Goal: Task Accomplishment & Management: Complete application form

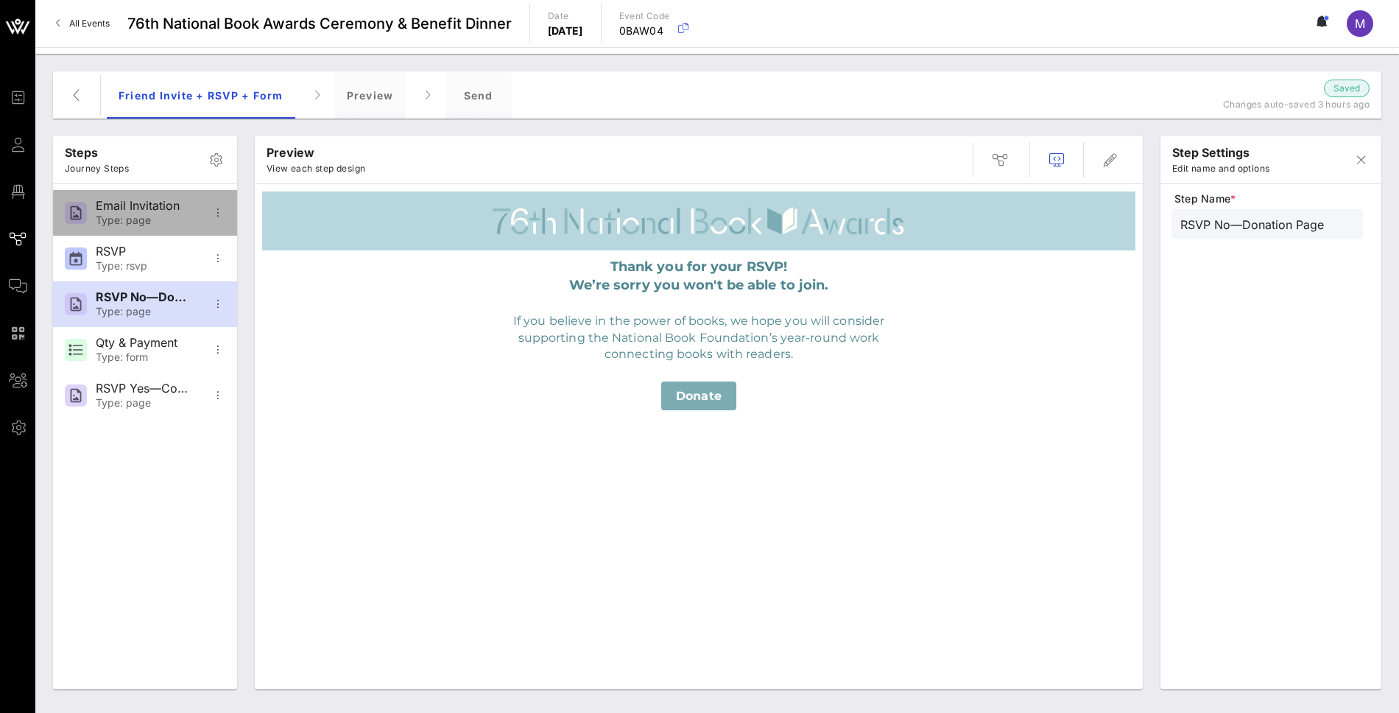
click at [85, 208] on div at bounding box center [76, 213] width 22 height 22
type input "Email Invitation"
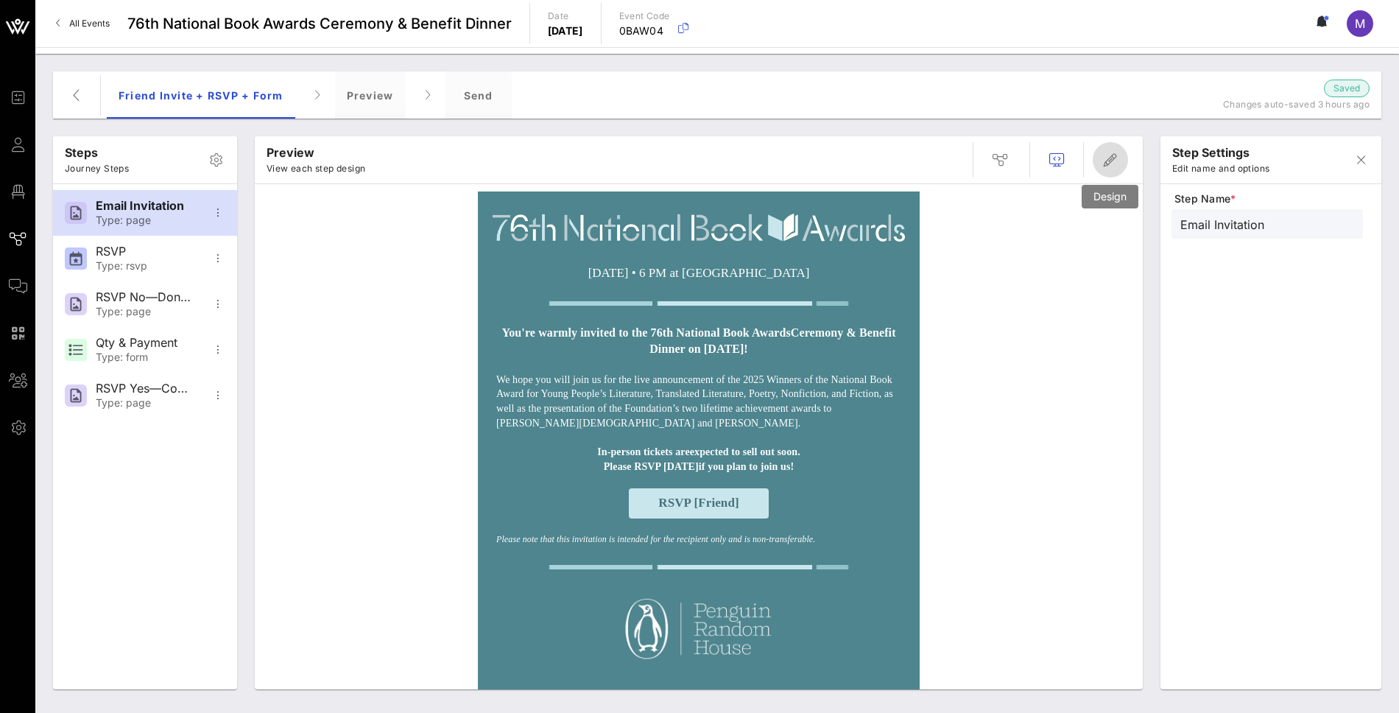
click at [1111, 165] on icon "button" at bounding box center [1111, 160] width 18 height 18
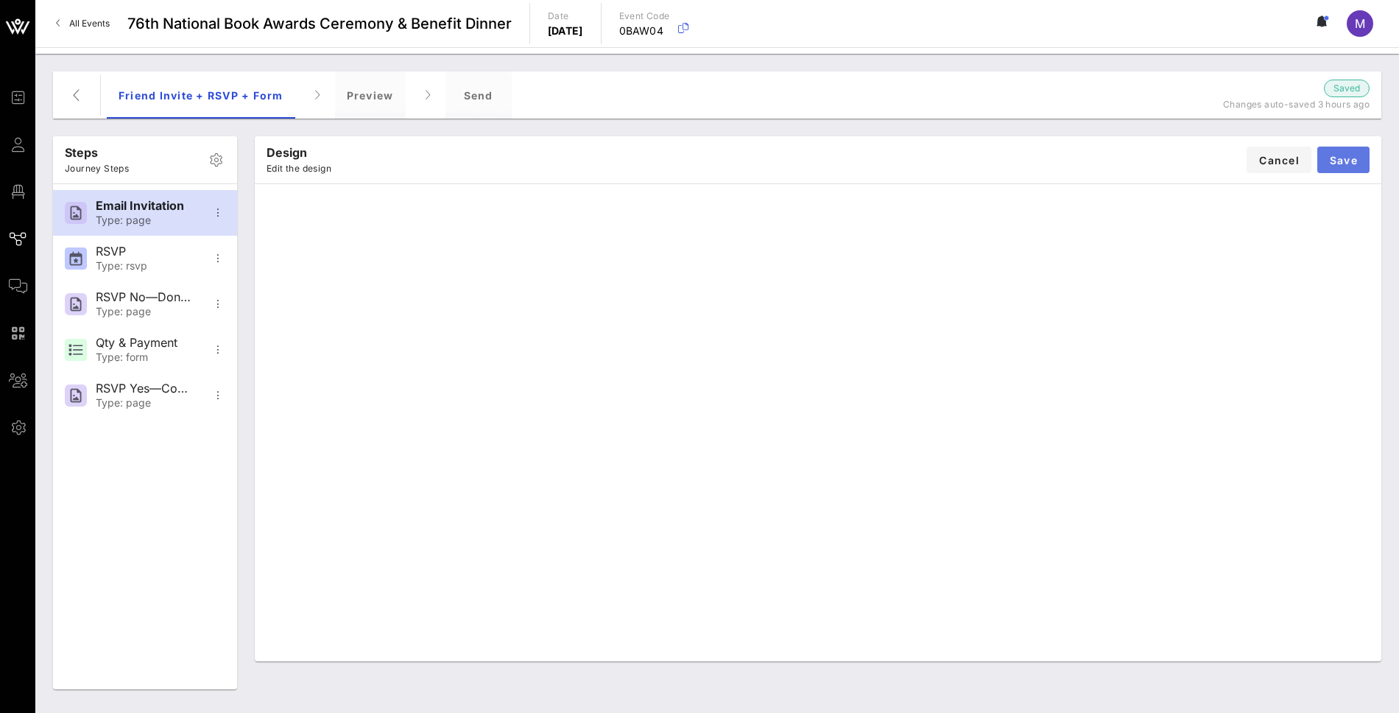
click at [1340, 168] on button "Save" at bounding box center [1344, 160] width 52 height 27
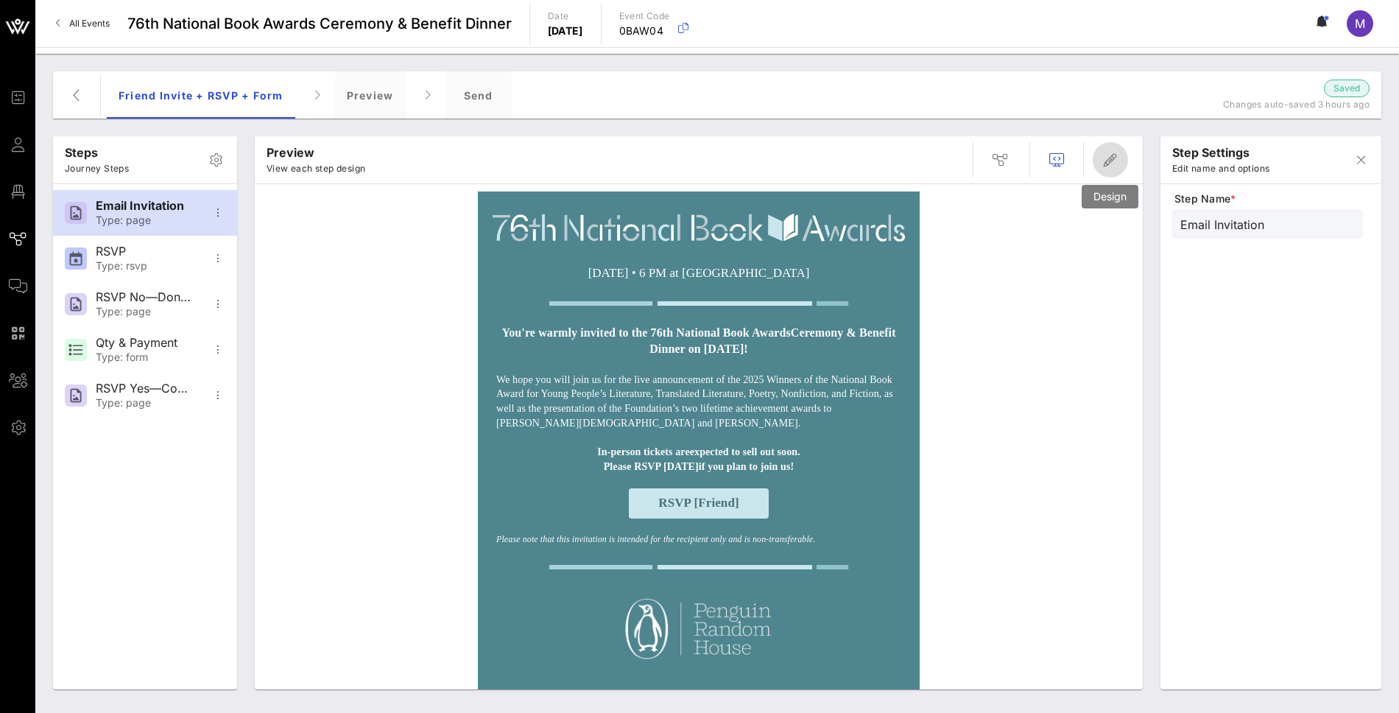
click at [1122, 162] on span "button" at bounding box center [1110, 160] width 35 height 18
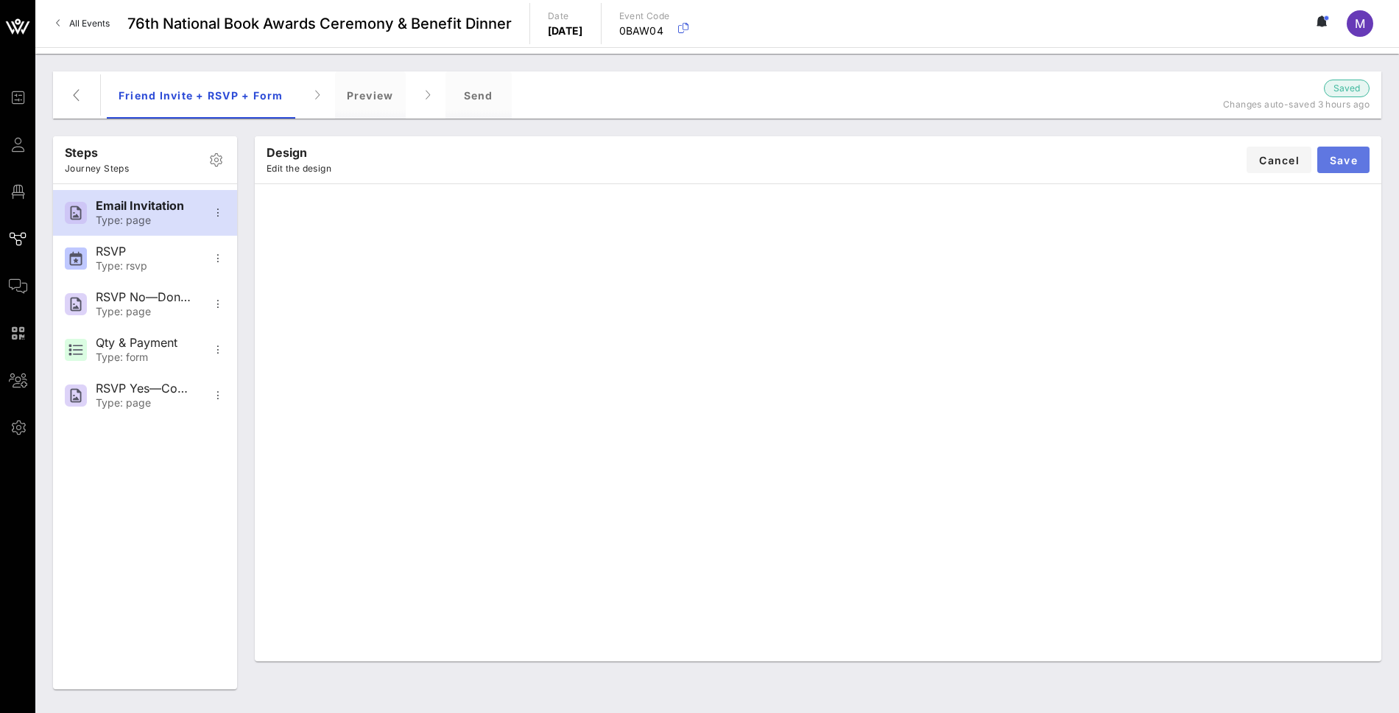
click at [1362, 153] on button "Save" at bounding box center [1344, 160] width 52 height 27
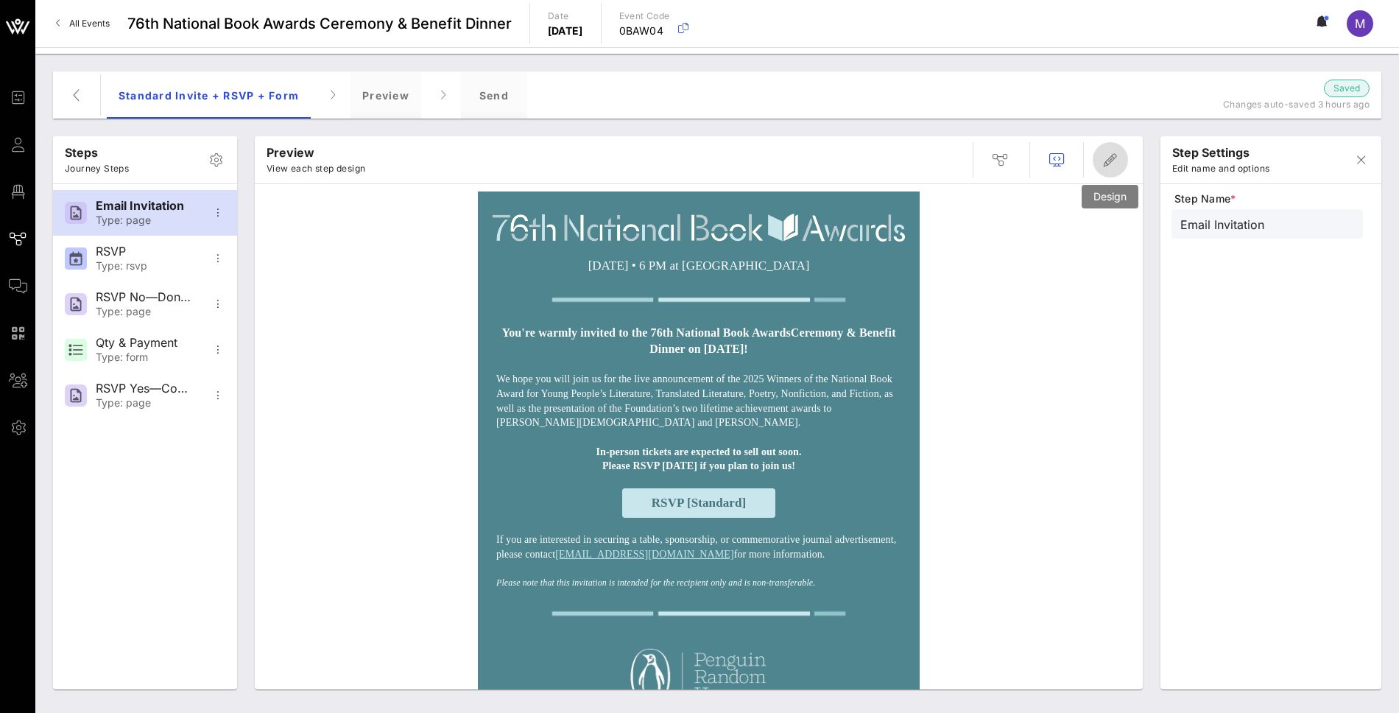
click at [1120, 152] on span "button" at bounding box center [1110, 160] width 35 height 18
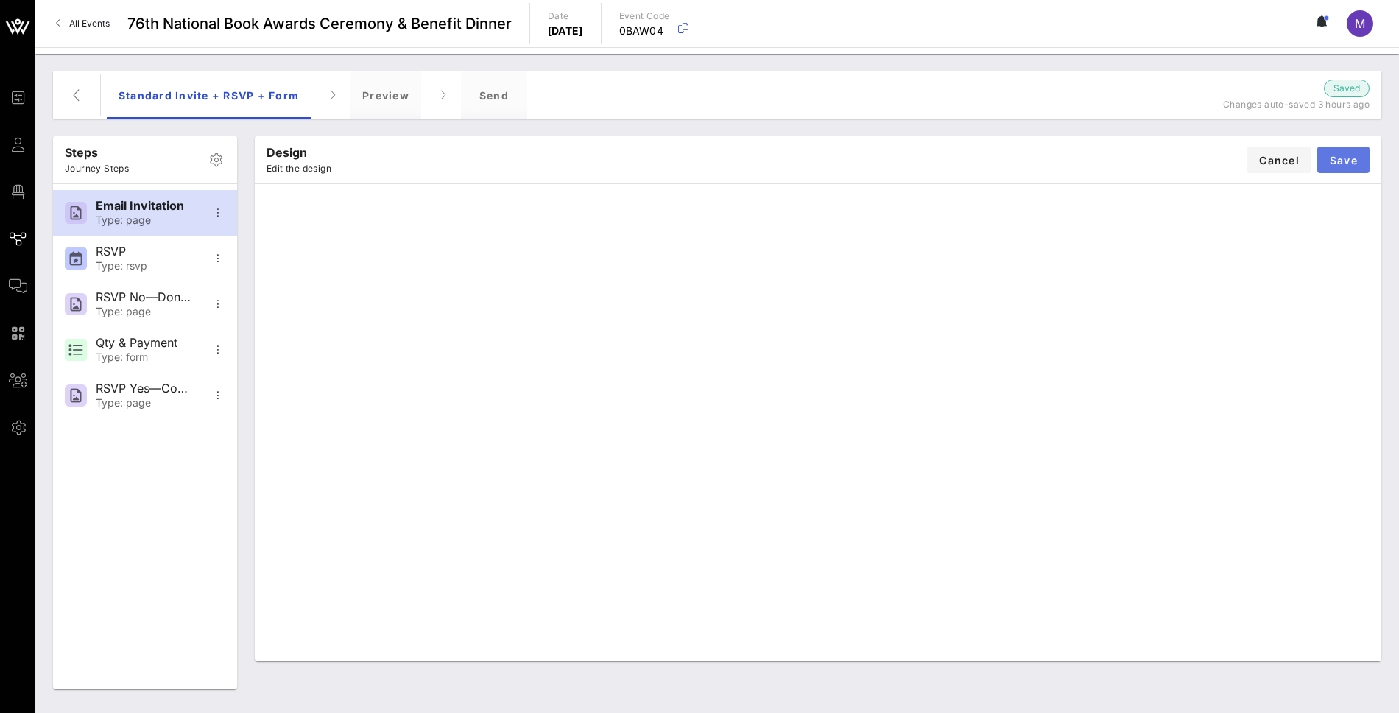
click at [1347, 154] on span "Save" at bounding box center [1343, 160] width 29 height 13
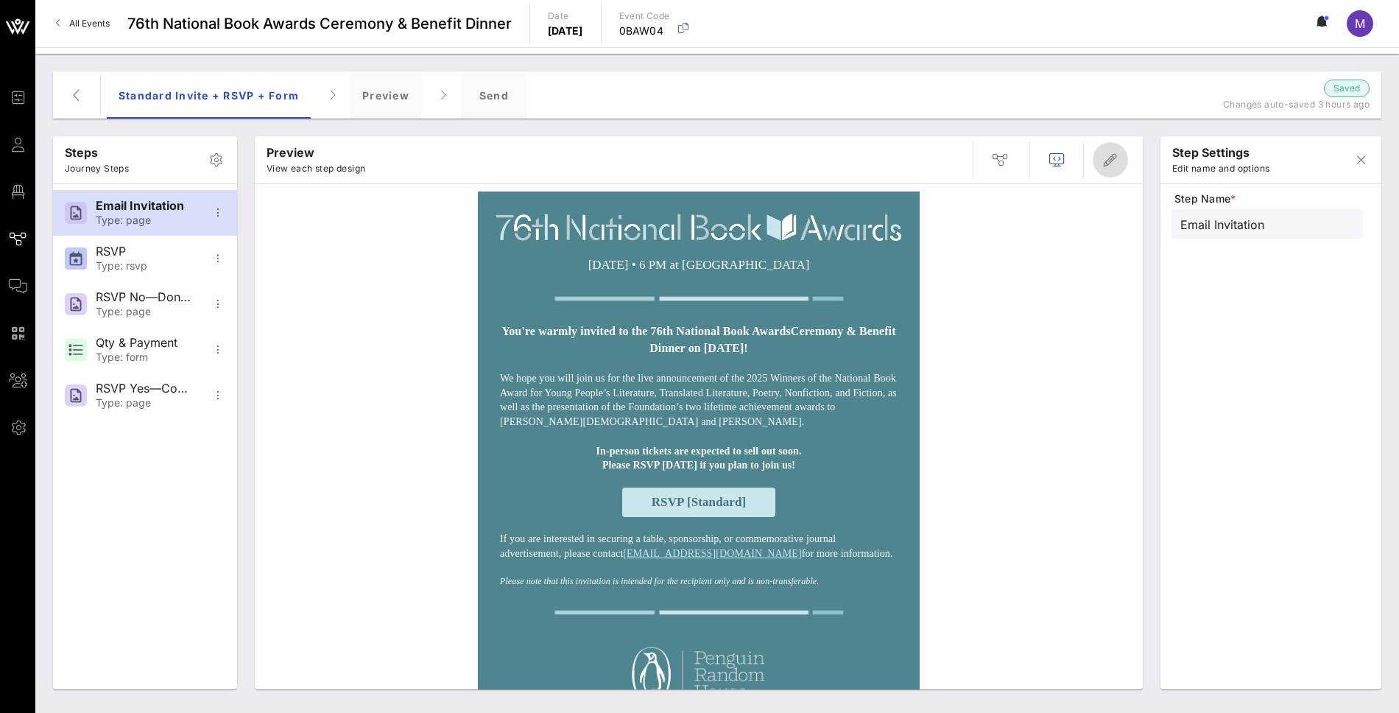
click at [1117, 161] on icon "button" at bounding box center [1111, 160] width 18 height 18
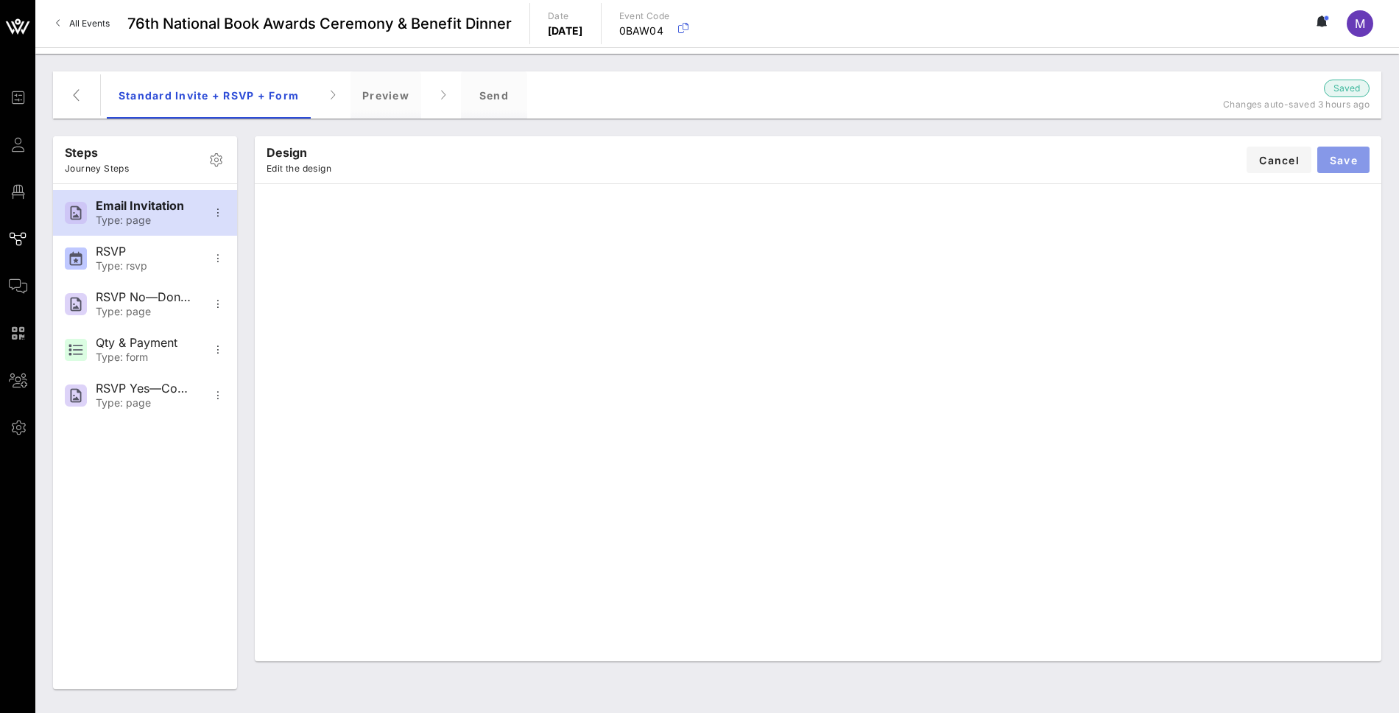
click at [1363, 151] on button "Save" at bounding box center [1344, 160] width 52 height 27
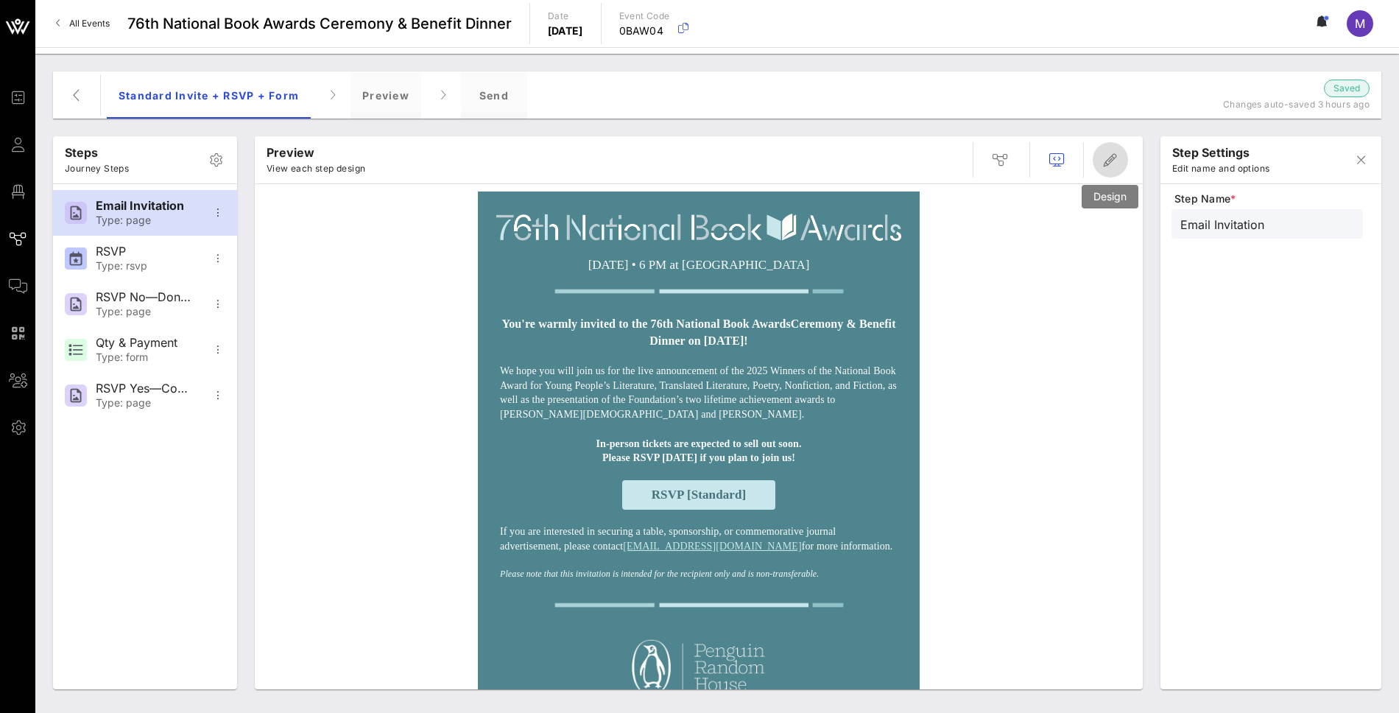
click at [1117, 166] on icon "button" at bounding box center [1111, 160] width 18 height 18
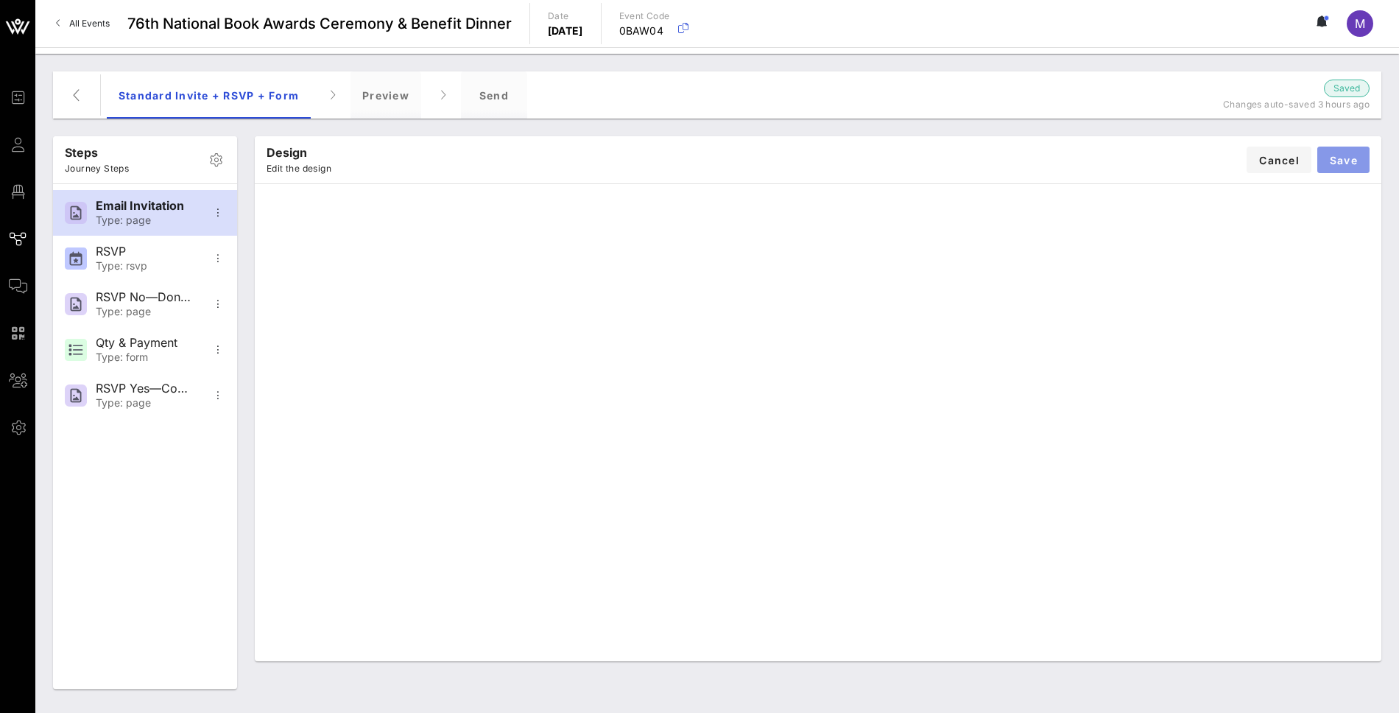
click at [1346, 150] on button "Save" at bounding box center [1344, 160] width 52 height 27
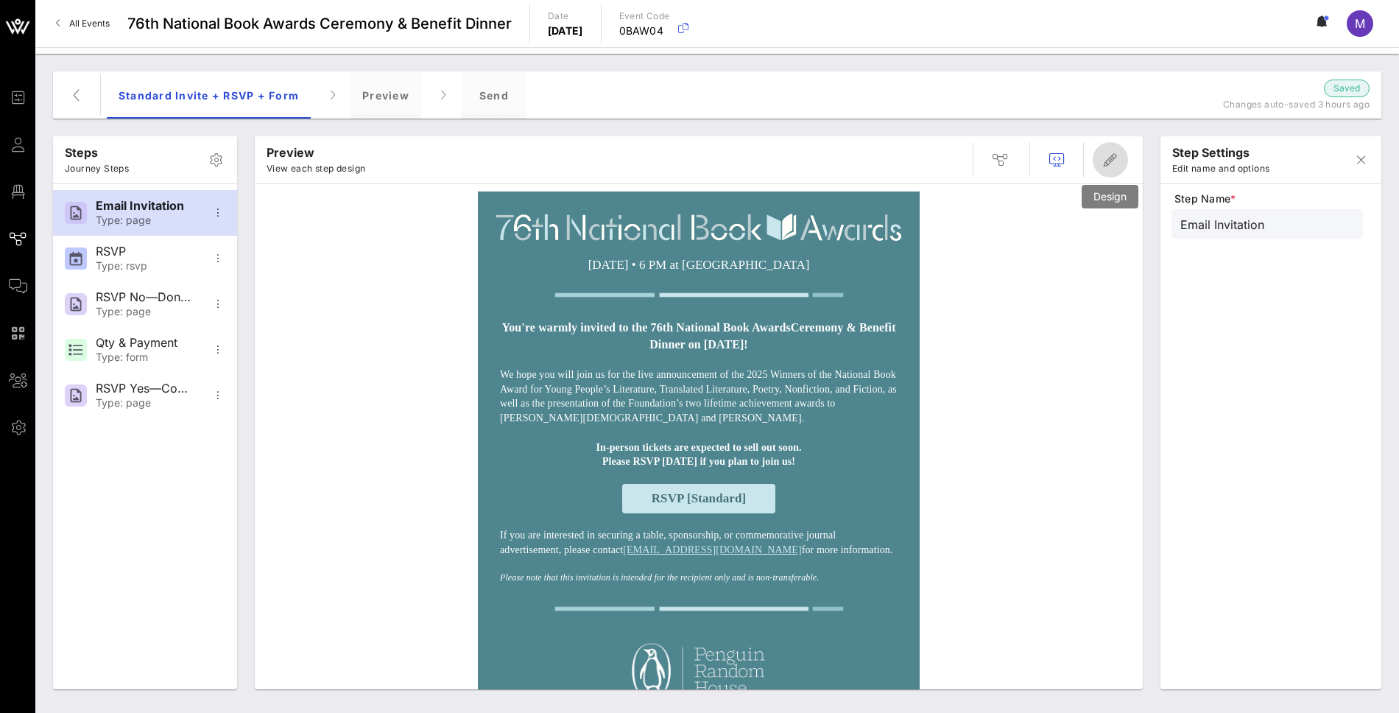
click at [1111, 155] on icon "button" at bounding box center [1111, 160] width 18 height 18
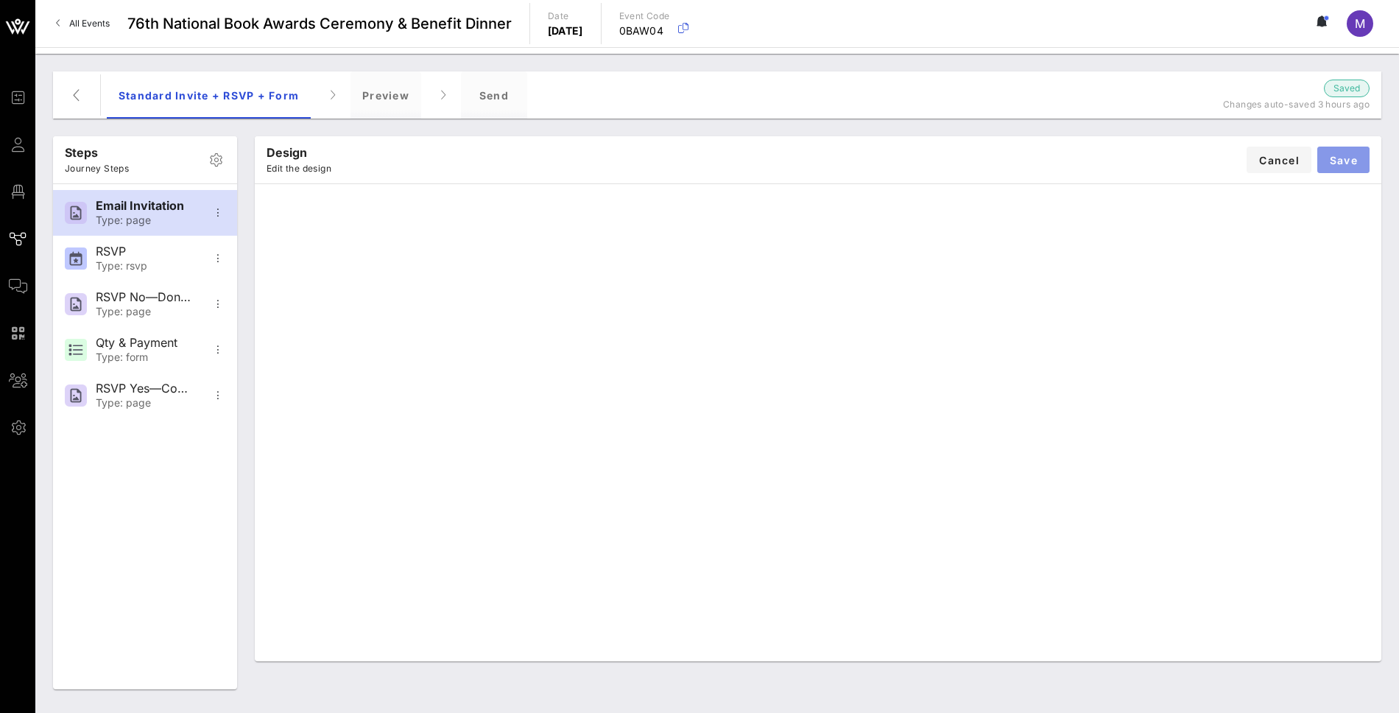
click at [1339, 164] on span "Save" at bounding box center [1343, 160] width 29 height 13
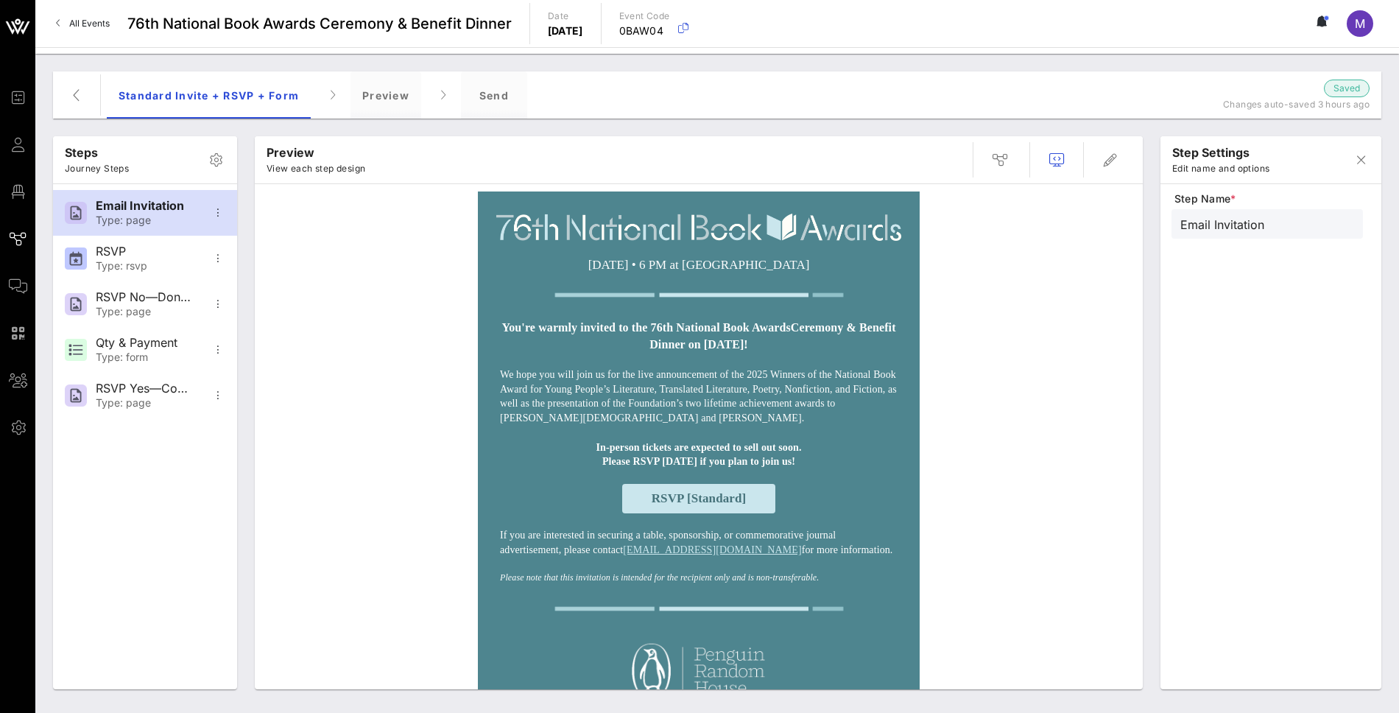
click at [761, 425] on p "We hope you will join us for the live announcement of the 2025 Winners of the N…" at bounding box center [699, 396] width 398 height 57
click at [139, 266] on div "Type: rsvp" at bounding box center [144, 266] width 97 height 13
type input "RSVP"
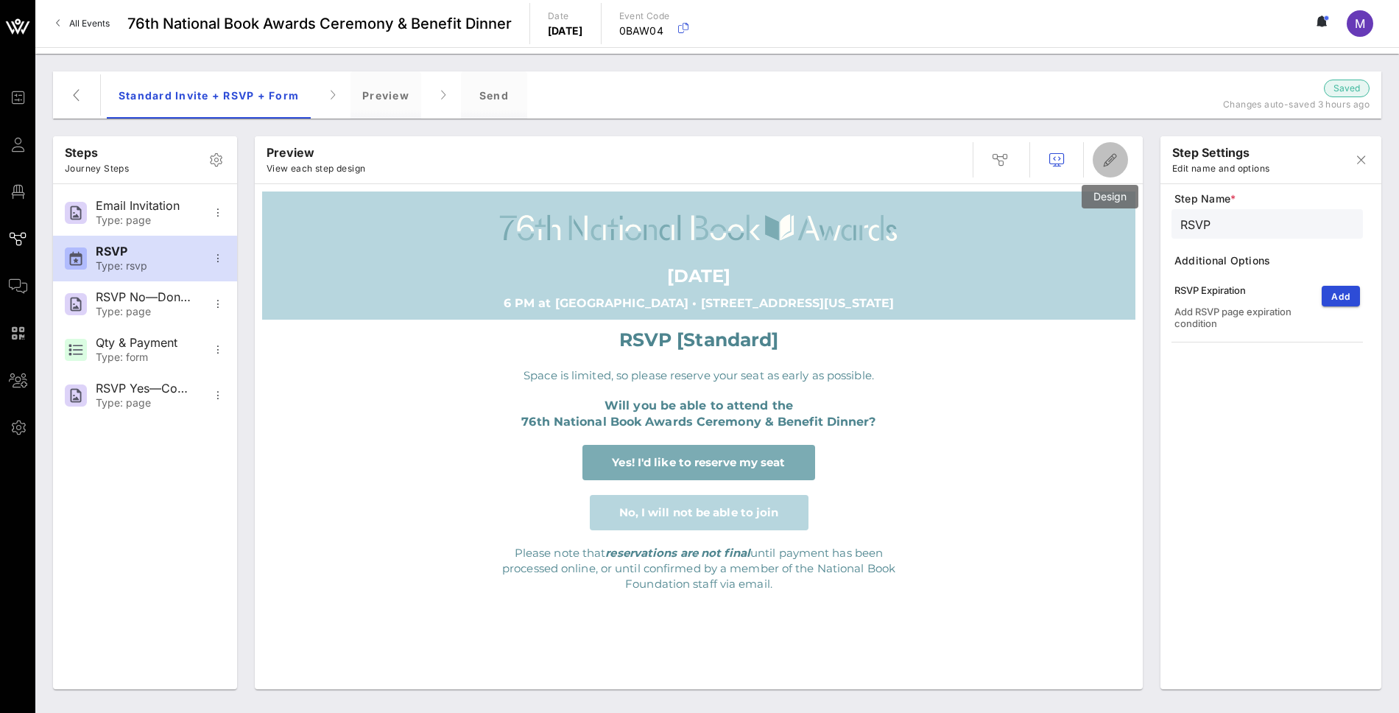
click at [1100, 166] on span "button" at bounding box center [1110, 160] width 35 height 18
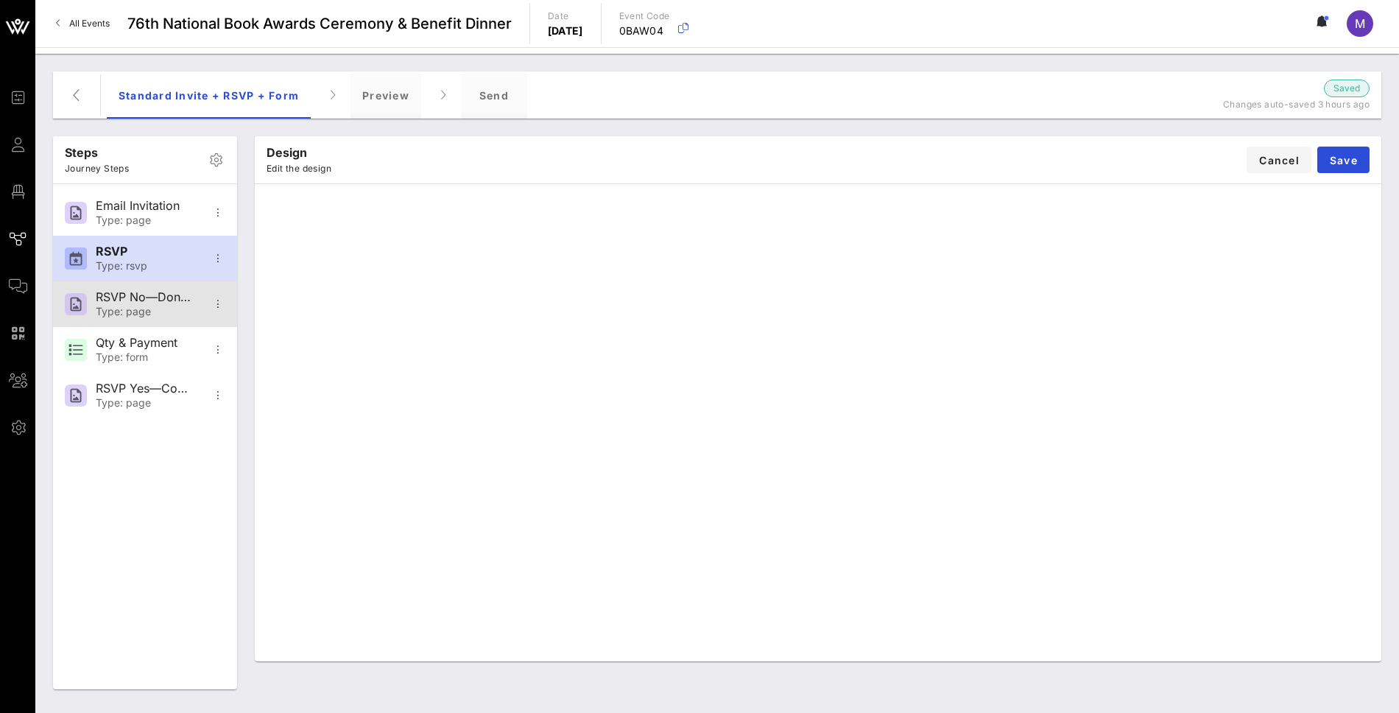
click at [144, 308] on div "Type: page" at bounding box center [144, 312] width 97 height 13
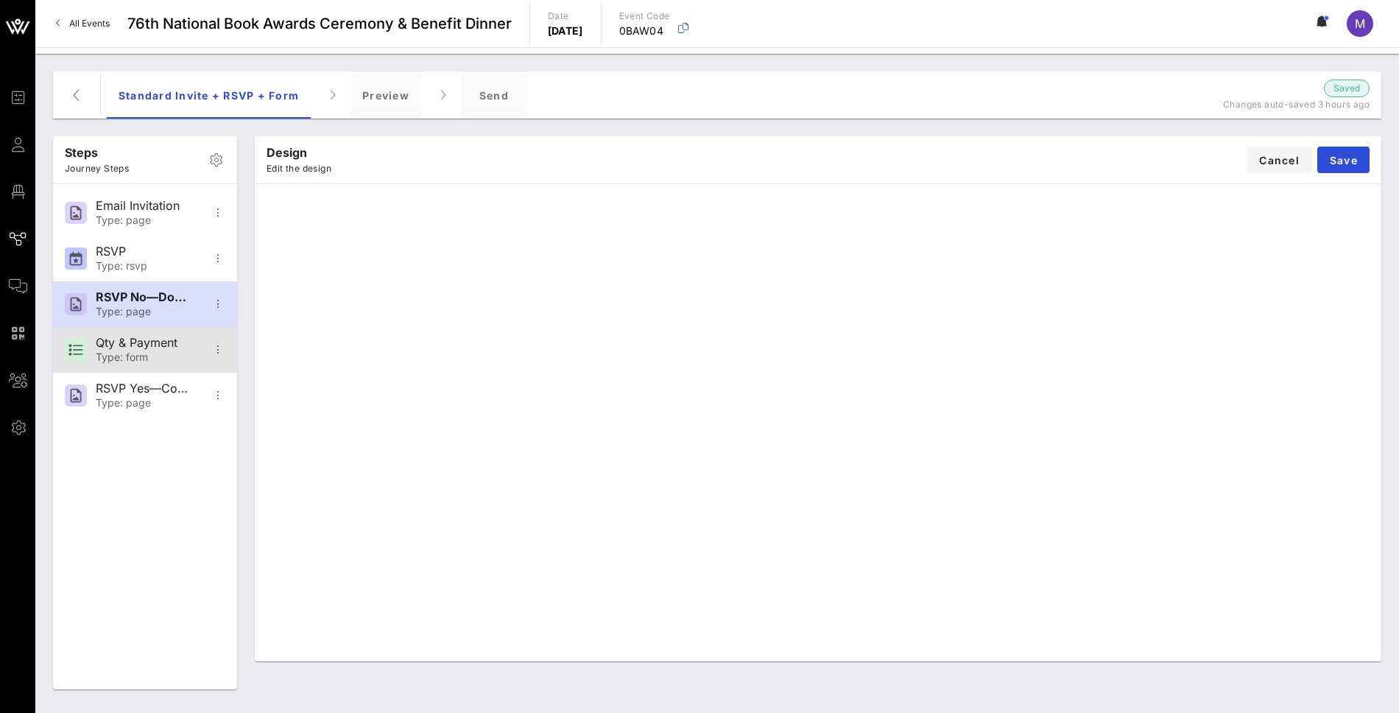
click at [147, 340] on div "Qty & Payment" at bounding box center [144, 343] width 97 height 14
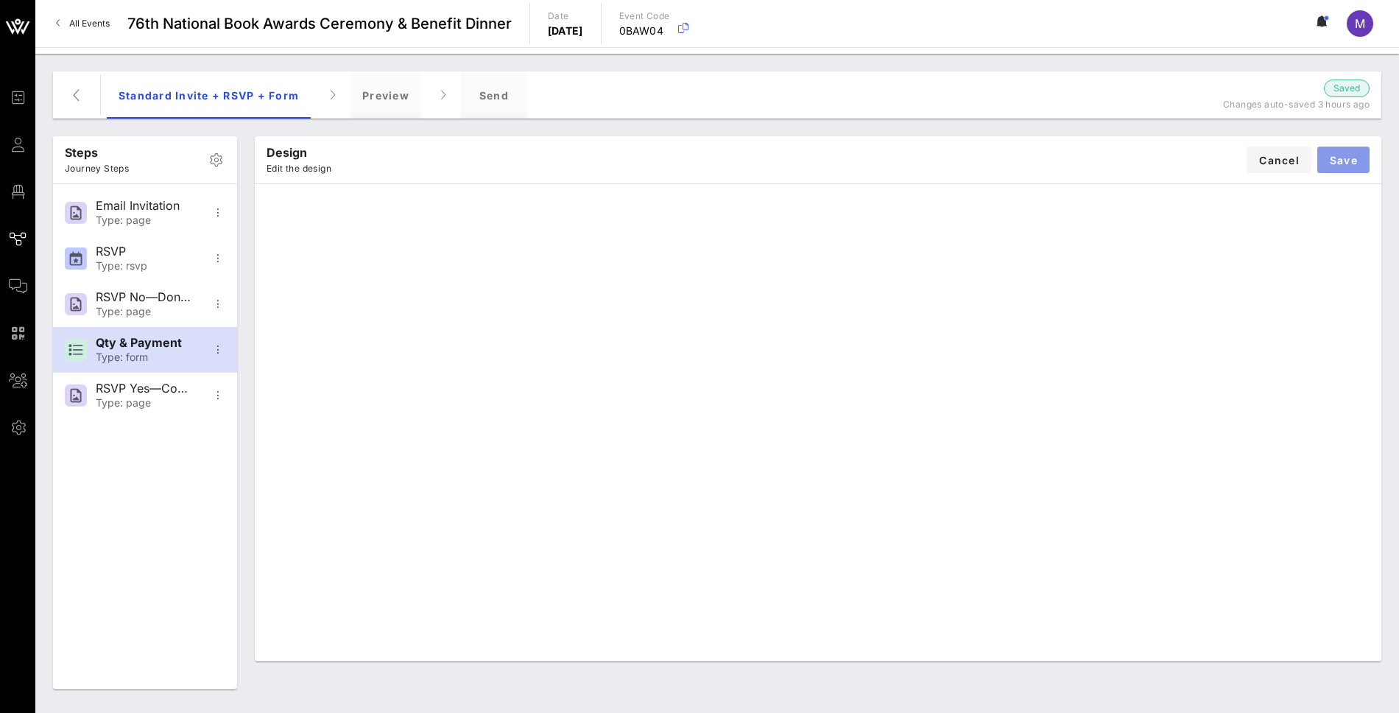
click at [1332, 167] on button "Save" at bounding box center [1344, 160] width 52 height 27
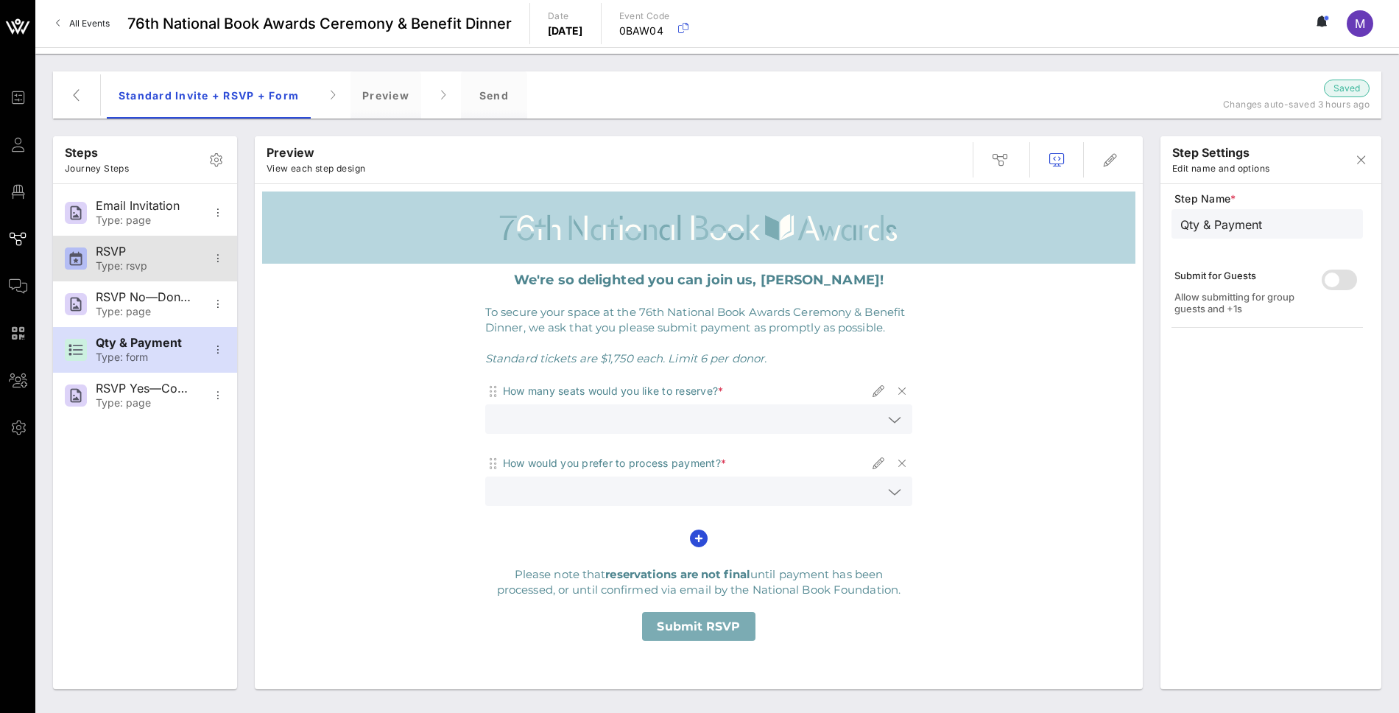
click at [150, 258] on div "RSVP" at bounding box center [144, 252] width 97 height 14
type input "RSVP"
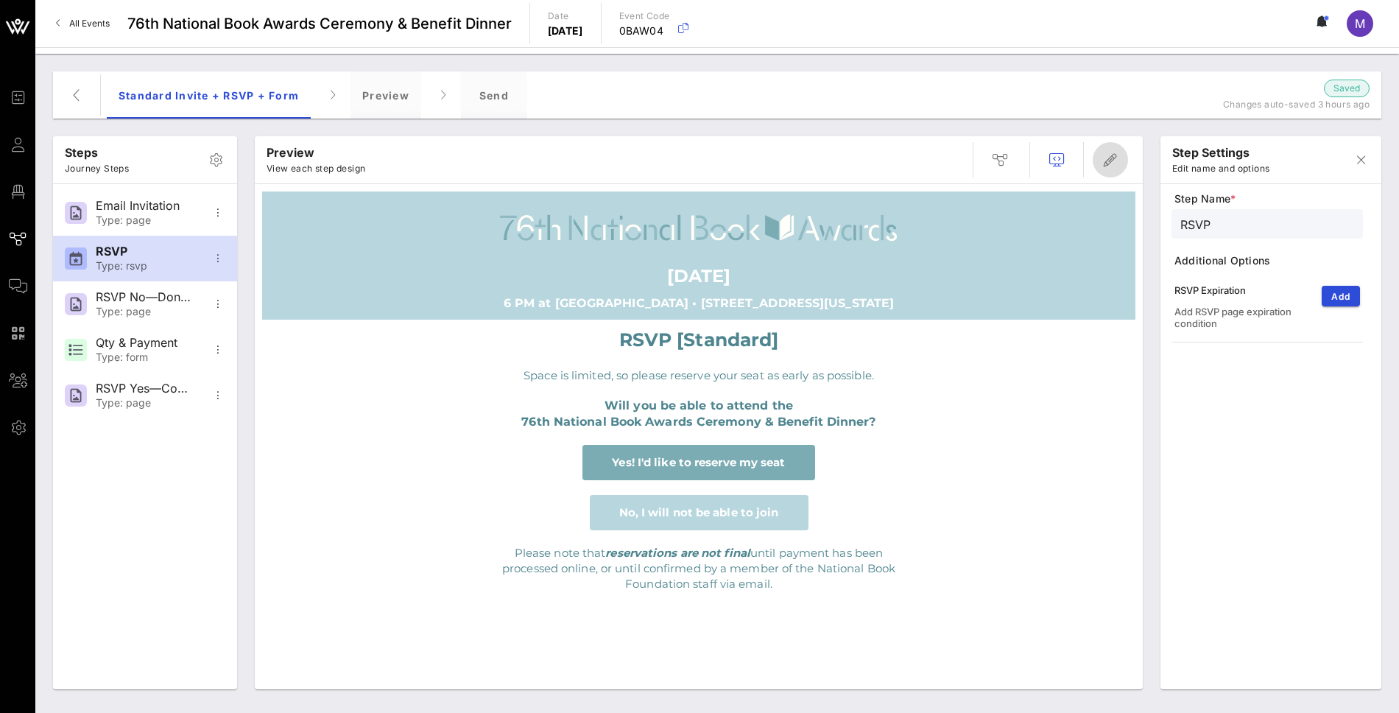
click at [1105, 159] on icon "button" at bounding box center [1111, 160] width 18 height 18
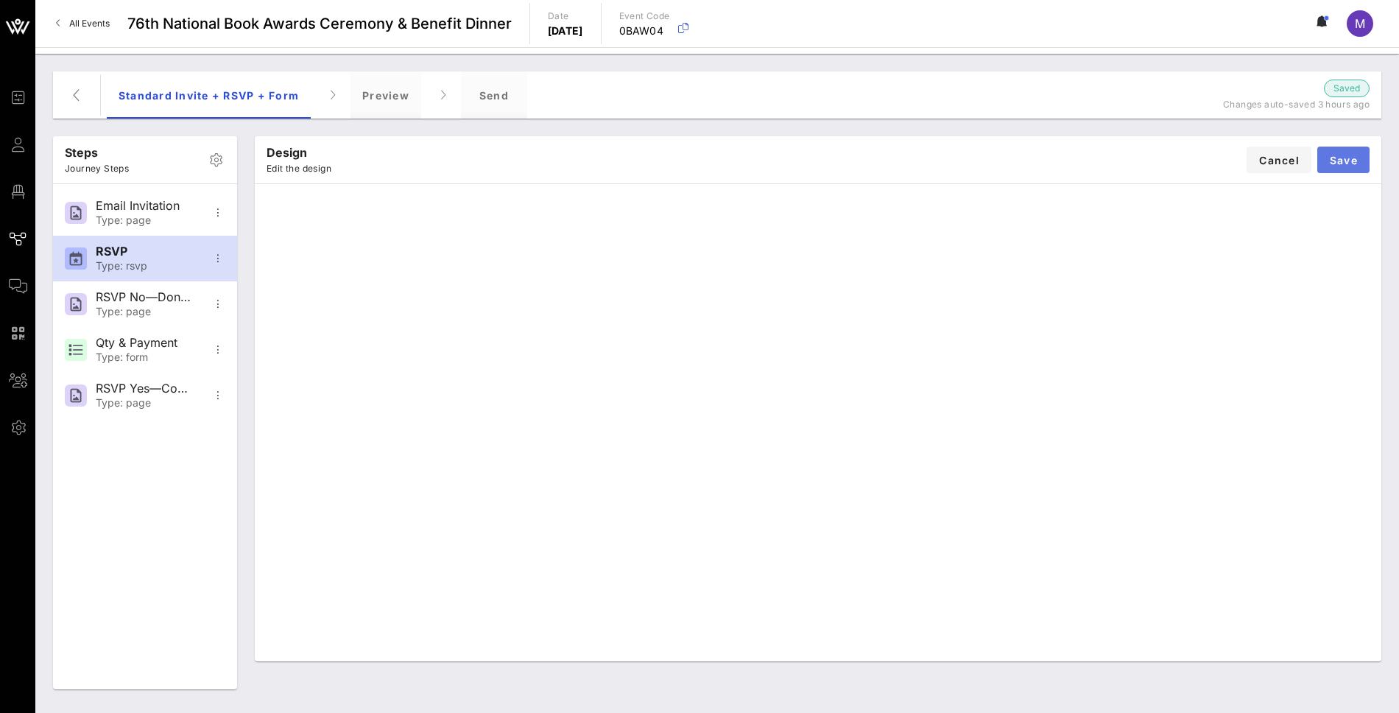
click at [1352, 158] on span "Save" at bounding box center [1343, 160] width 29 height 13
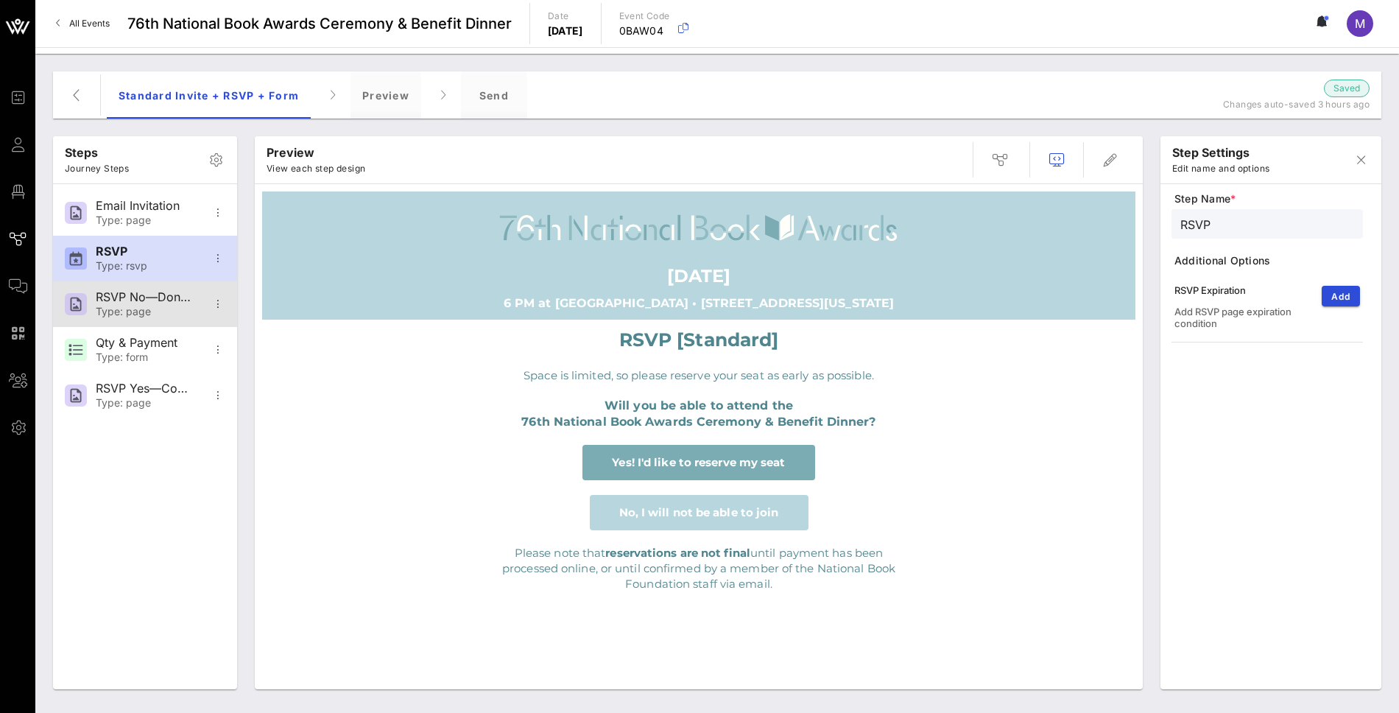
click at [148, 294] on div "RSVP No—Donation Page" at bounding box center [144, 297] width 97 height 14
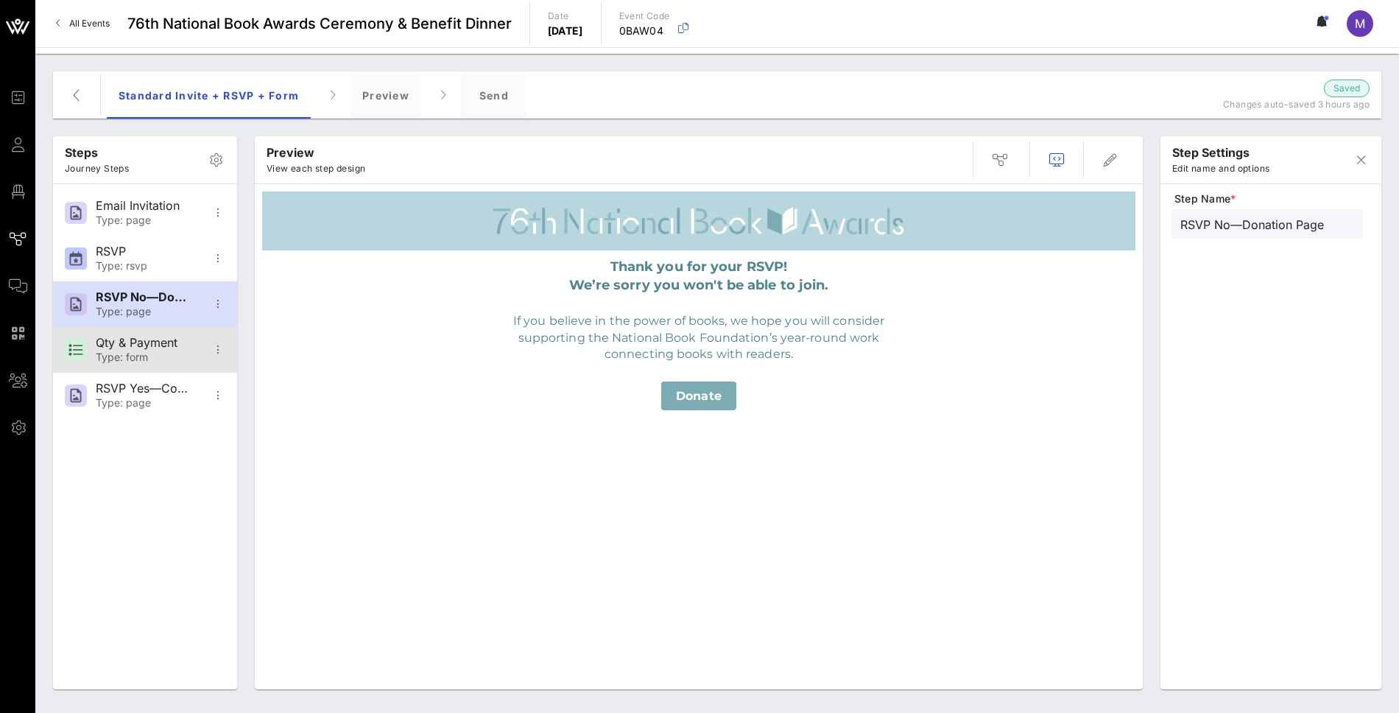
click at [136, 338] on div "Qty & Payment" at bounding box center [144, 343] width 97 height 14
type input "Qty & Payment"
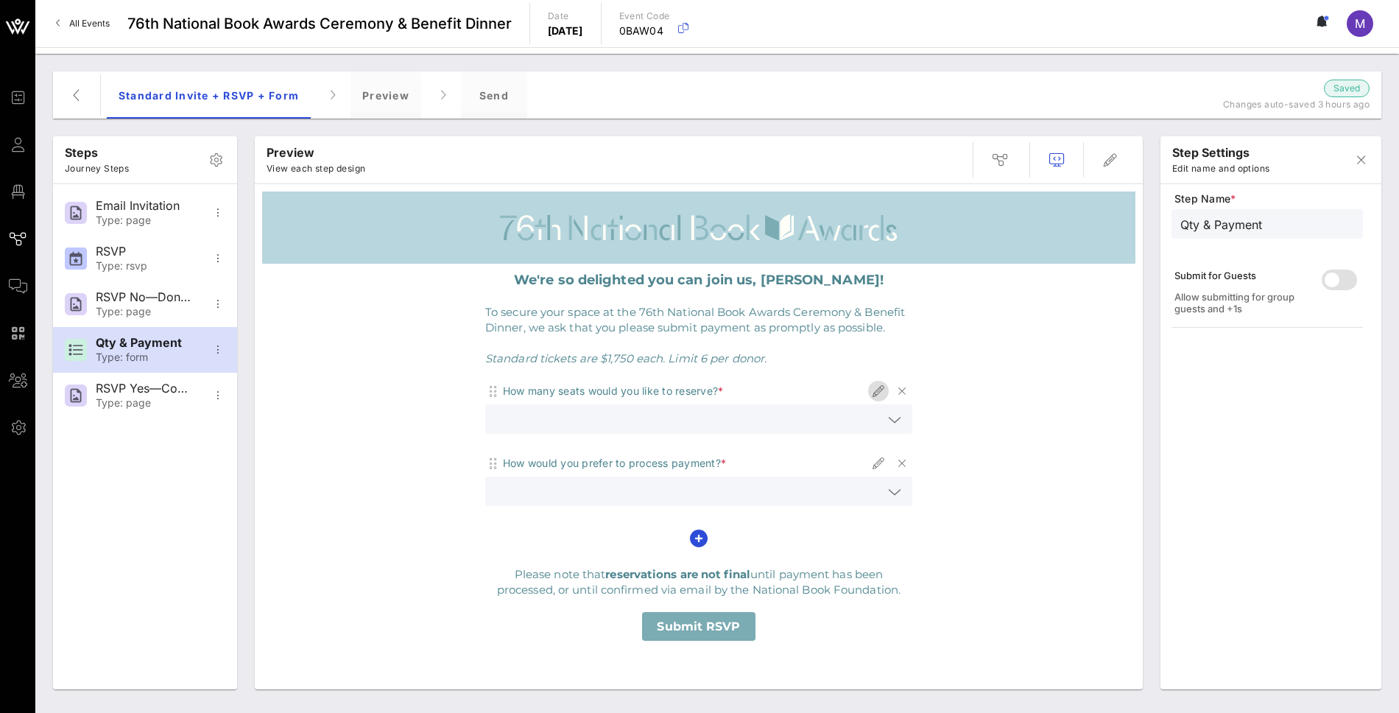
click at [879, 390] on icon "button" at bounding box center [879, 391] width 18 height 18
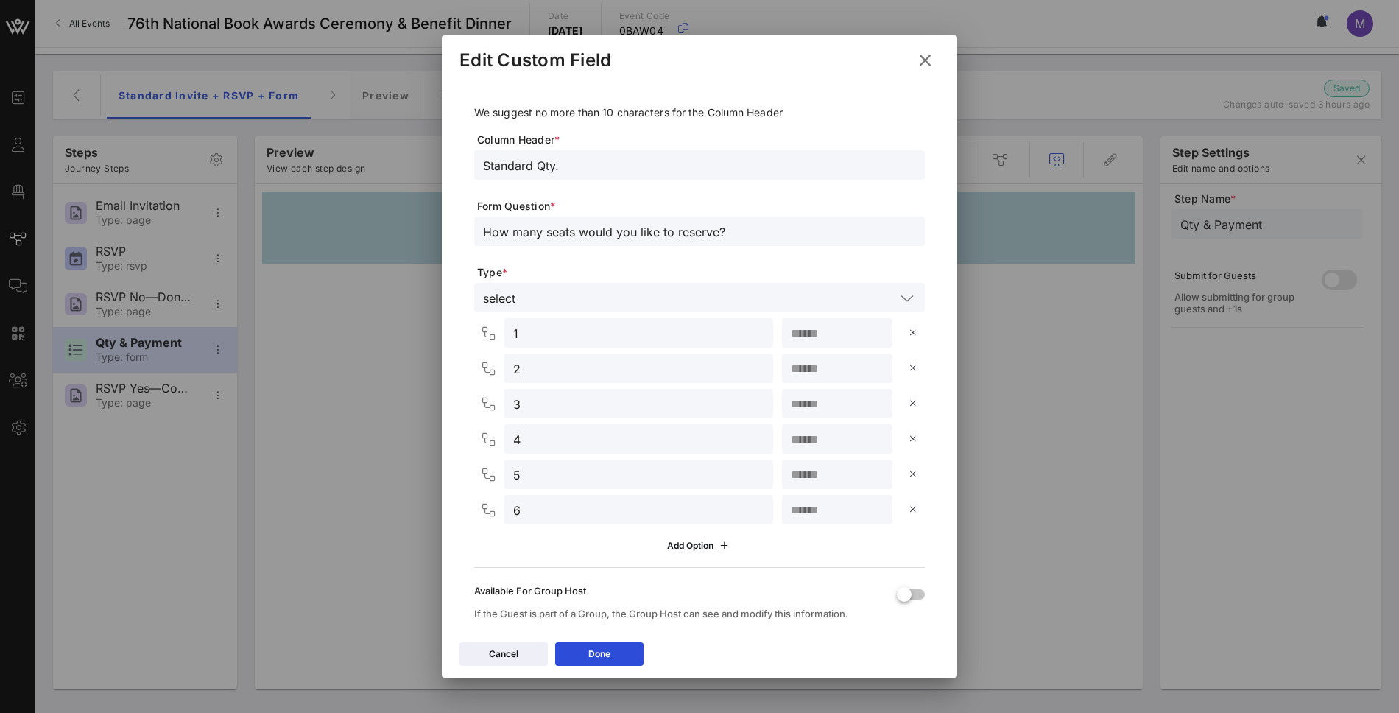
click at [560, 224] on input "How many seats would you like to reserve?" at bounding box center [699, 231] width 433 height 19
click at [561, 230] on input "How many seats would you like to reserve?" at bounding box center [699, 231] width 433 height 19
type input "How many tickets would you like to reserve?"
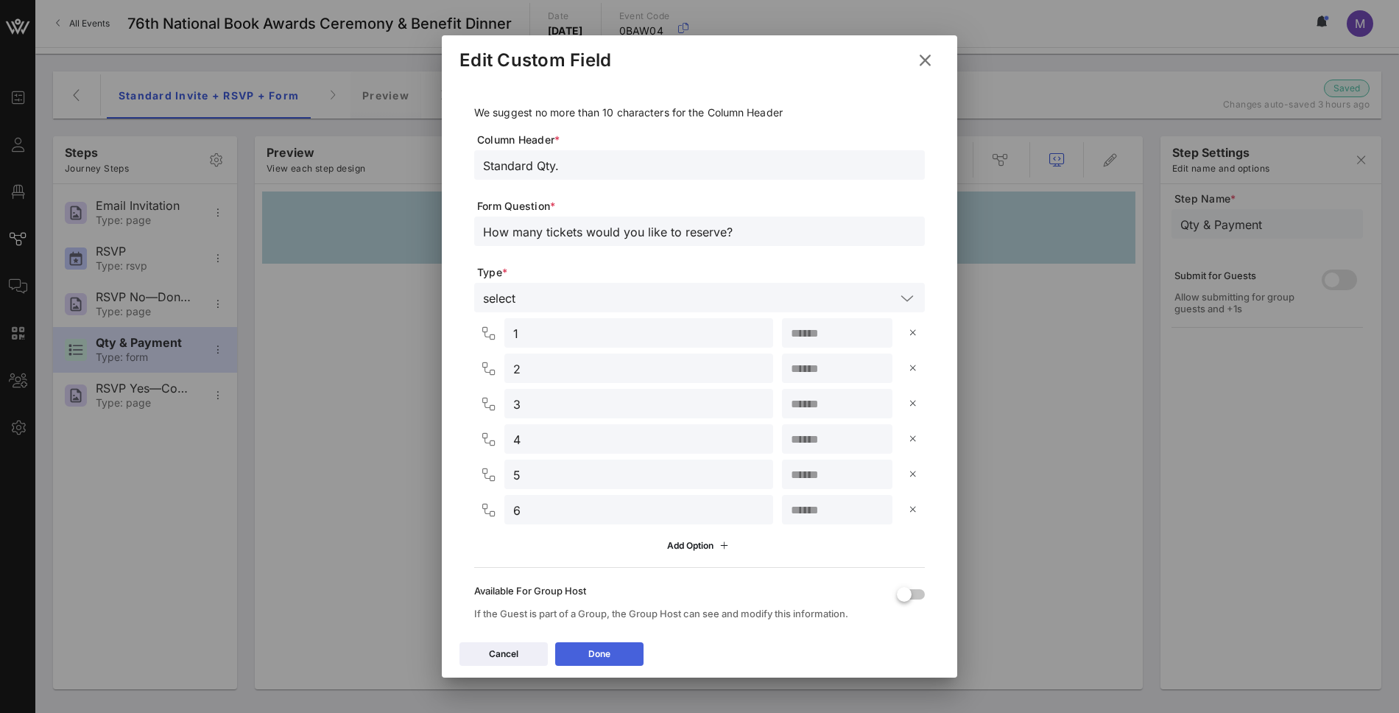
click at [617, 649] on button "Done" at bounding box center [599, 654] width 88 height 24
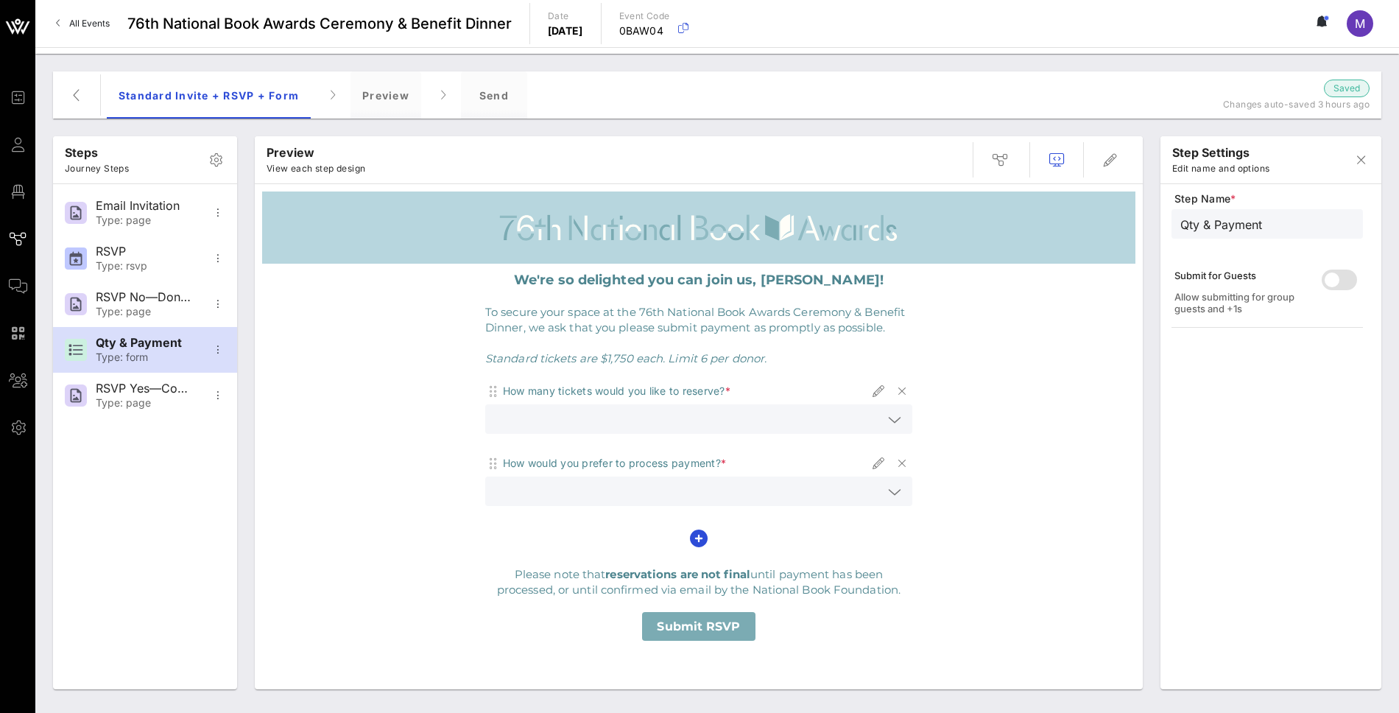
click at [893, 487] on icon at bounding box center [894, 492] width 13 height 18
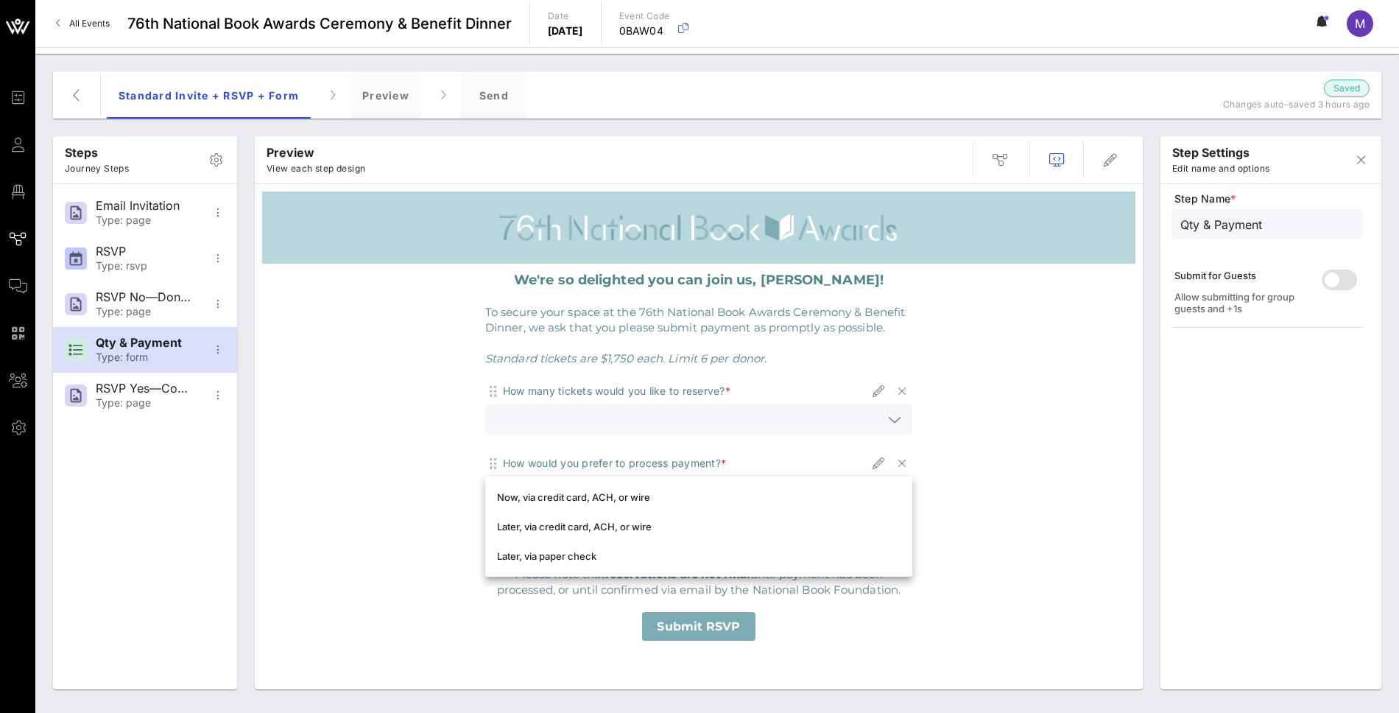
click at [966, 481] on div "We're so delighted you can join us, Madeleine! To secure your space at the 76th…" at bounding box center [699, 456] width 874 height 384
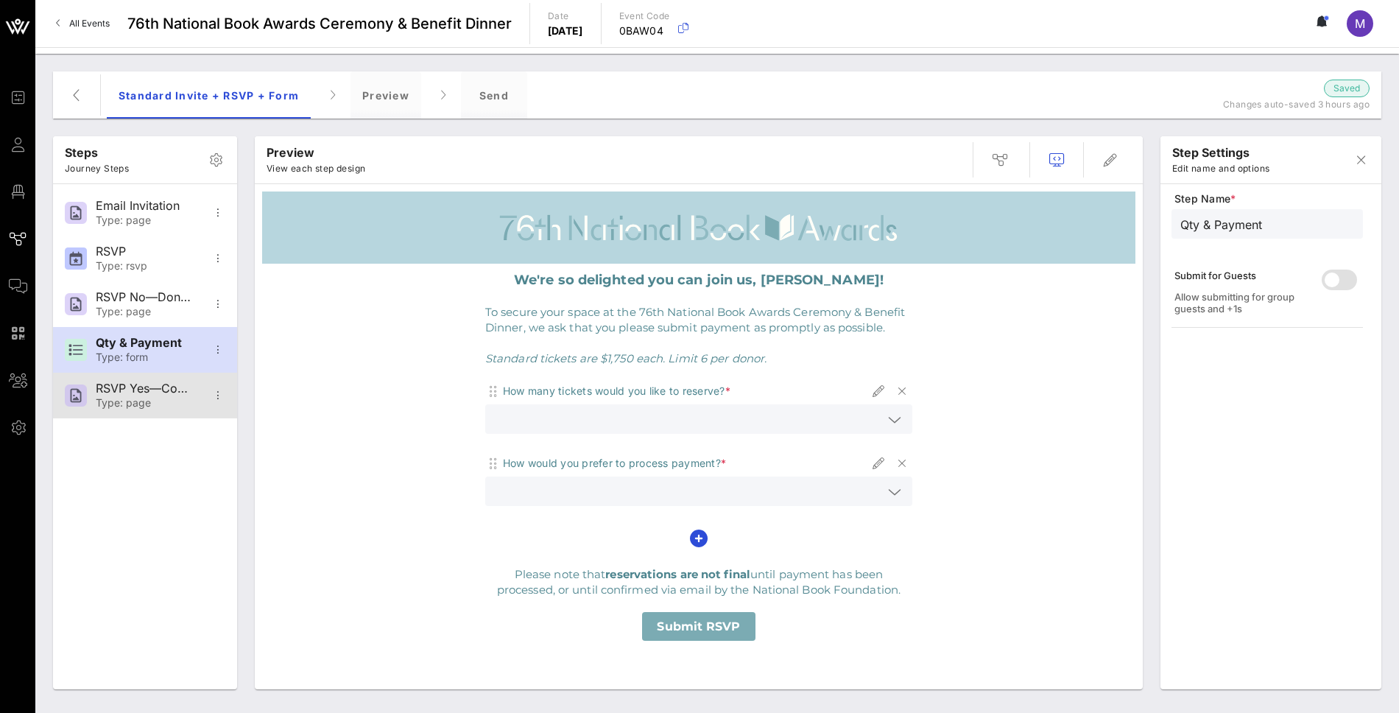
click at [136, 389] on div "RSVP Yes—Confirmation" at bounding box center [144, 389] width 97 height 14
type input "RSVP Yes—Confirmation"
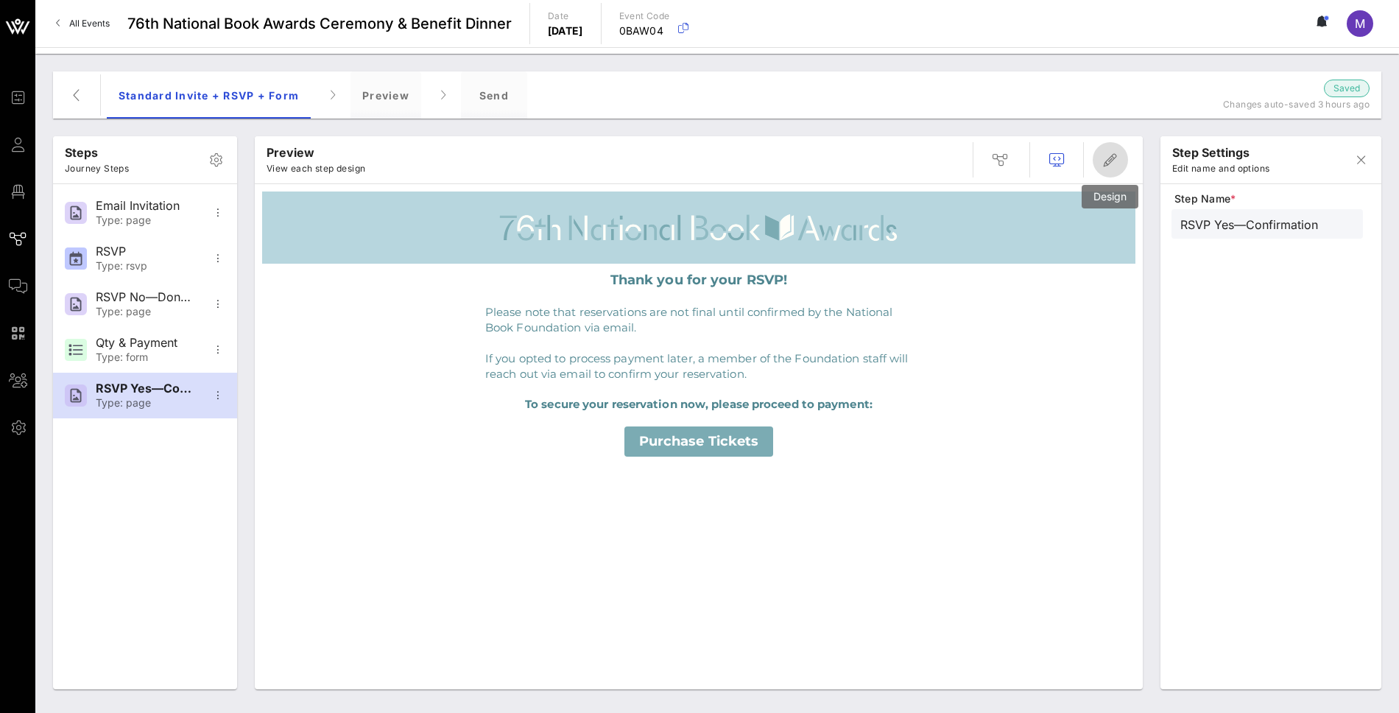
click at [1112, 159] on icon "button" at bounding box center [1111, 160] width 18 height 18
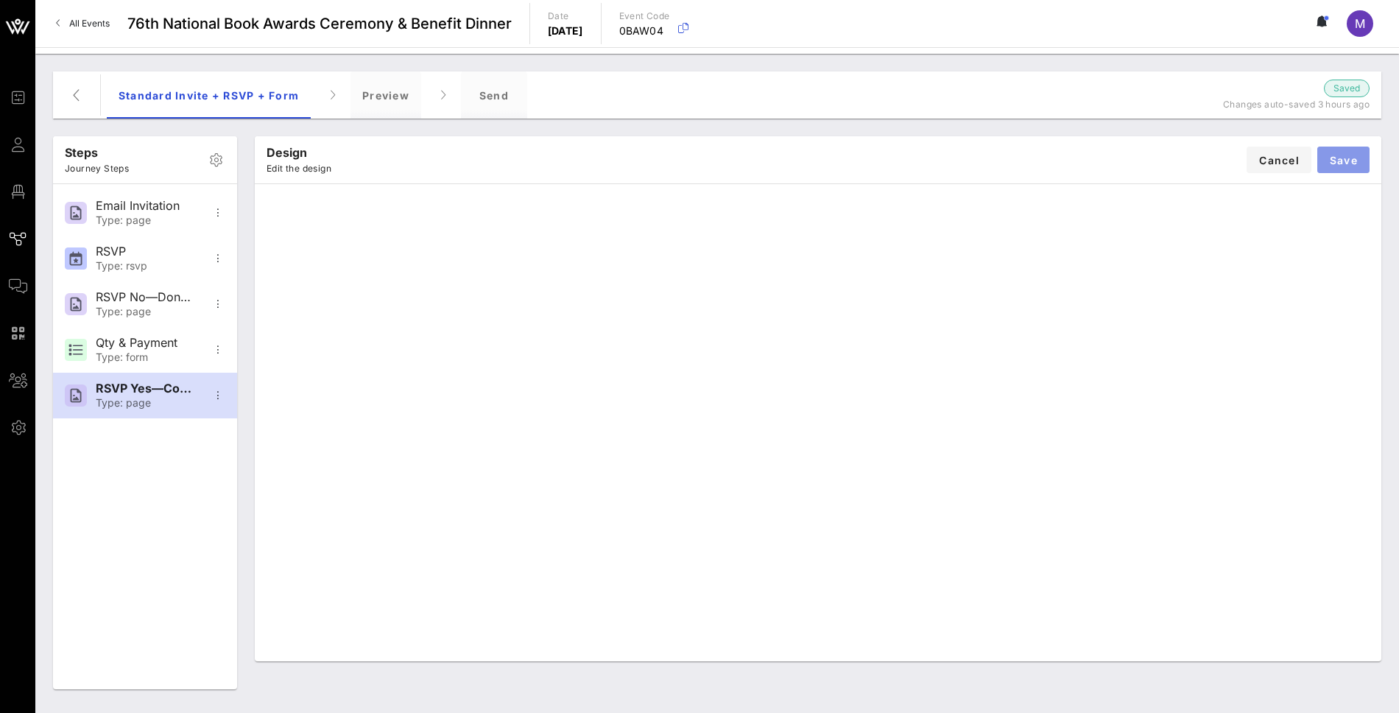
click at [1348, 162] on span "Save" at bounding box center [1343, 160] width 29 height 13
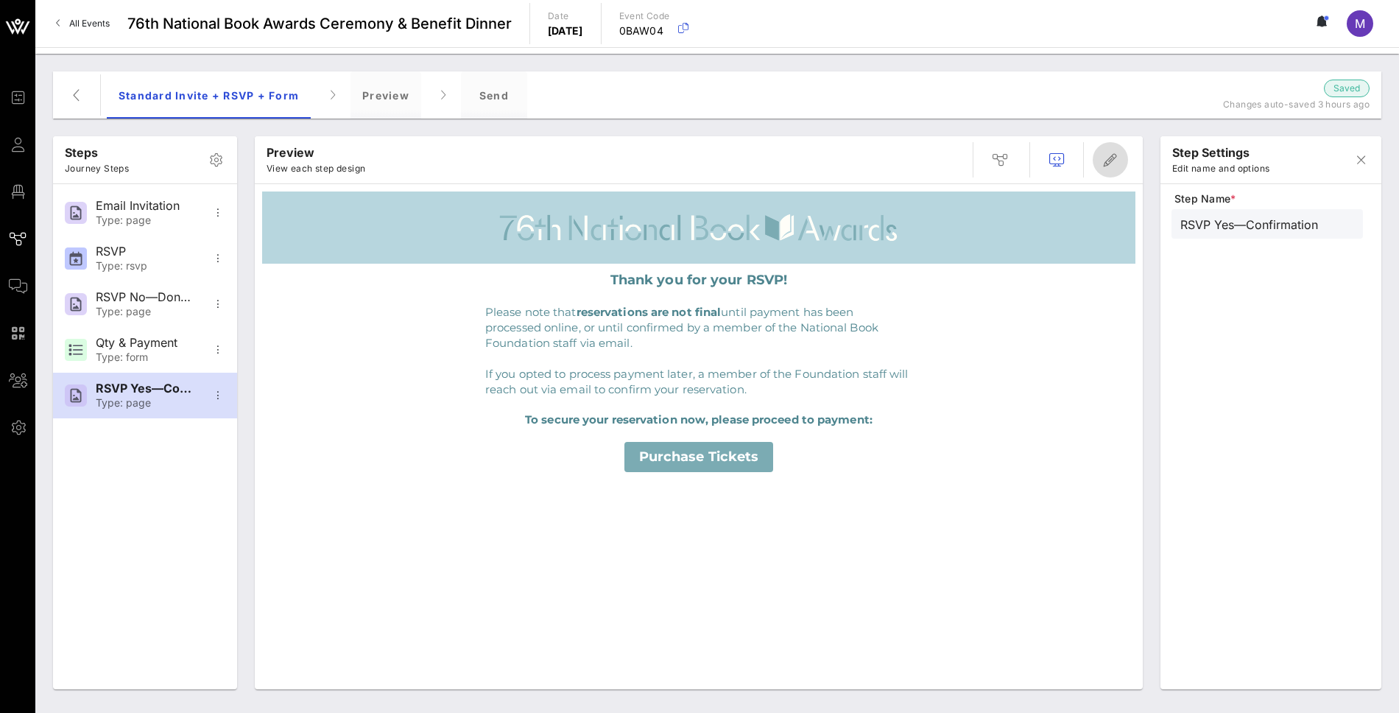
click at [1120, 155] on span "button" at bounding box center [1110, 160] width 35 height 18
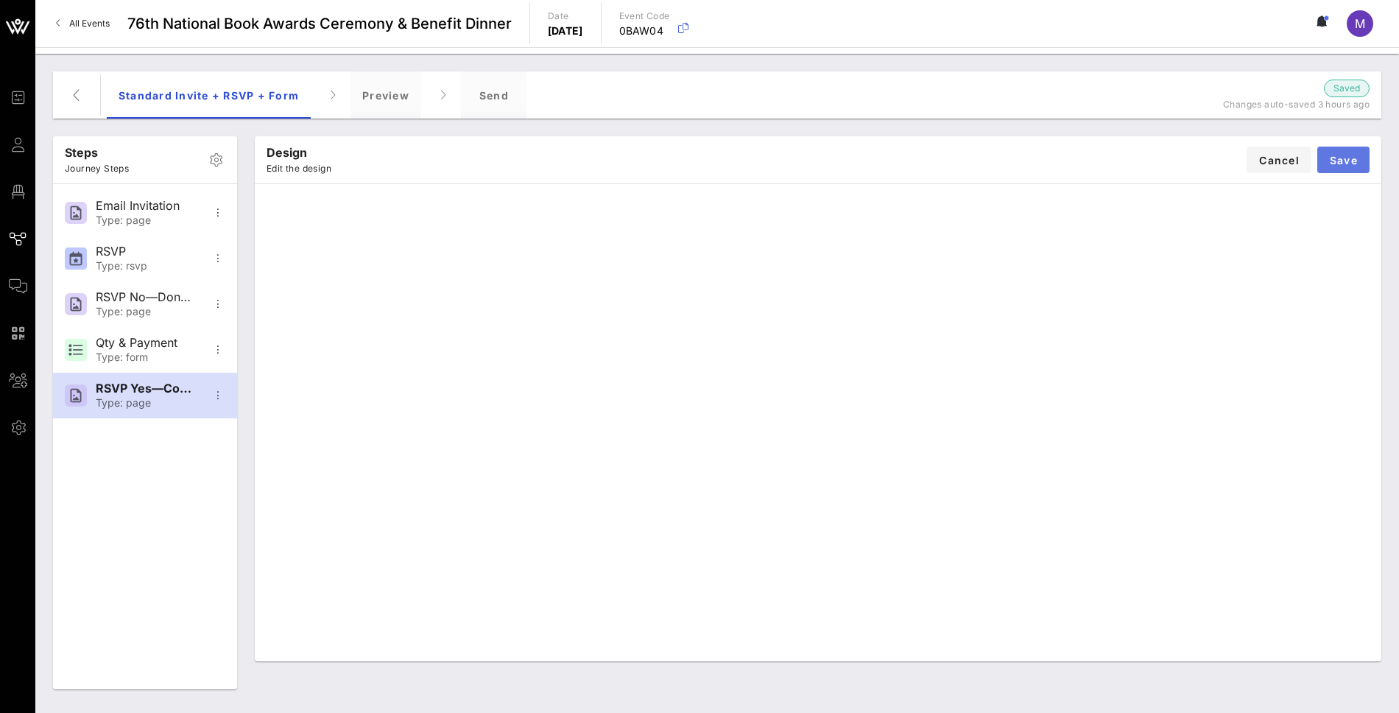
click at [1346, 160] on span "Save" at bounding box center [1343, 160] width 29 height 13
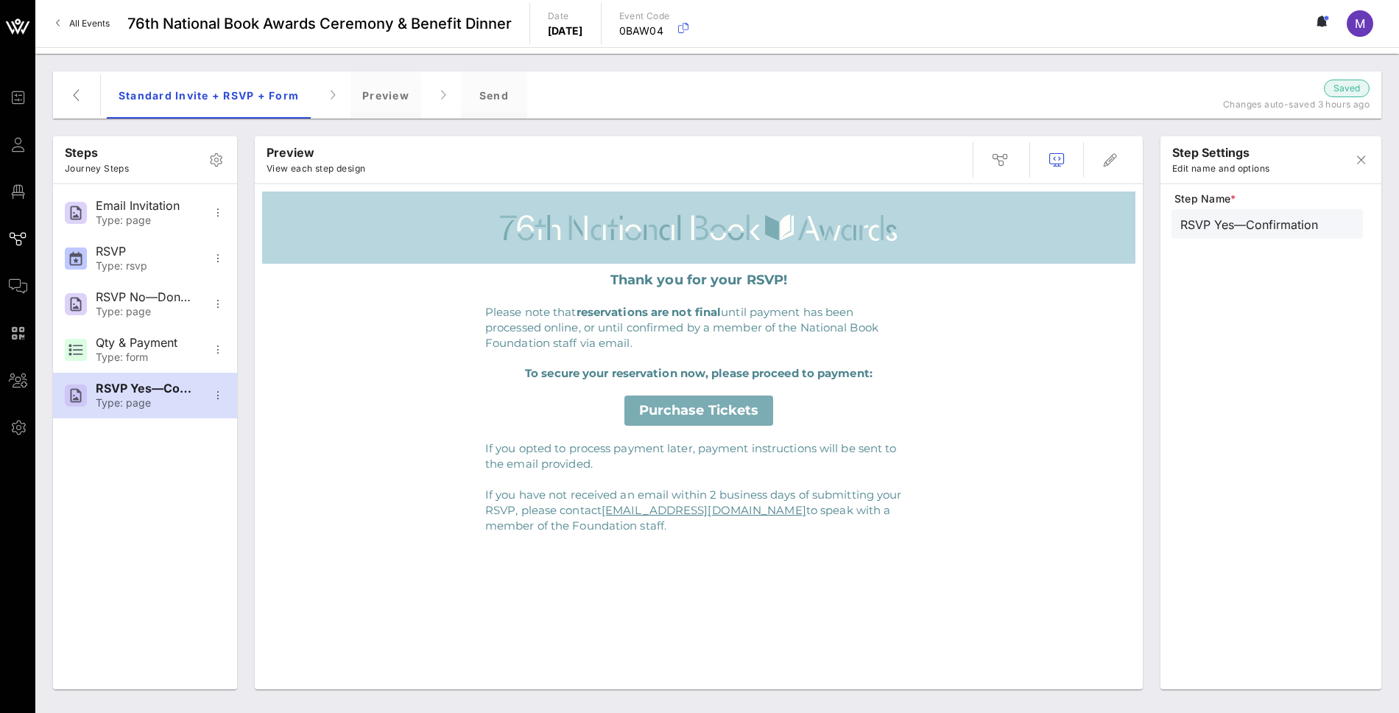
click at [826, 376] on p "To secure your reservation now, please proceed to payment:" at bounding box center [698, 372] width 427 height 15
click at [150, 306] on div "Type: page" at bounding box center [144, 312] width 97 height 13
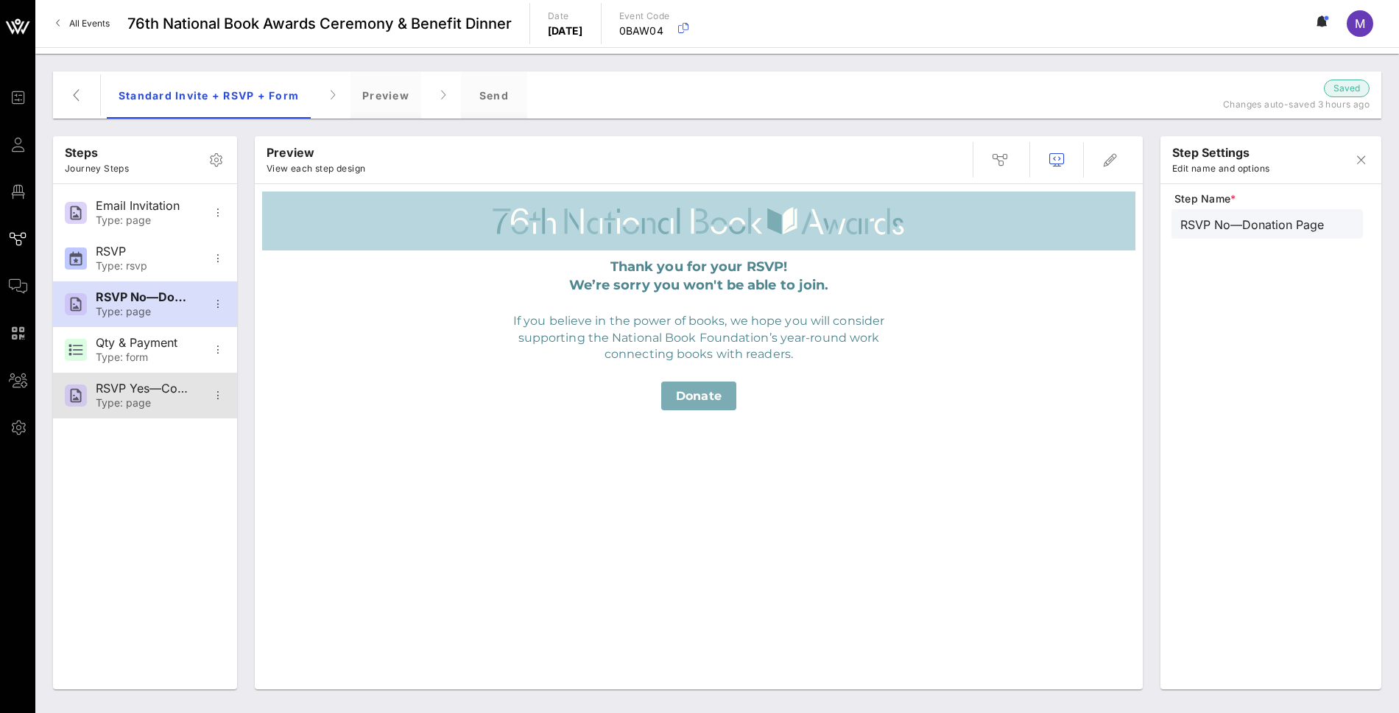
click at [155, 388] on div "RSVP Yes—Confirmation" at bounding box center [144, 389] width 97 height 14
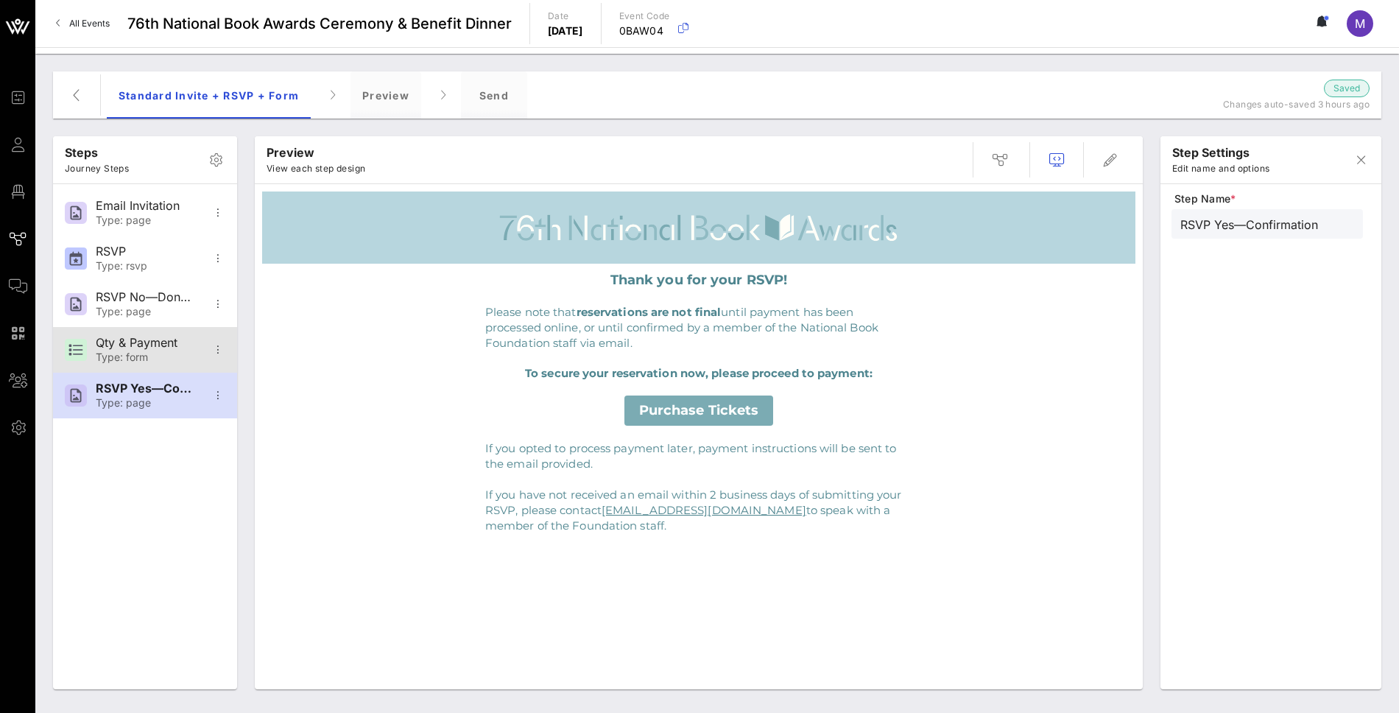
click at [155, 336] on div "Qty & Payment" at bounding box center [144, 343] width 97 height 14
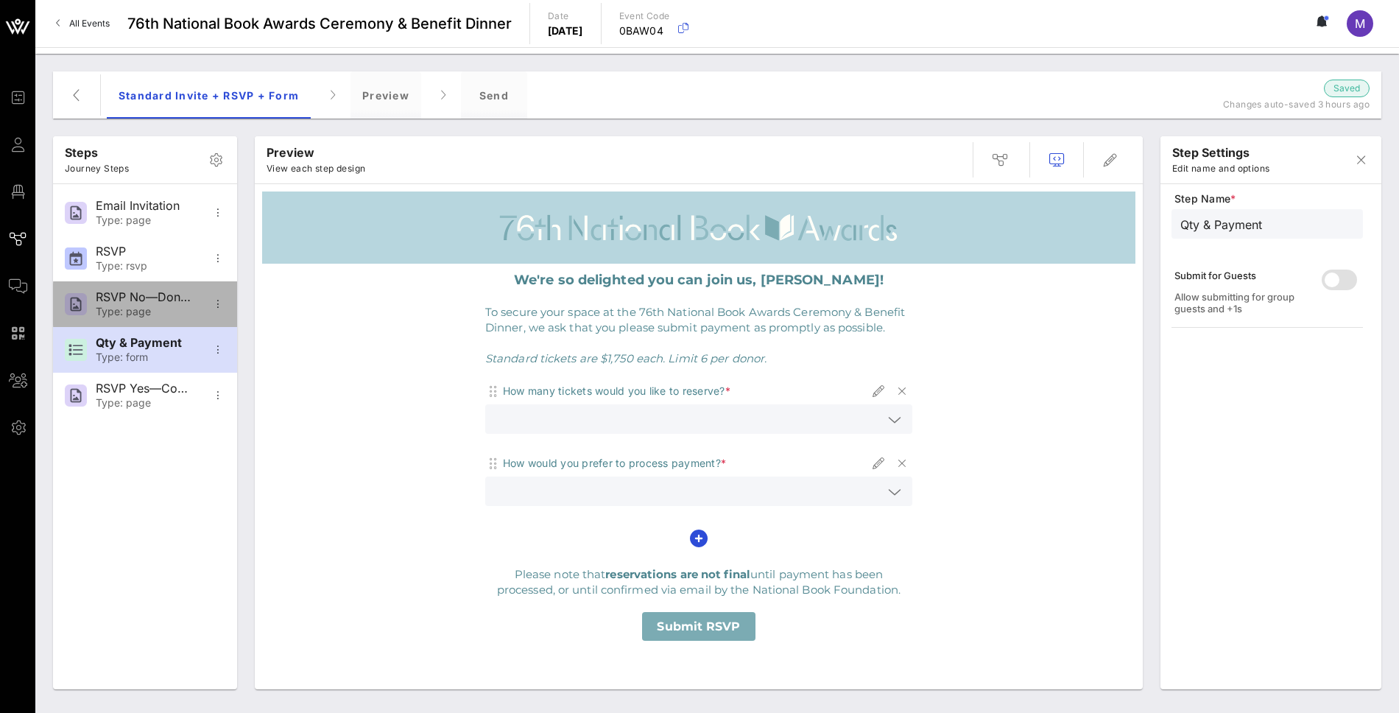
click at [158, 304] on div "RSVP No—Donation Page" at bounding box center [144, 297] width 97 height 14
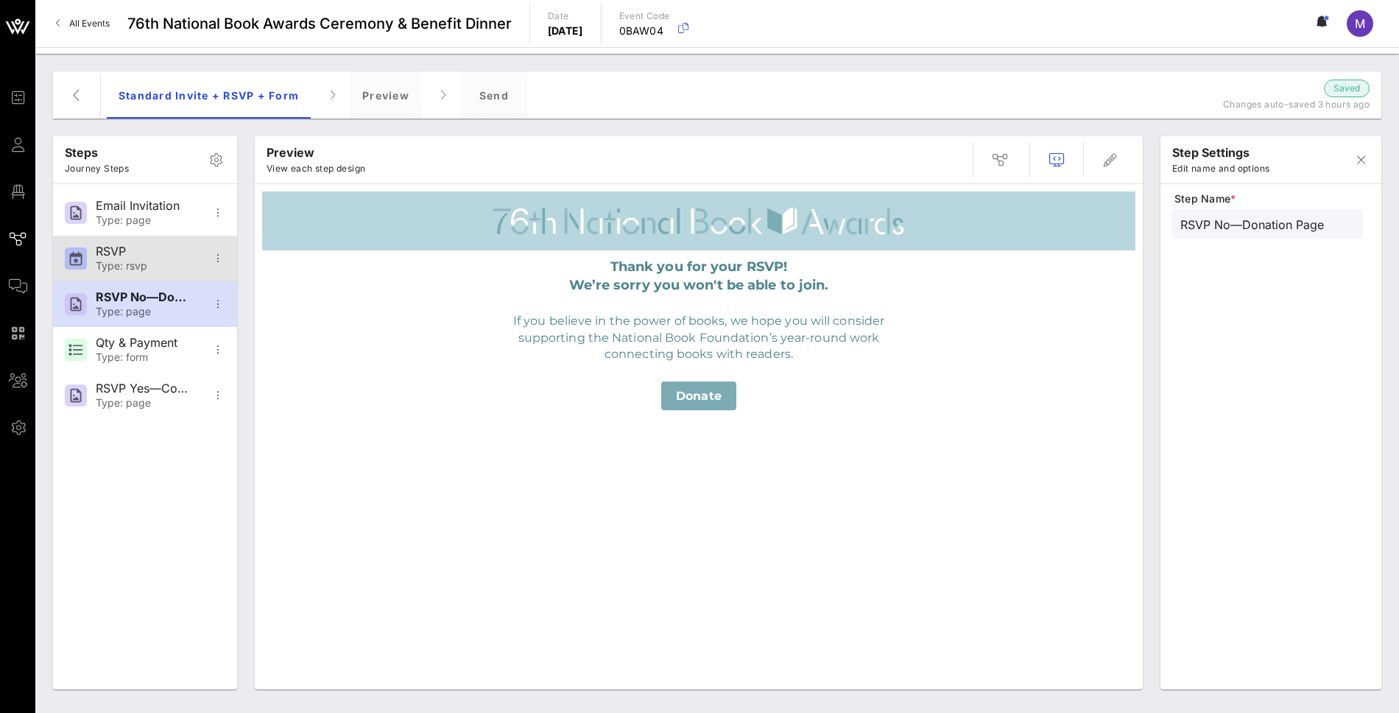
click at [147, 266] on div "Type: rsvp" at bounding box center [144, 266] width 97 height 13
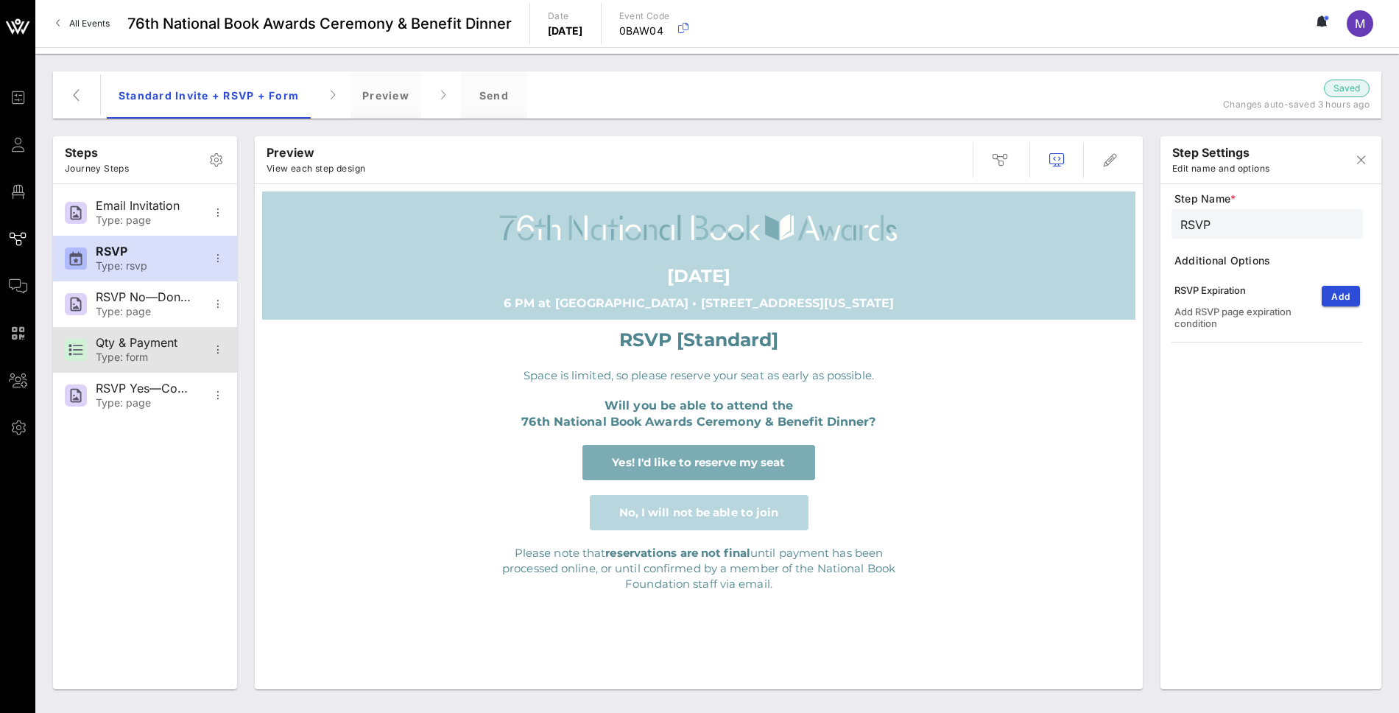
click at [149, 343] on div "Qty & Payment" at bounding box center [144, 343] width 97 height 14
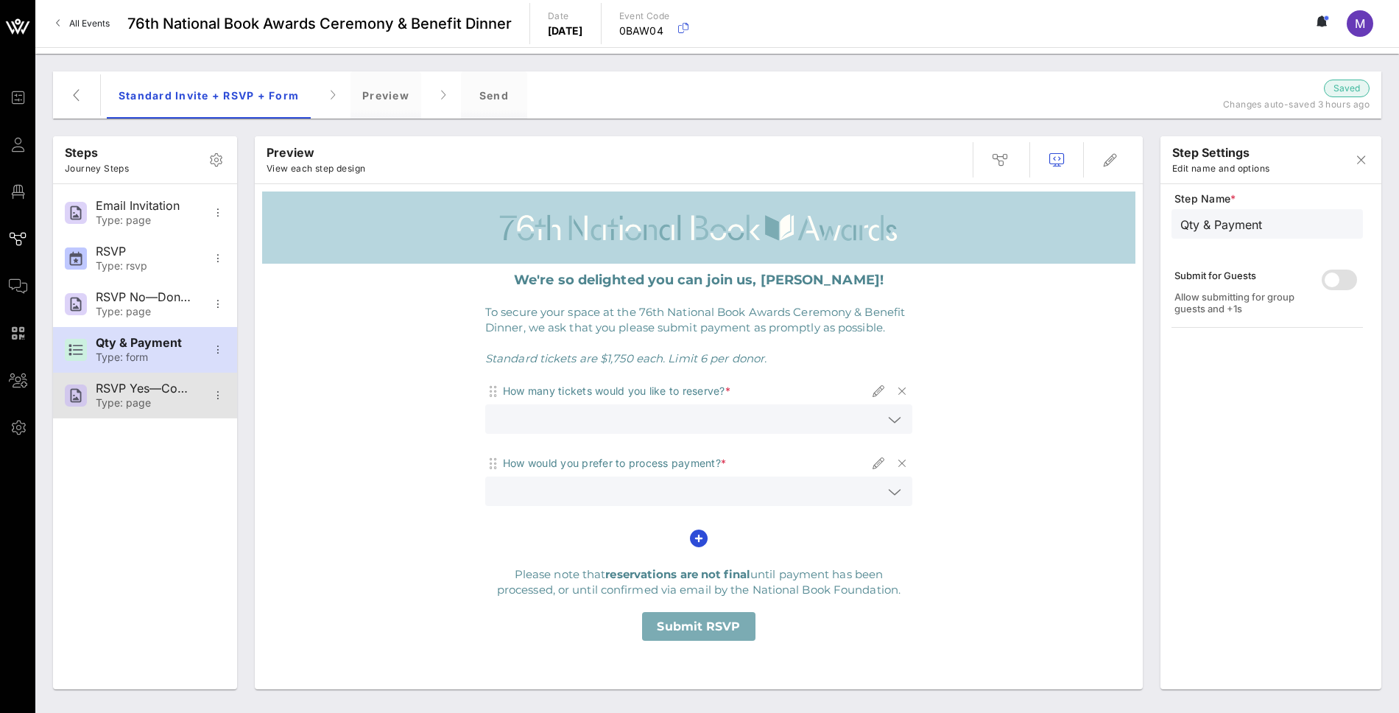
click at [169, 390] on div "RSVP Yes—Confirmation" at bounding box center [144, 389] width 97 height 14
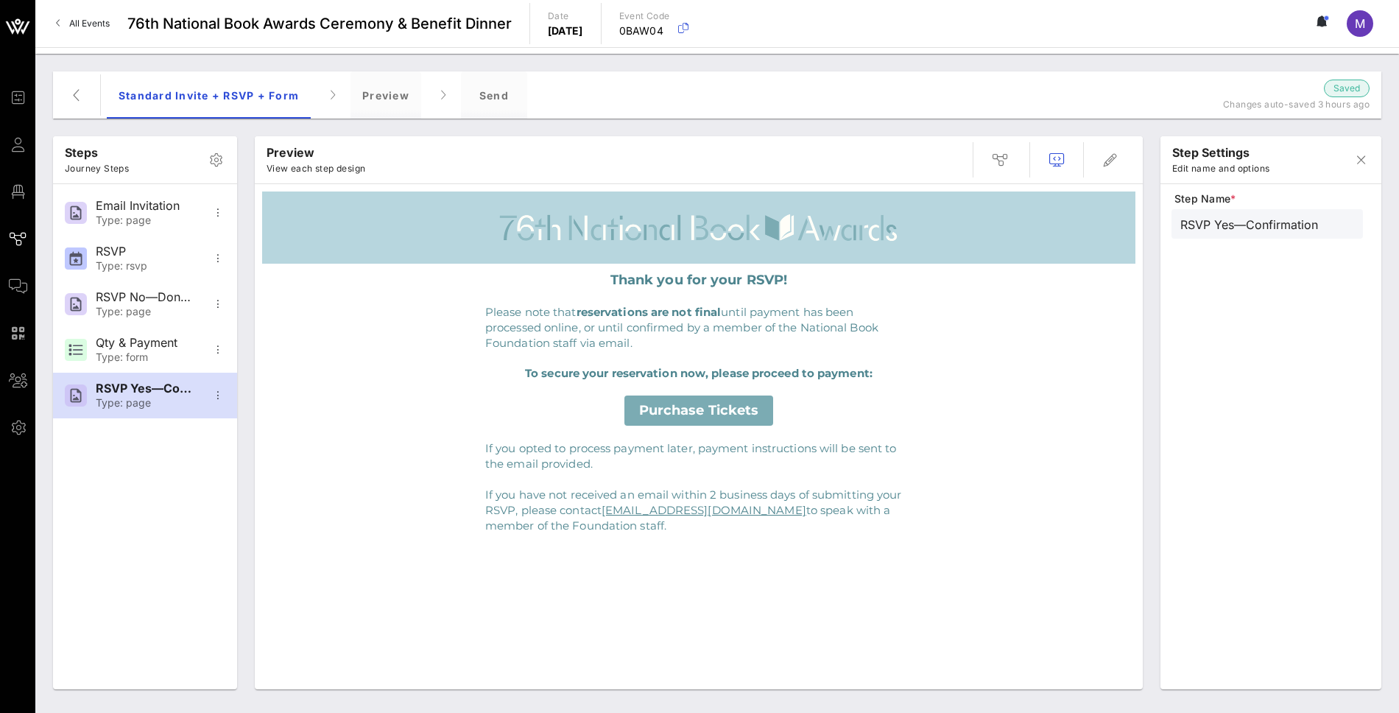
click at [691, 400] on span "Purchase Tickets" at bounding box center [700, 411] width 150 height 31
click at [1044, 163] on span "button" at bounding box center [1056, 160] width 35 height 18
click at [731, 409] on span "Purchase Tickets" at bounding box center [699, 410] width 120 height 16
click at [250, 96] on div "Standard Invite + RSVP + Form" at bounding box center [209, 94] width 204 height 47
click at [125, 208] on div "Email Invitation" at bounding box center [144, 206] width 97 height 14
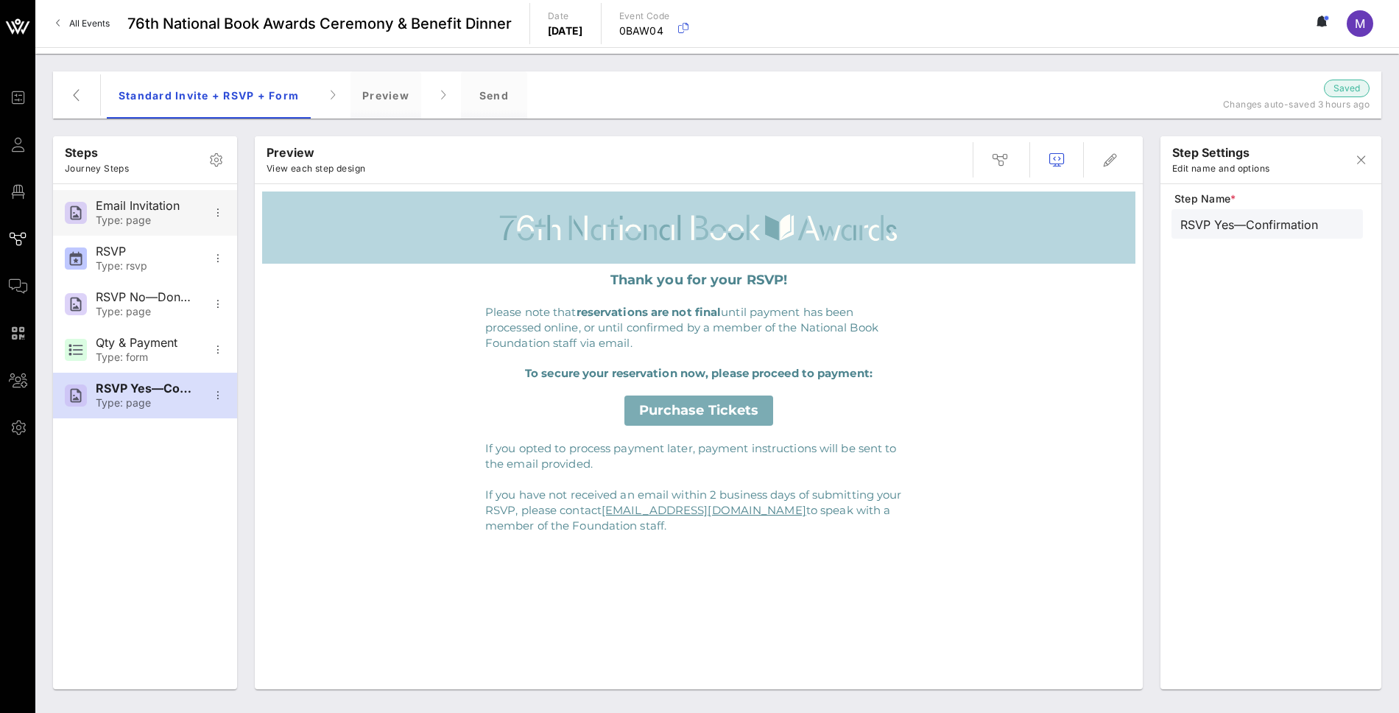
type input "Email Invitation"
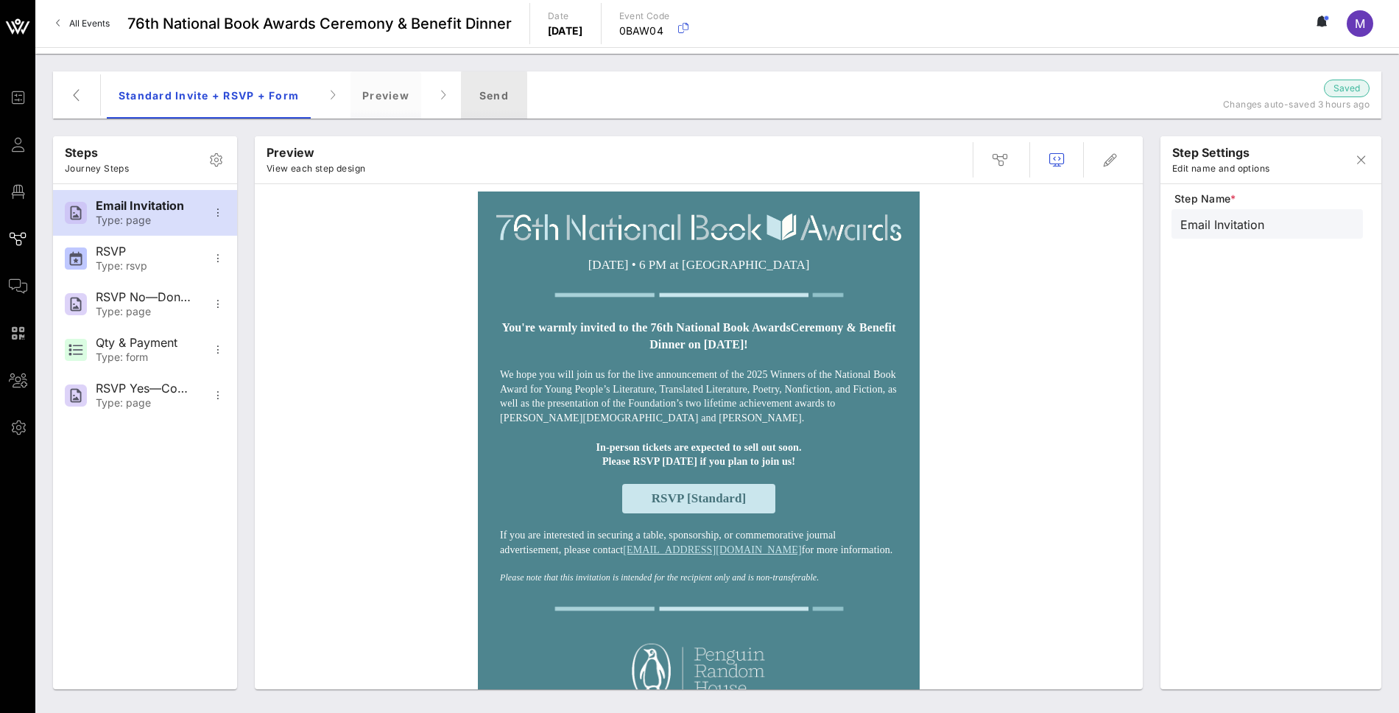
click at [520, 94] on div "Send" at bounding box center [494, 94] width 66 height 47
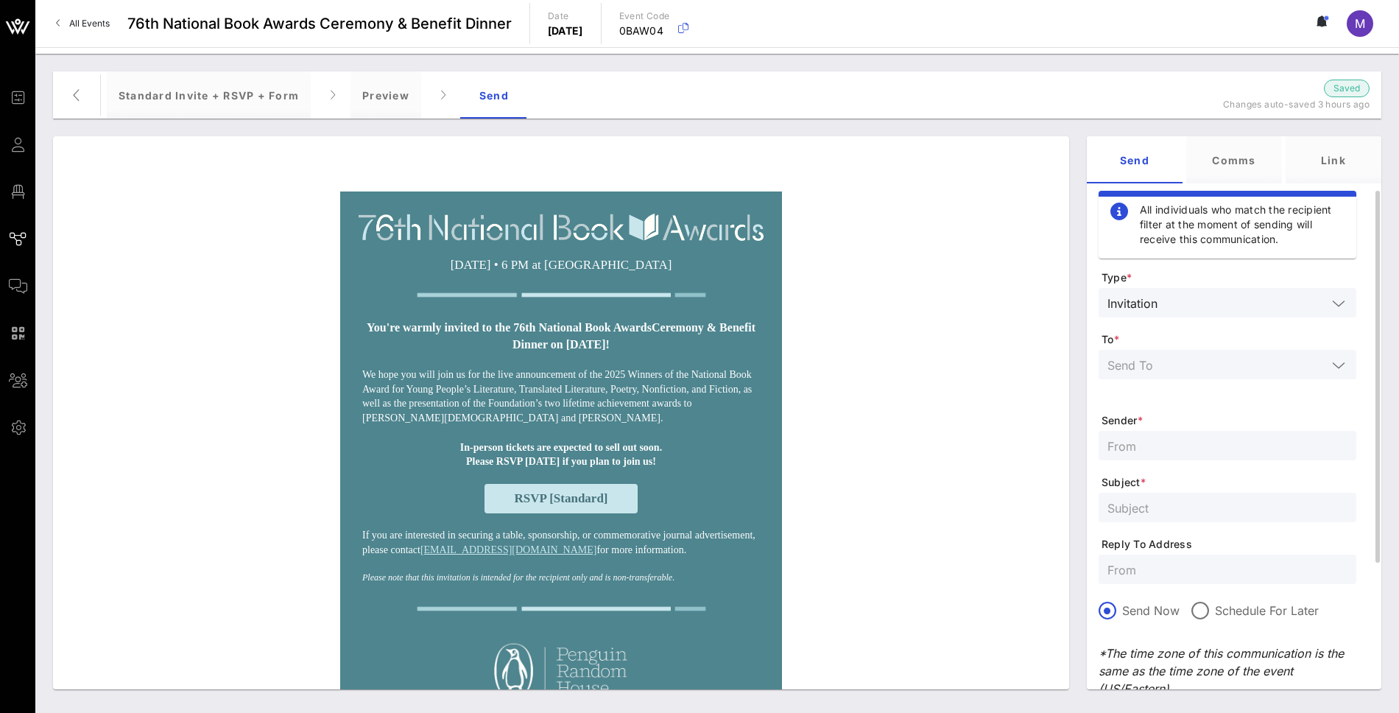
click at [1239, 356] on input "text" at bounding box center [1217, 364] width 219 height 19
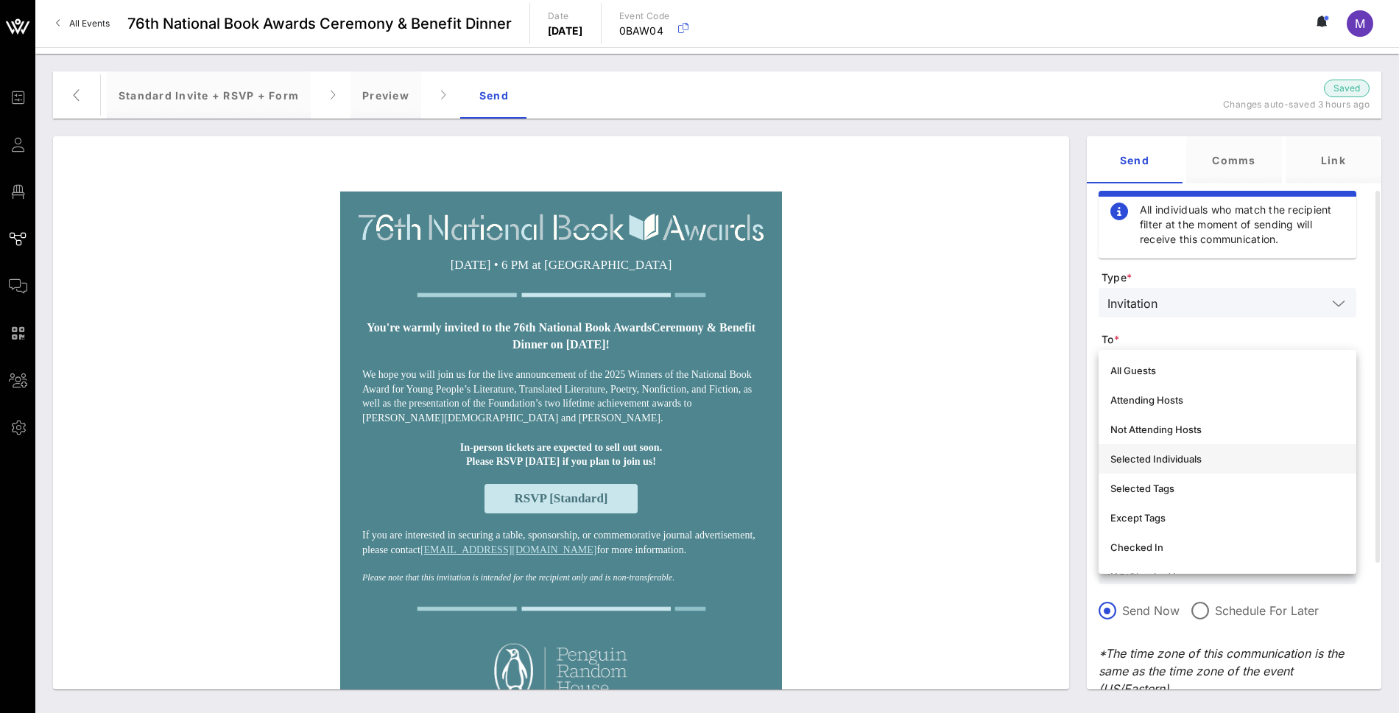
click at [1209, 454] on div "Selected Individuals" at bounding box center [1228, 459] width 234 height 12
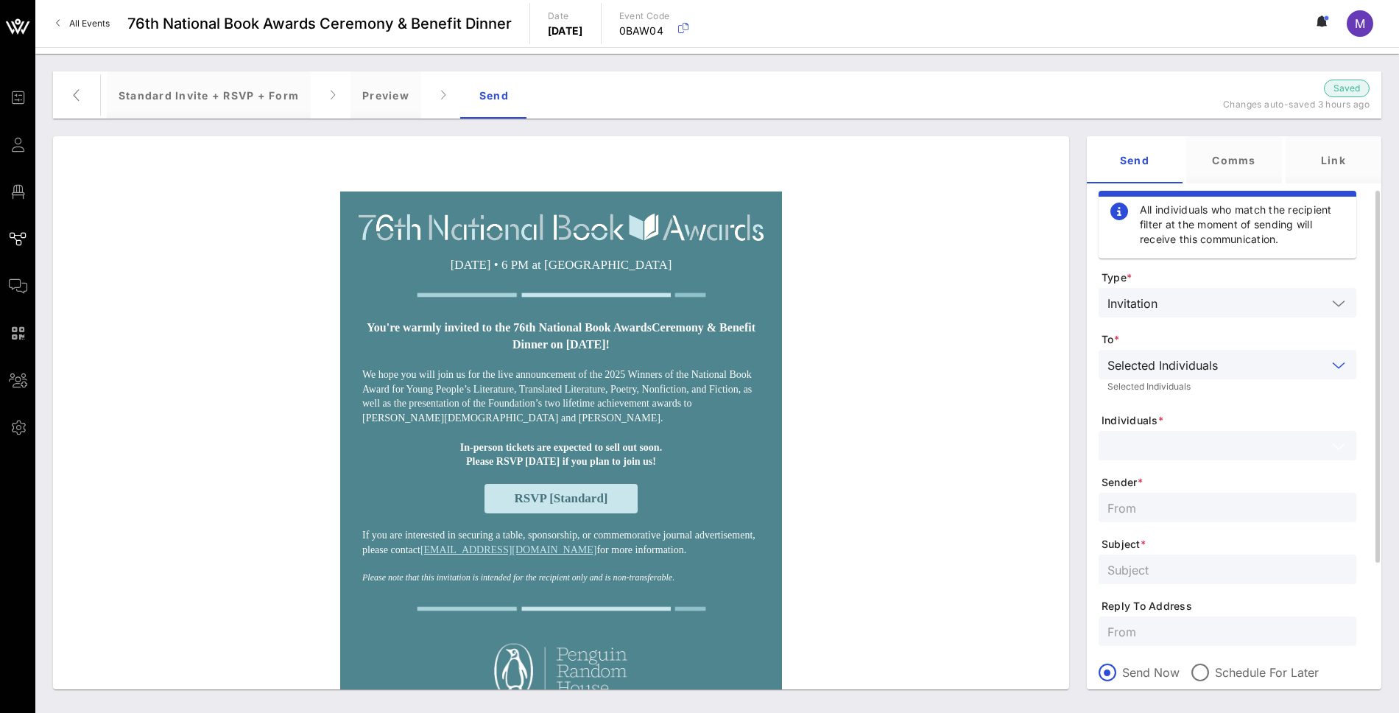
click at [1202, 446] on input "text" at bounding box center [1217, 445] width 219 height 19
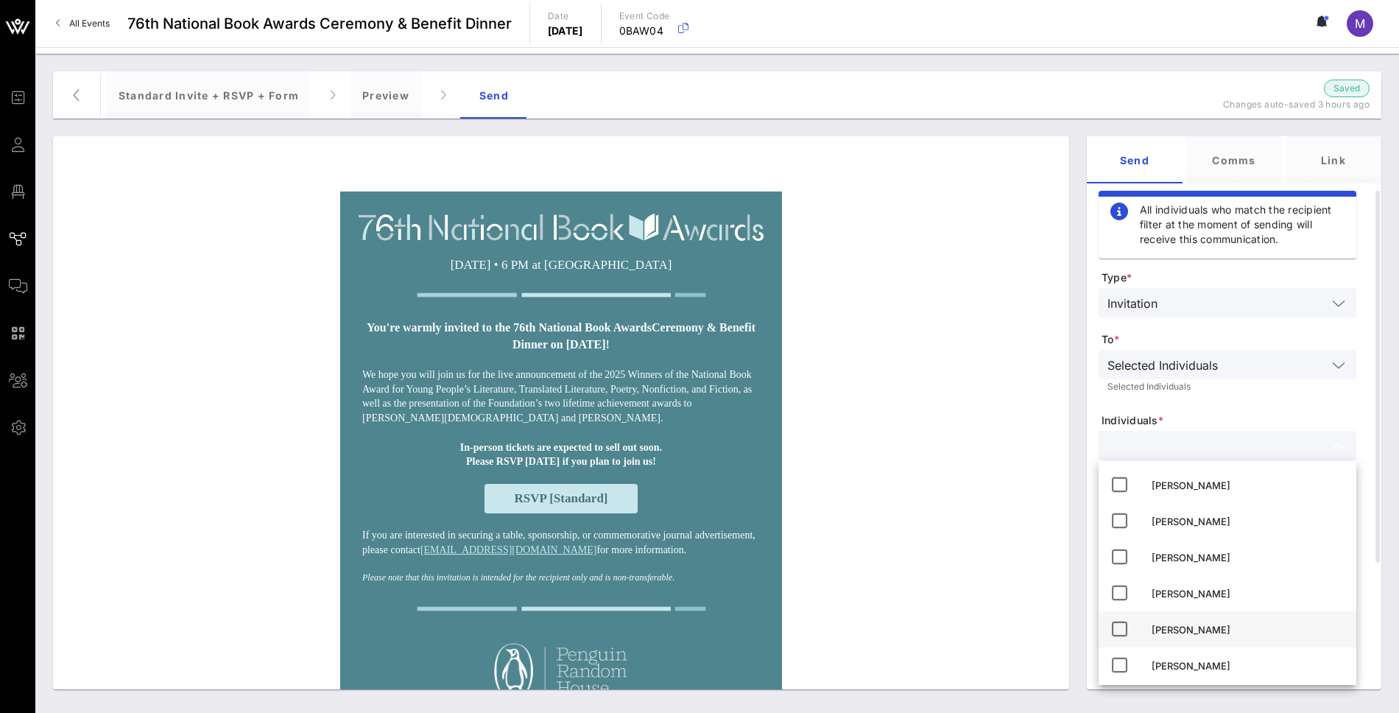
click at [1223, 624] on div "Madeleine Shelton" at bounding box center [1248, 630] width 193 height 12
click at [1277, 404] on form "Type * Invitation To * Selected Individuals Selected Individuals Individuals * …" at bounding box center [1228, 560] width 258 height 580
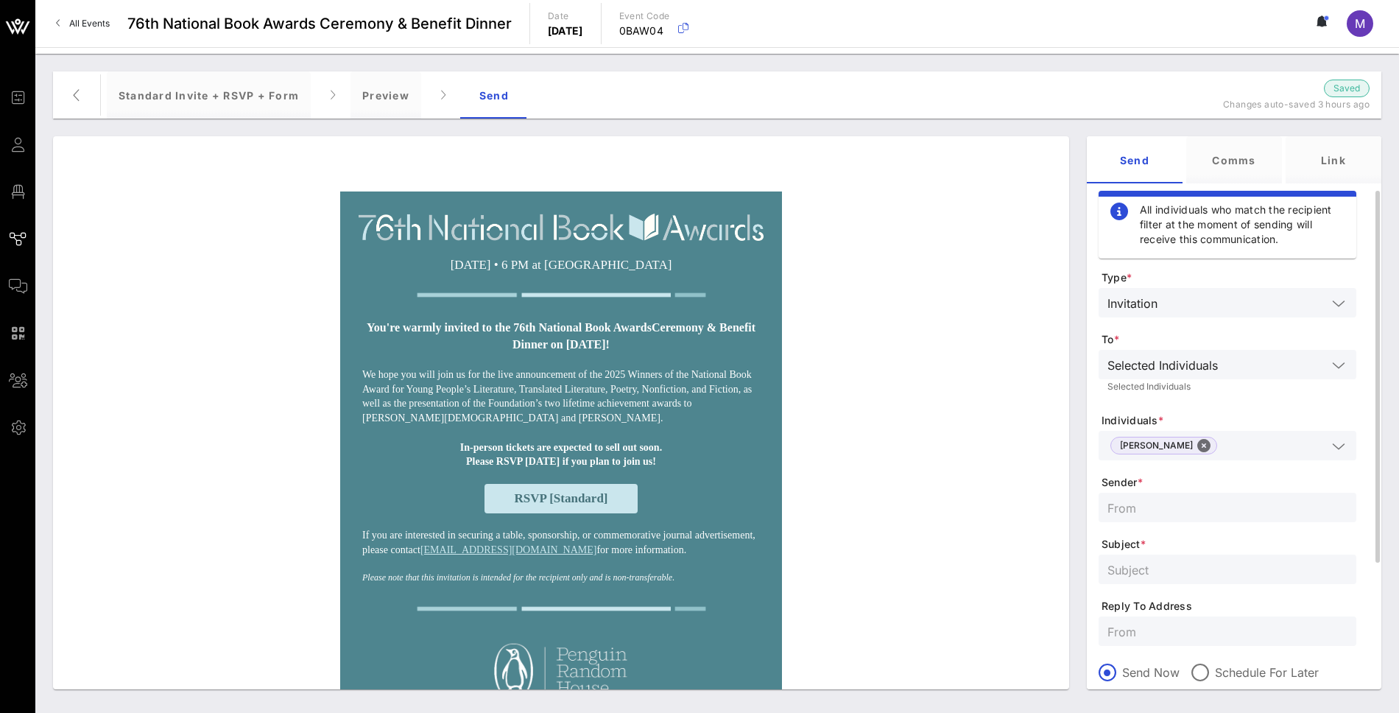
click at [1180, 507] on input "text" at bounding box center [1228, 507] width 240 height 19
type input "NBF"
click at [1192, 569] on input "text" at bounding box center [1228, 569] width 240 height 19
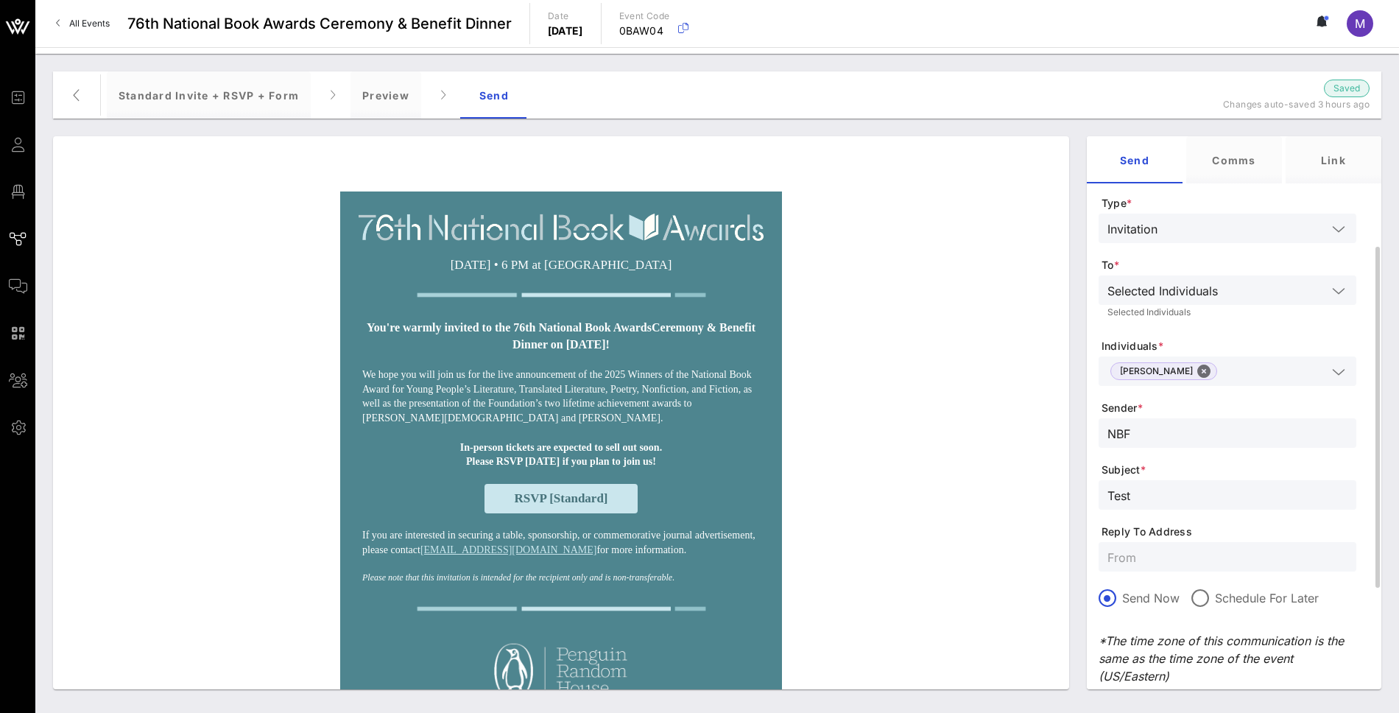
scroll to position [245, 0]
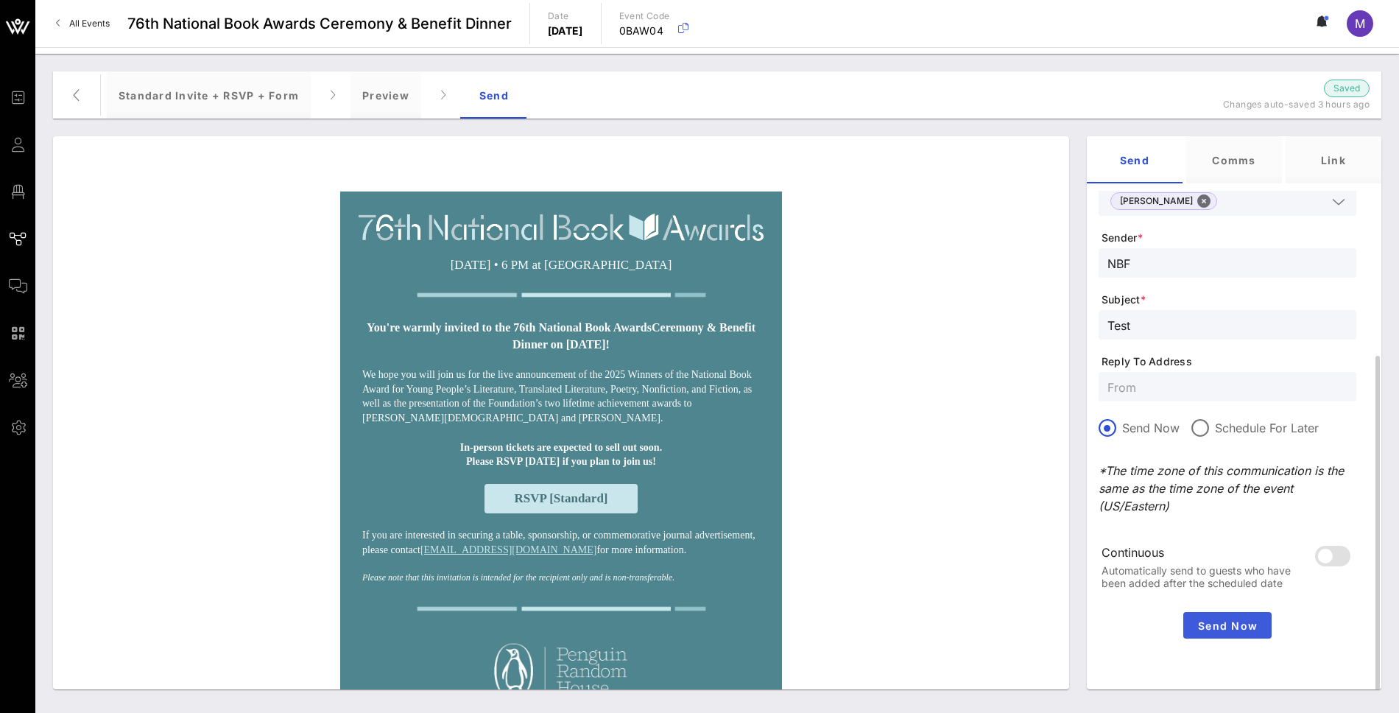
type input "Test"
click at [1220, 630] on span "Send Now" at bounding box center [1228, 625] width 77 height 13
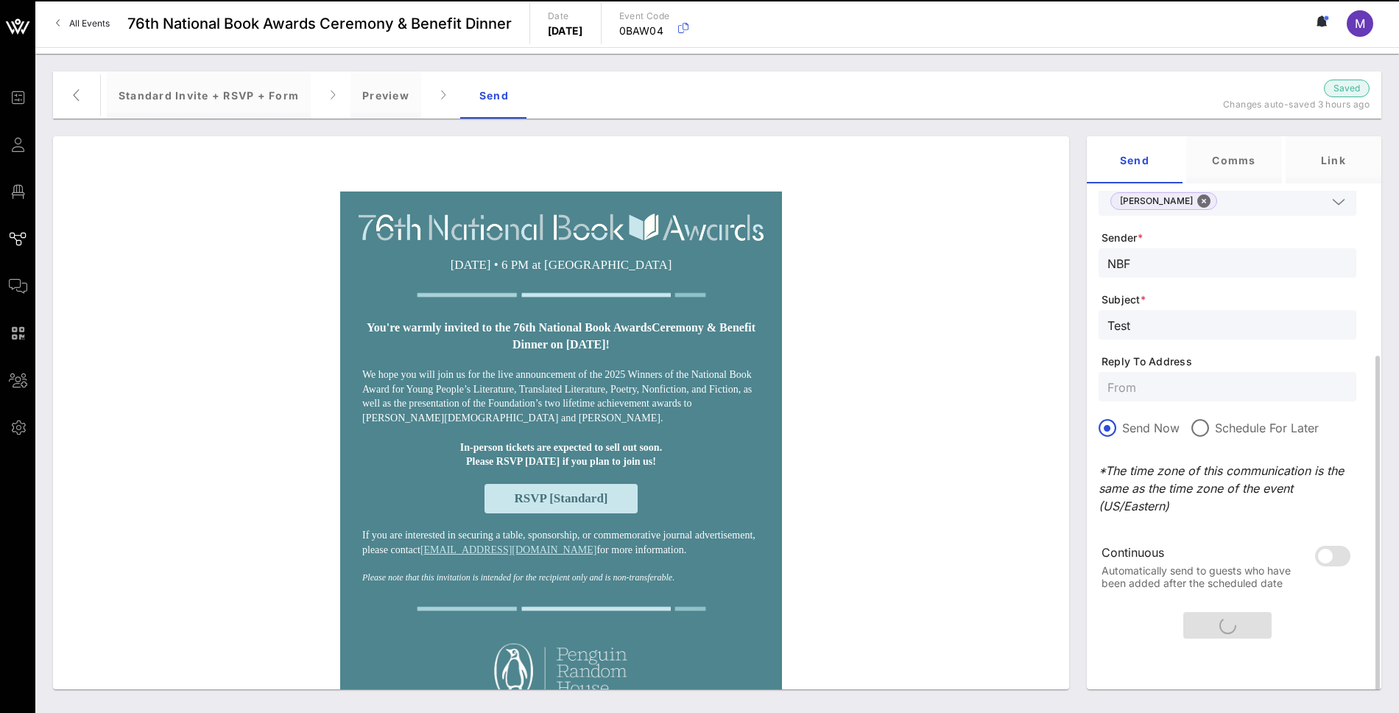
scroll to position [0, 0]
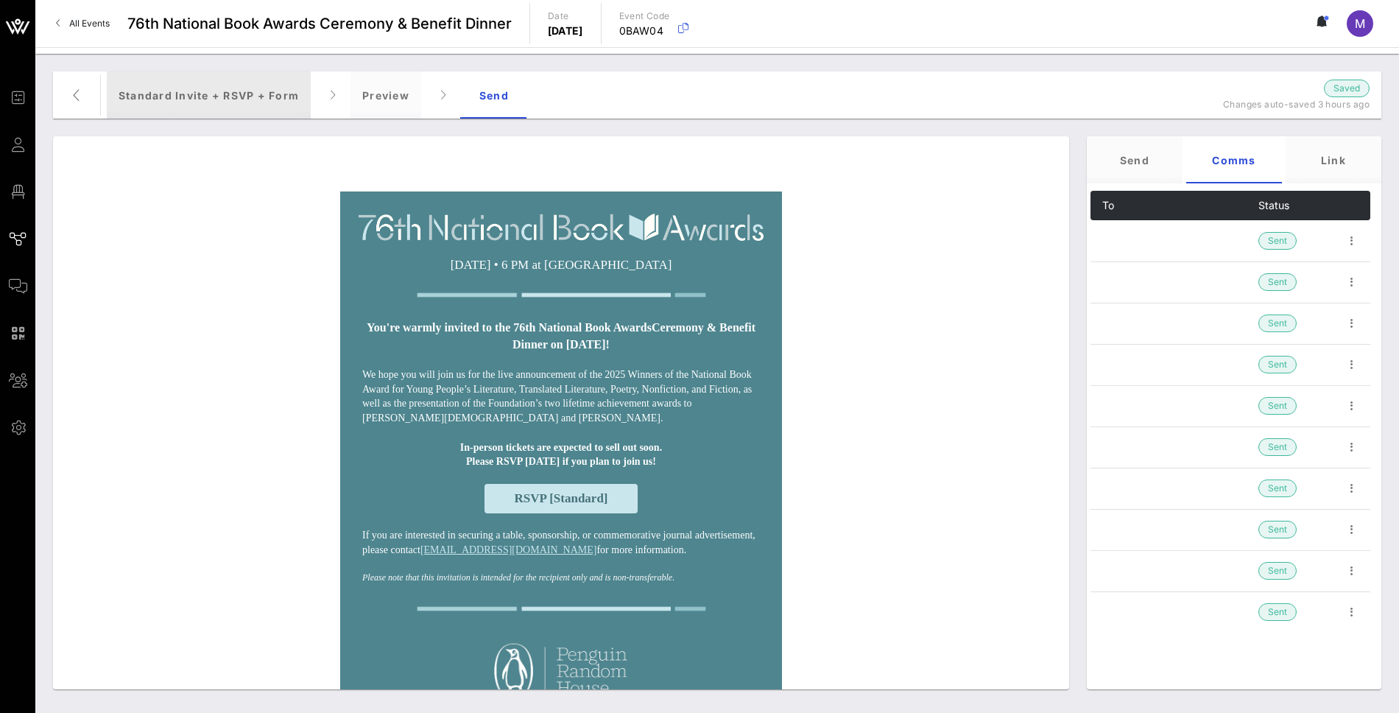
click at [242, 99] on div "Standard Invite + RSVP + Form" at bounding box center [209, 94] width 204 height 47
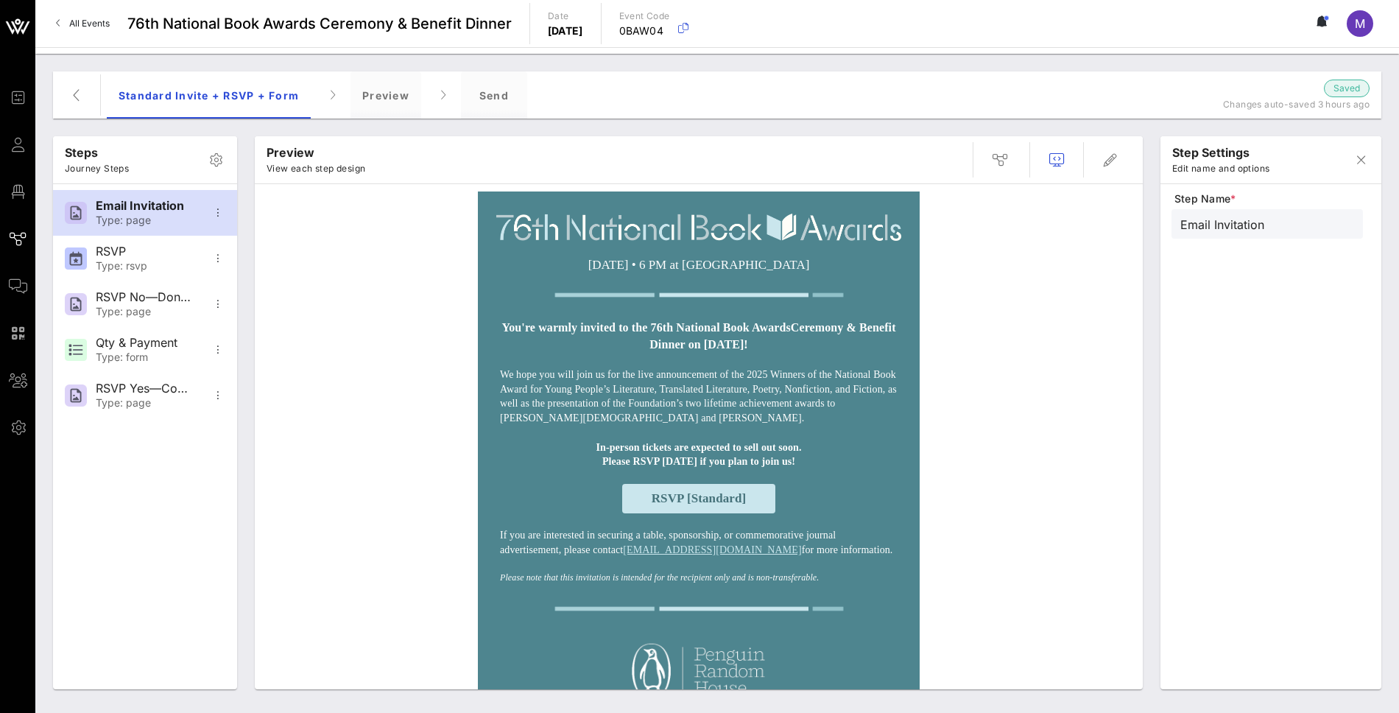
scroll to position [698, 0]
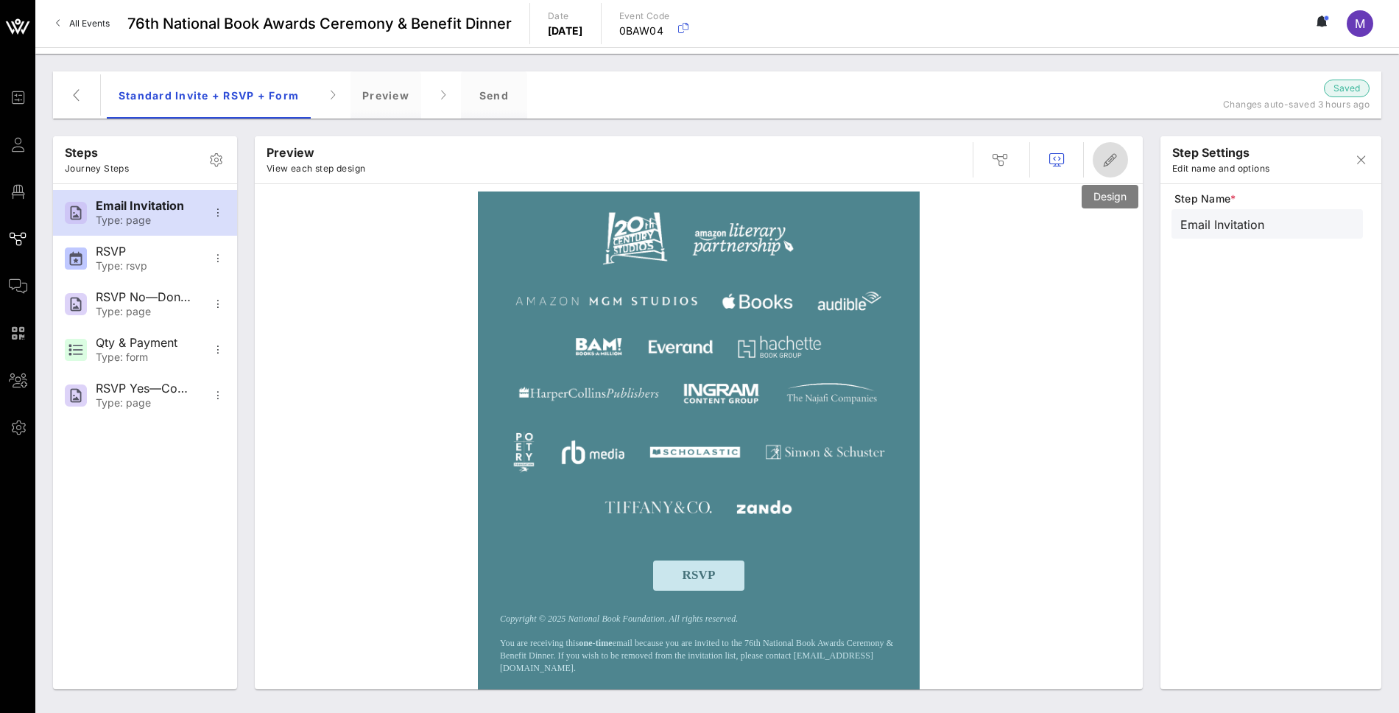
click at [1106, 172] on button "button" at bounding box center [1110, 159] width 35 height 35
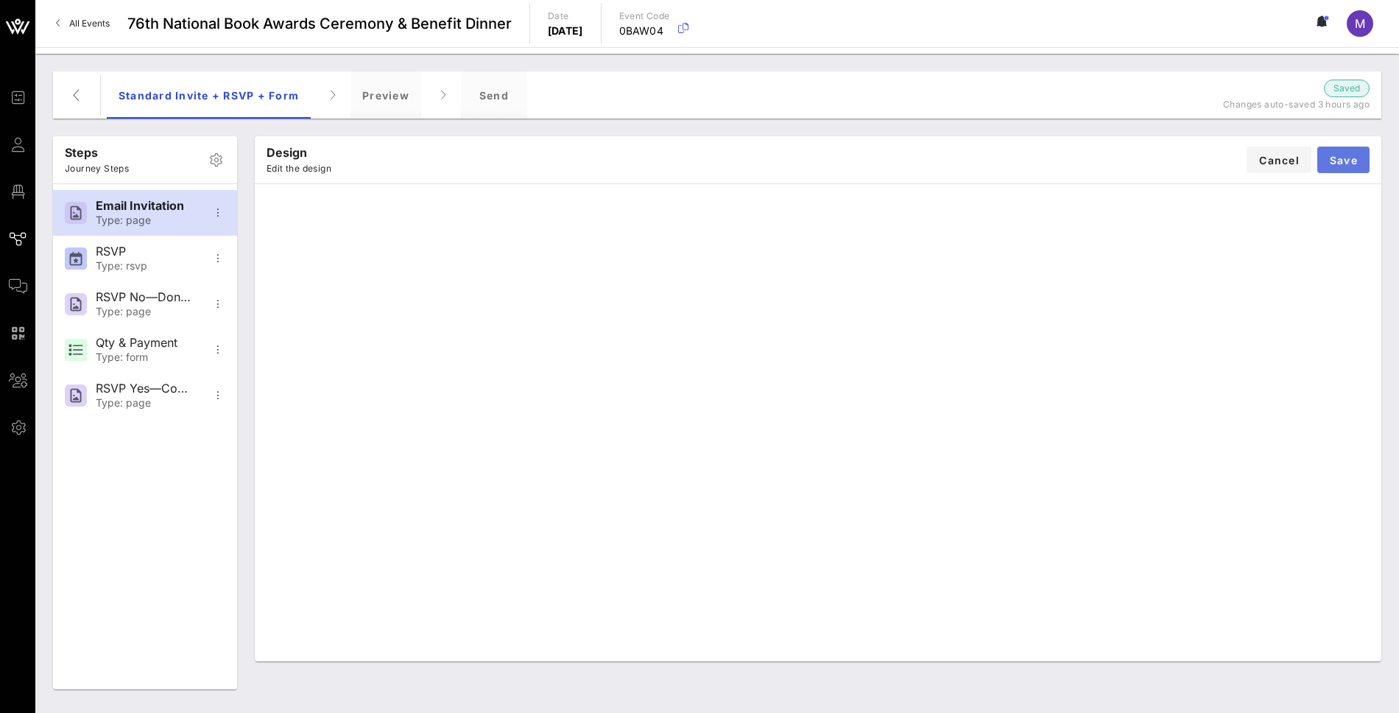
click at [1357, 154] on span "Save" at bounding box center [1343, 160] width 29 height 13
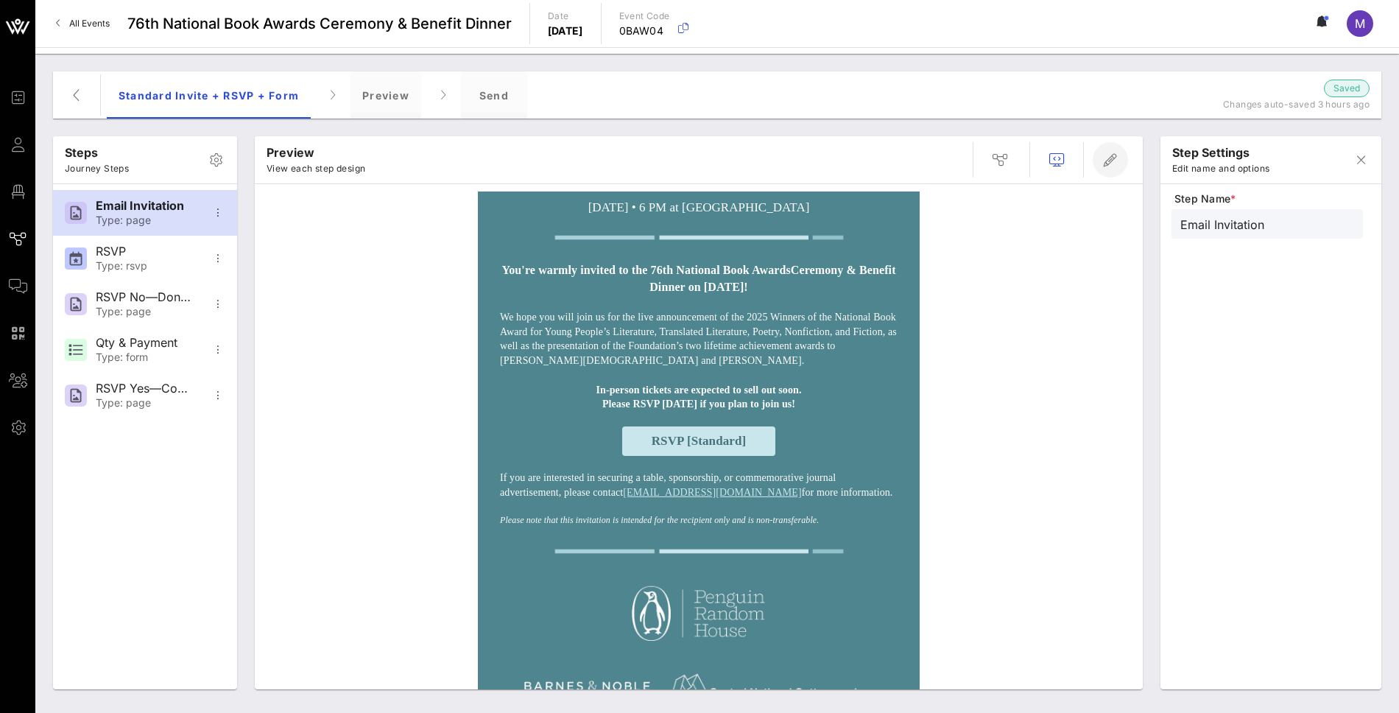
scroll to position [0, 0]
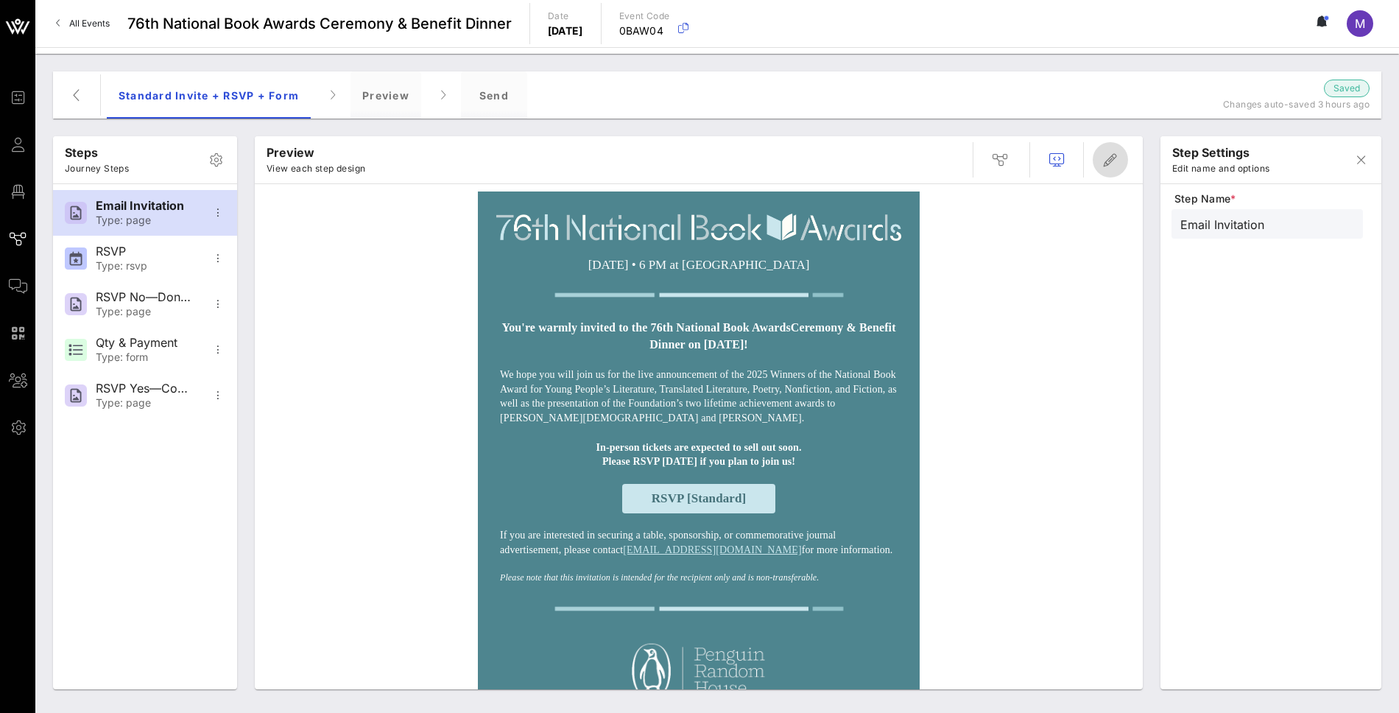
click at [1117, 167] on icon "button" at bounding box center [1111, 160] width 18 height 18
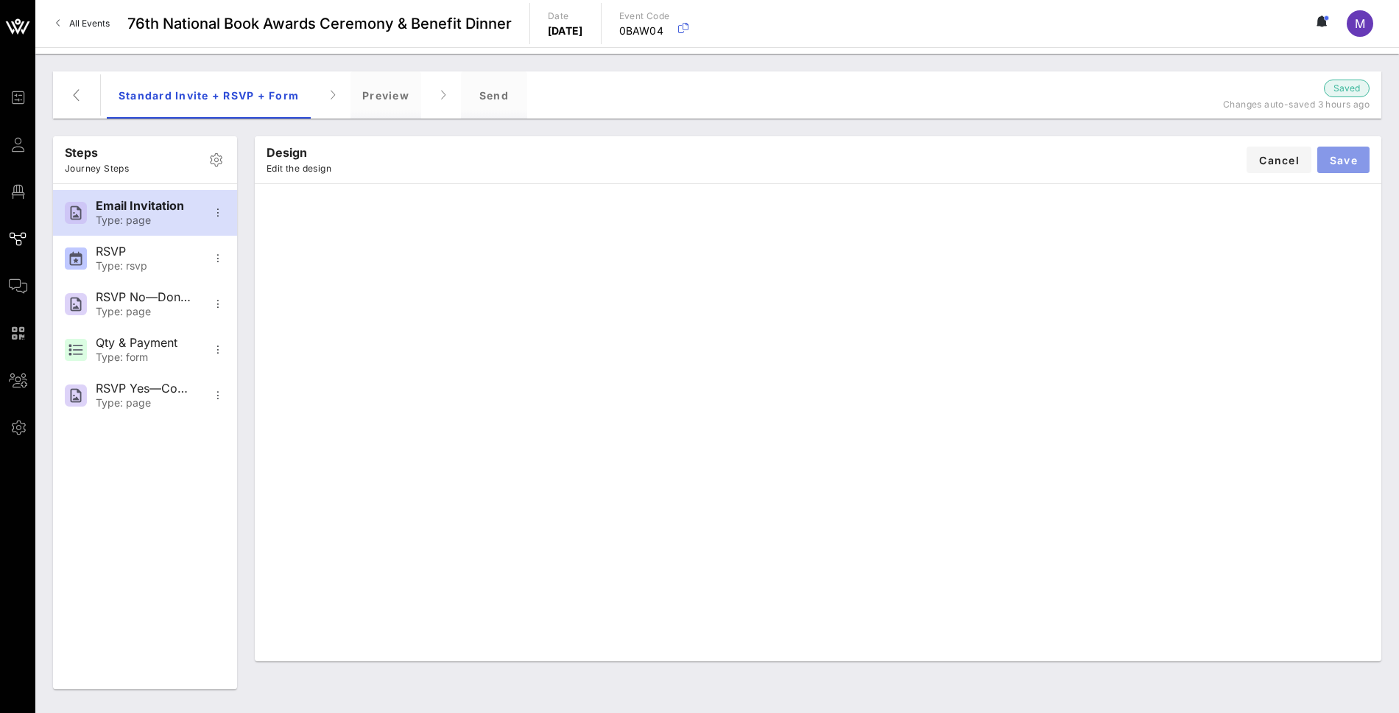
click at [1355, 164] on span "Save" at bounding box center [1343, 160] width 29 height 13
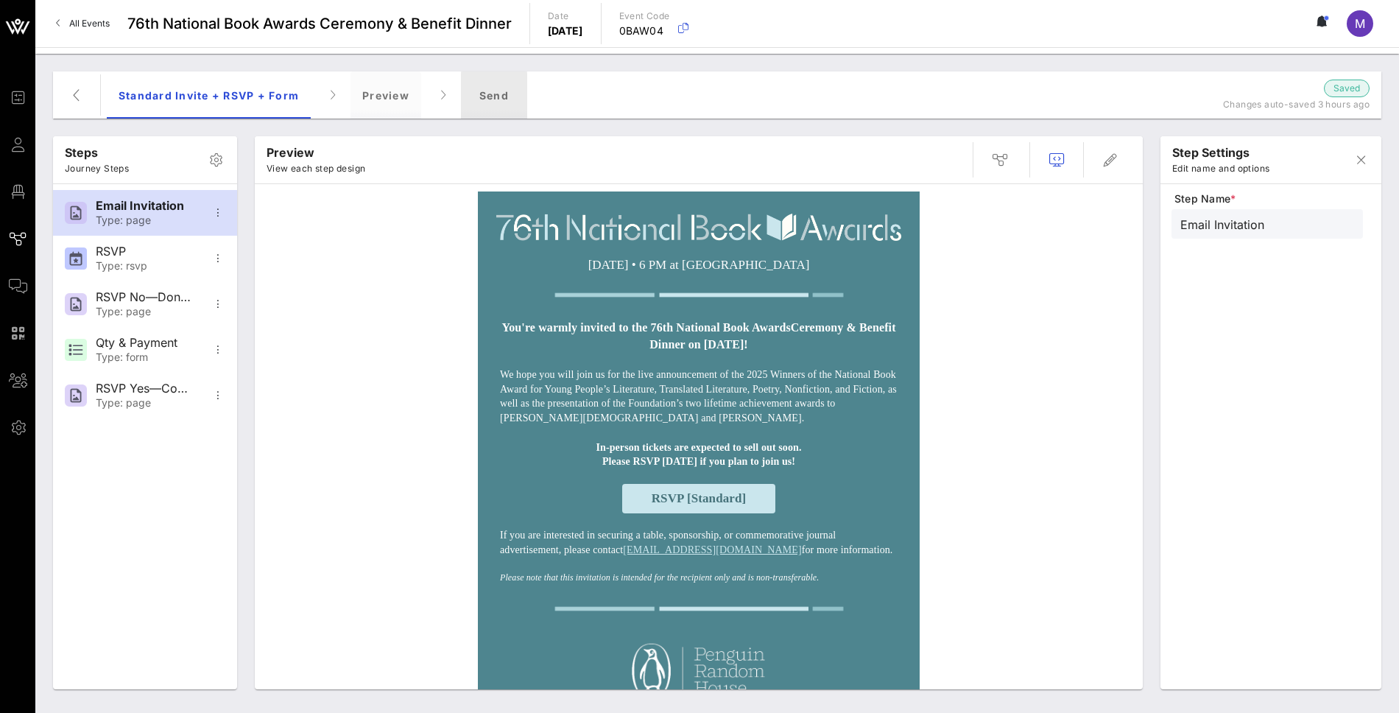
click at [505, 89] on div "Send" at bounding box center [494, 94] width 66 height 47
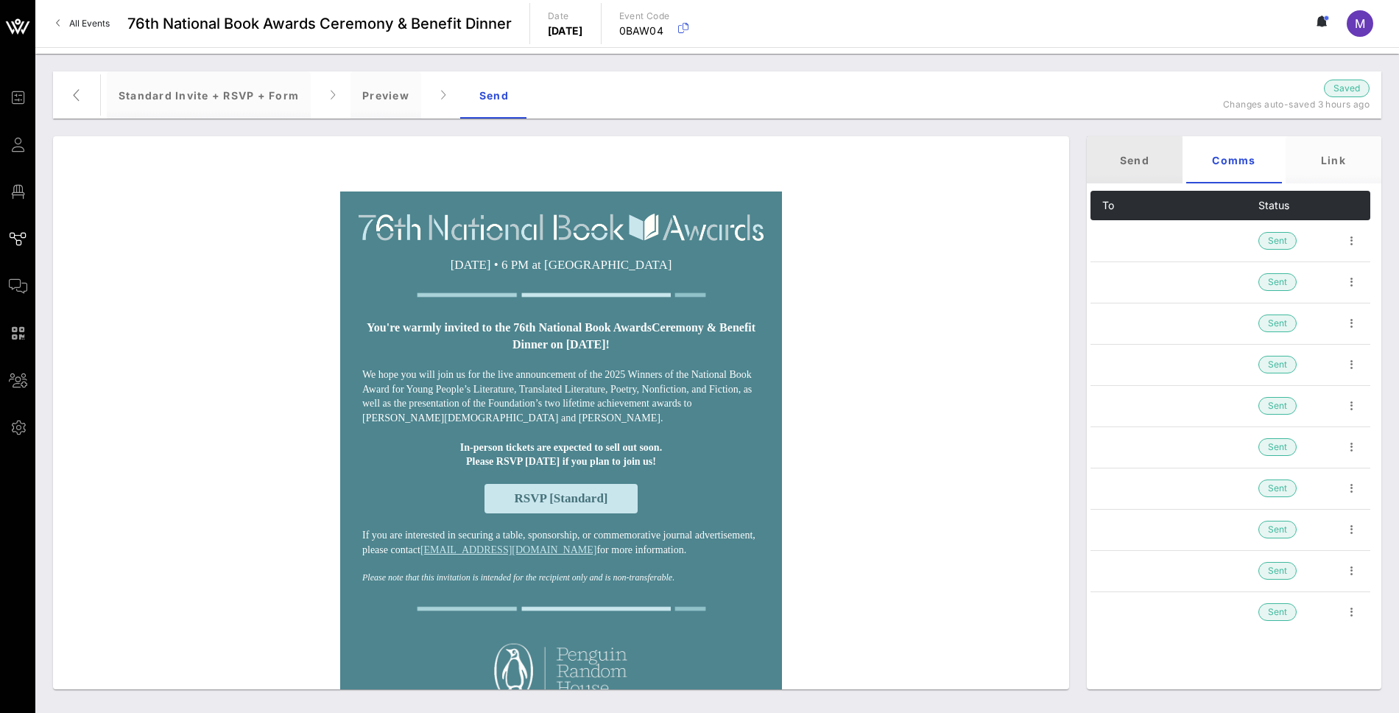
click at [1136, 150] on div "Send" at bounding box center [1135, 159] width 96 height 47
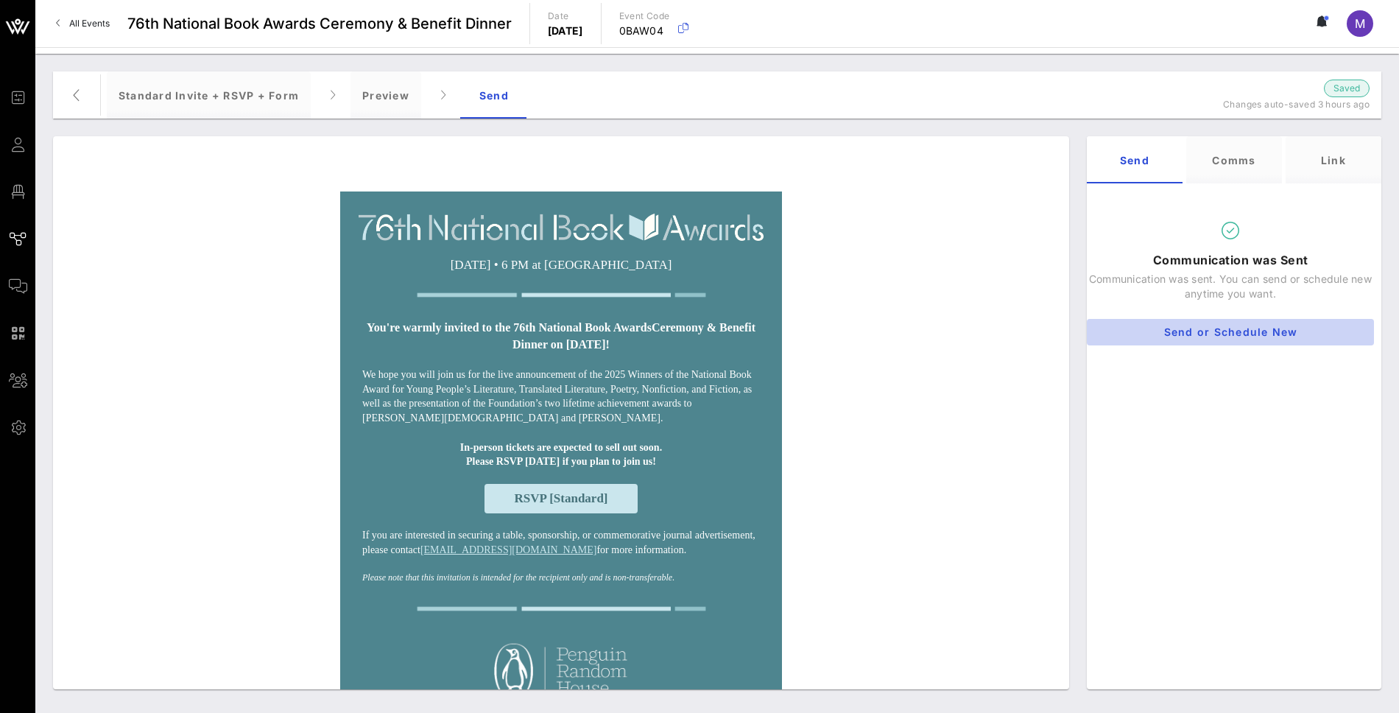
click at [1240, 331] on span "Send or Schedule New" at bounding box center [1231, 332] width 264 height 13
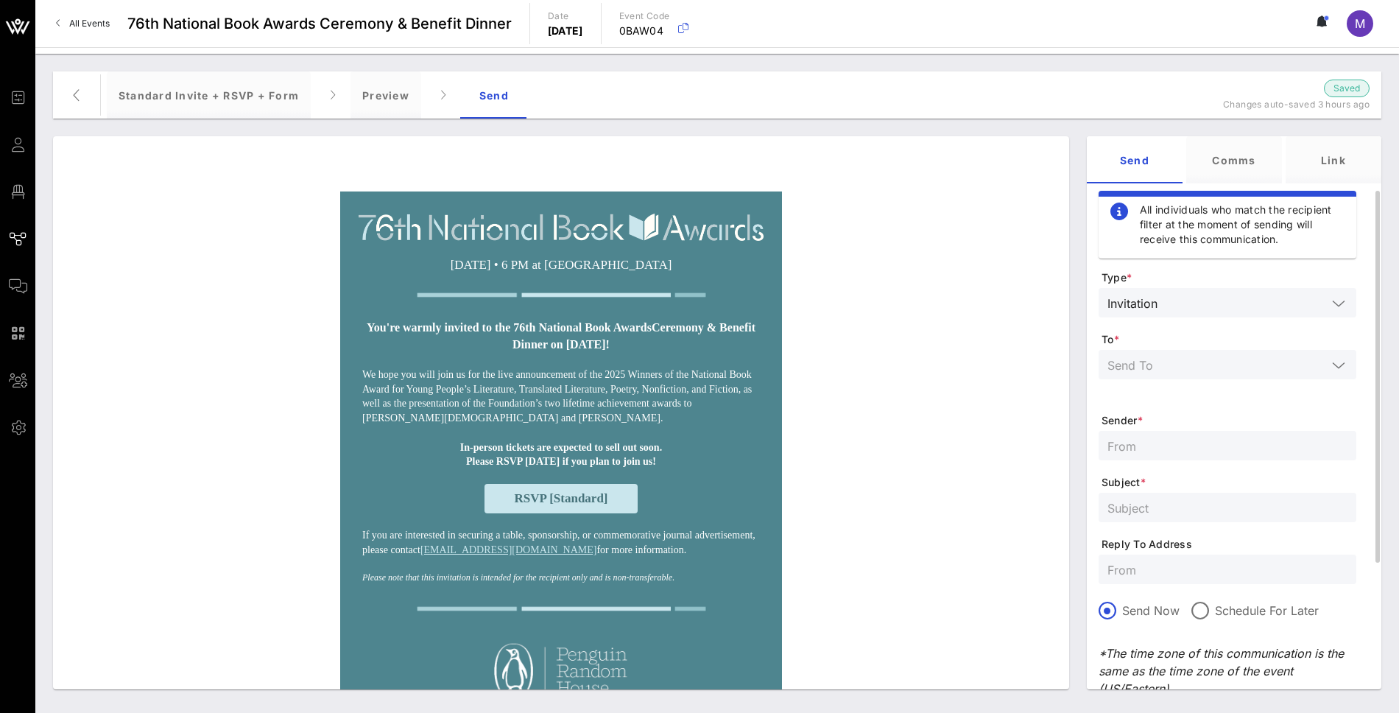
click at [1210, 370] on input "text" at bounding box center [1217, 364] width 219 height 19
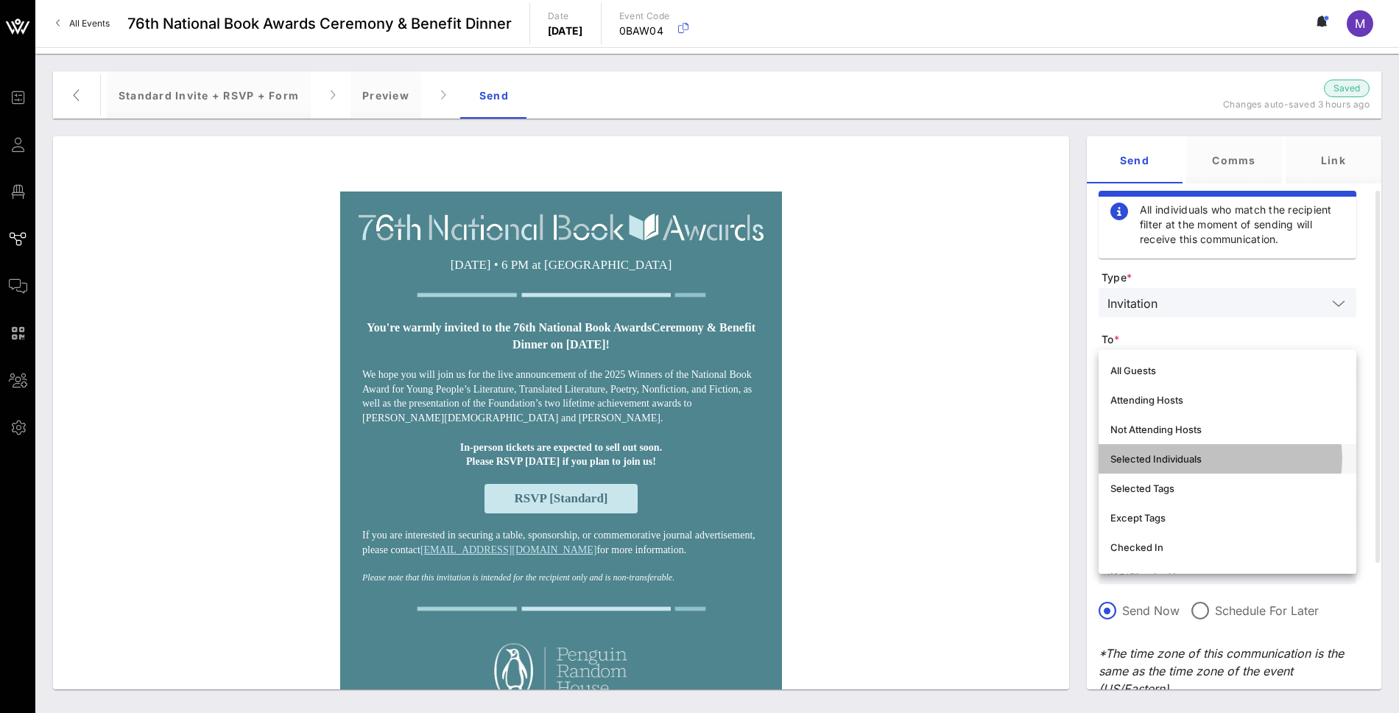
click at [1206, 453] on div "Selected Individuals" at bounding box center [1228, 459] width 234 height 12
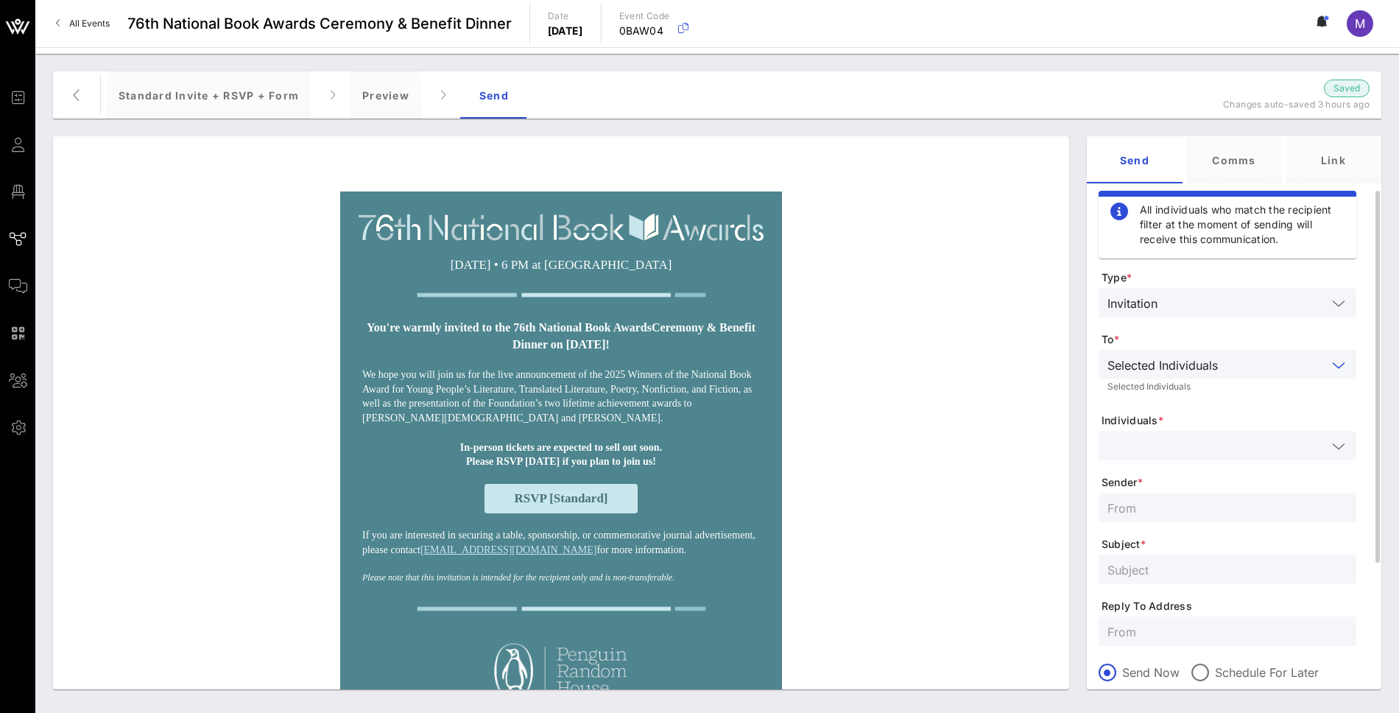
click at [1210, 448] on input "text" at bounding box center [1217, 445] width 219 height 19
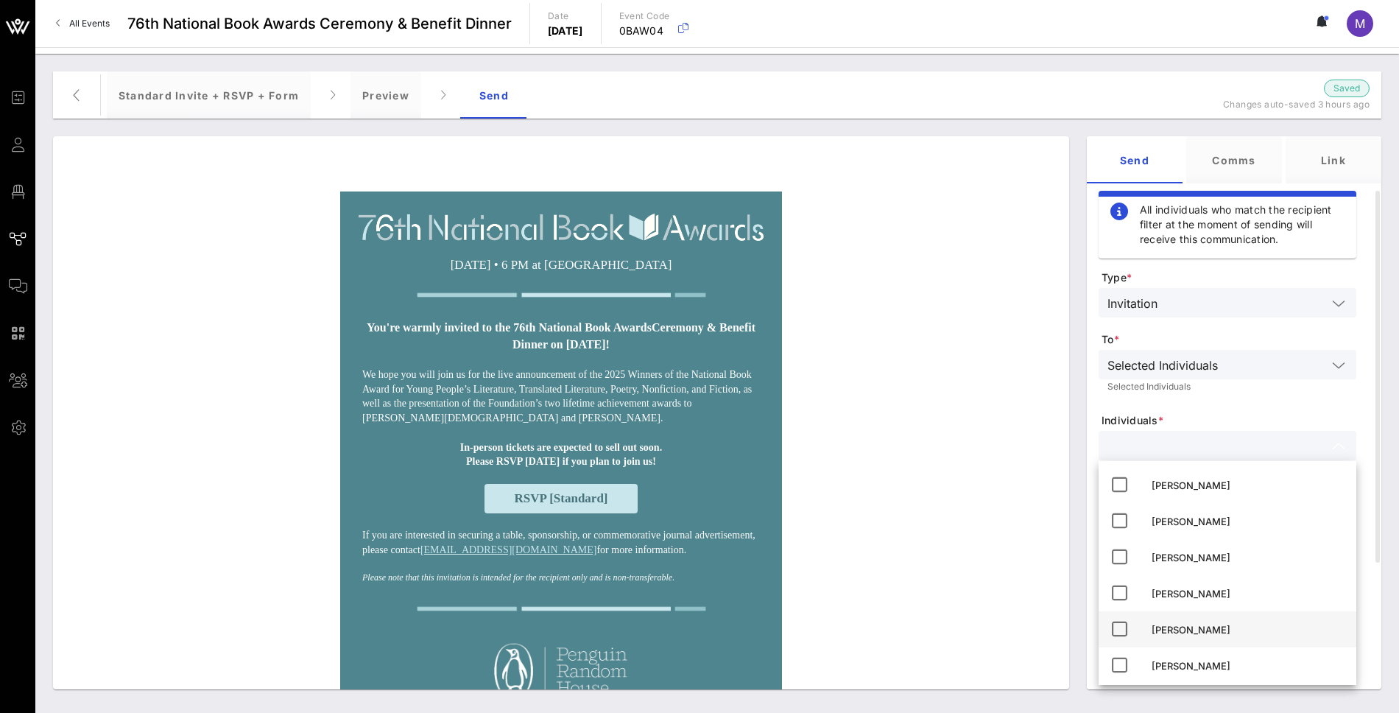
click at [1237, 619] on div "Madeleine Shelton" at bounding box center [1248, 630] width 193 height 24
click at [1290, 420] on span "Individuals *" at bounding box center [1229, 420] width 255 height 15
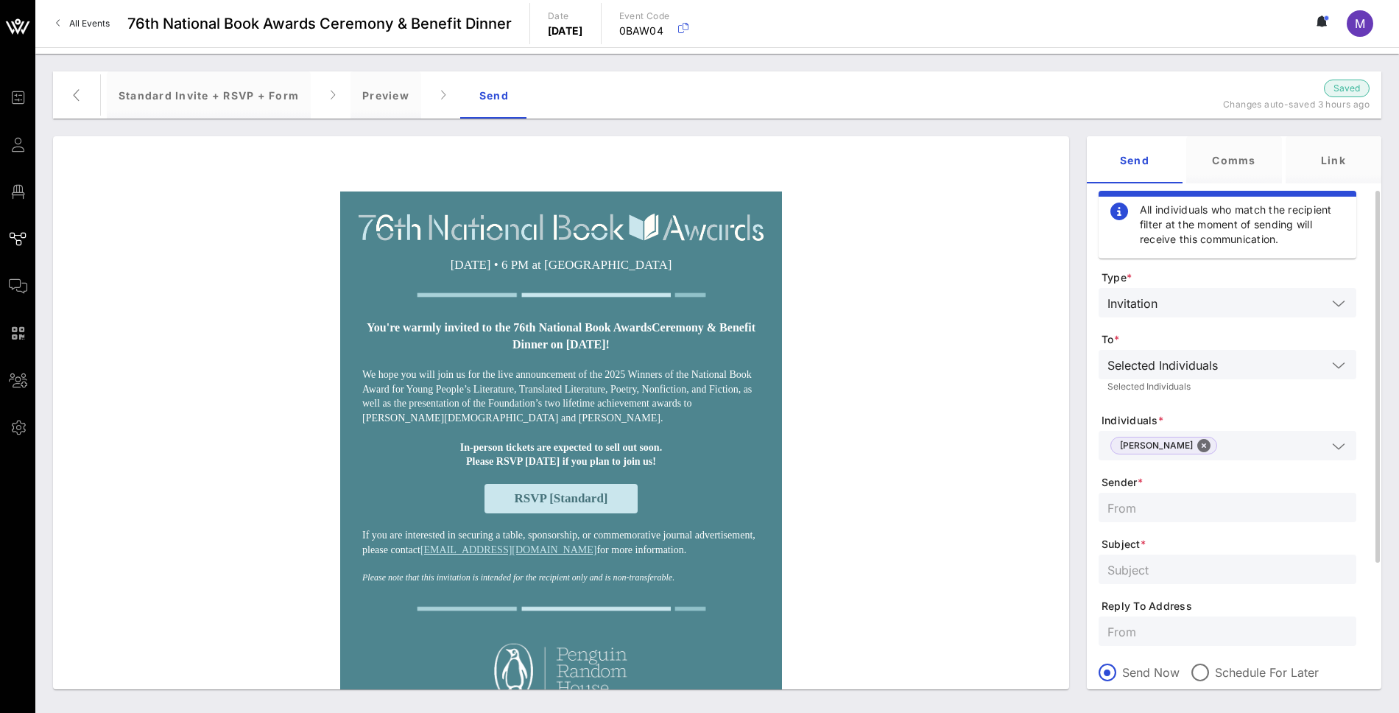
click at [1215, 516] on input "text" at bounding box center [1228, 507] width 240 height 19
type input "NBF"
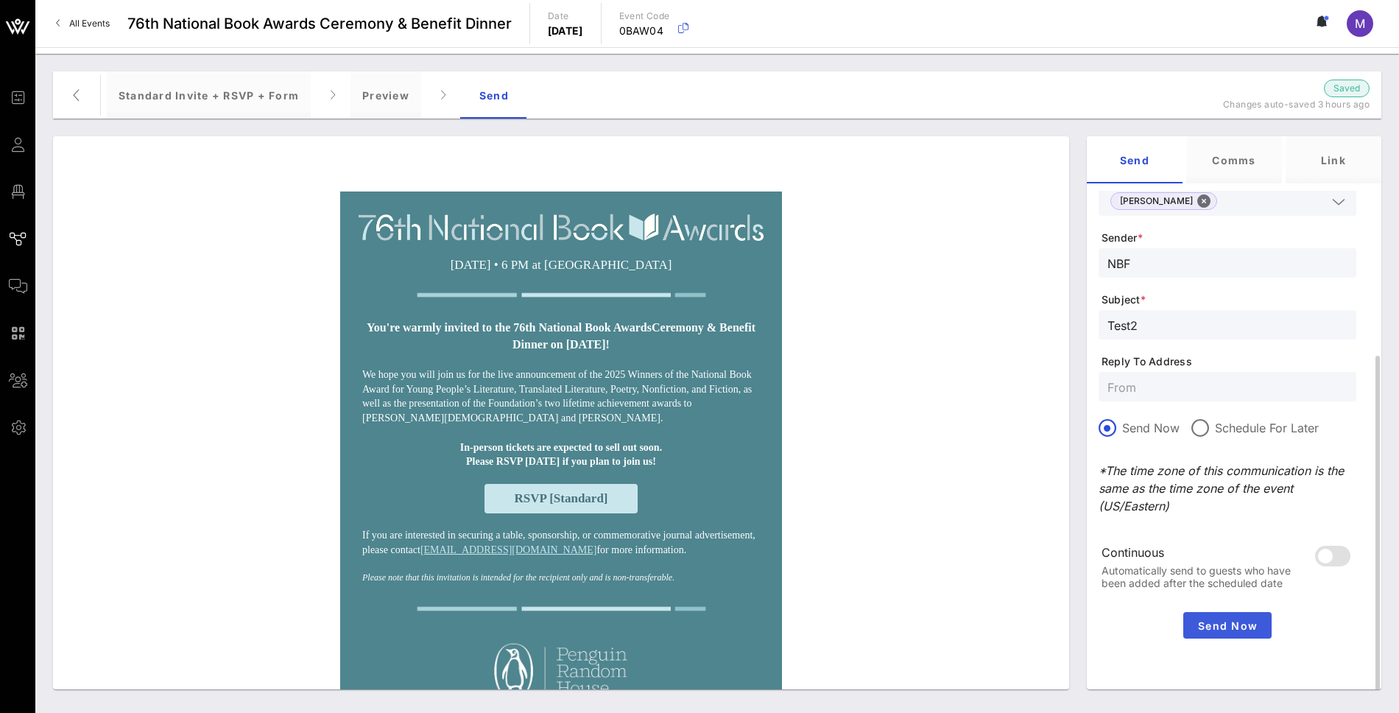
type input "Test2"
click at [1232, 627] on span "Send Now" at bounding box center [1228, 625] width 77 height 13
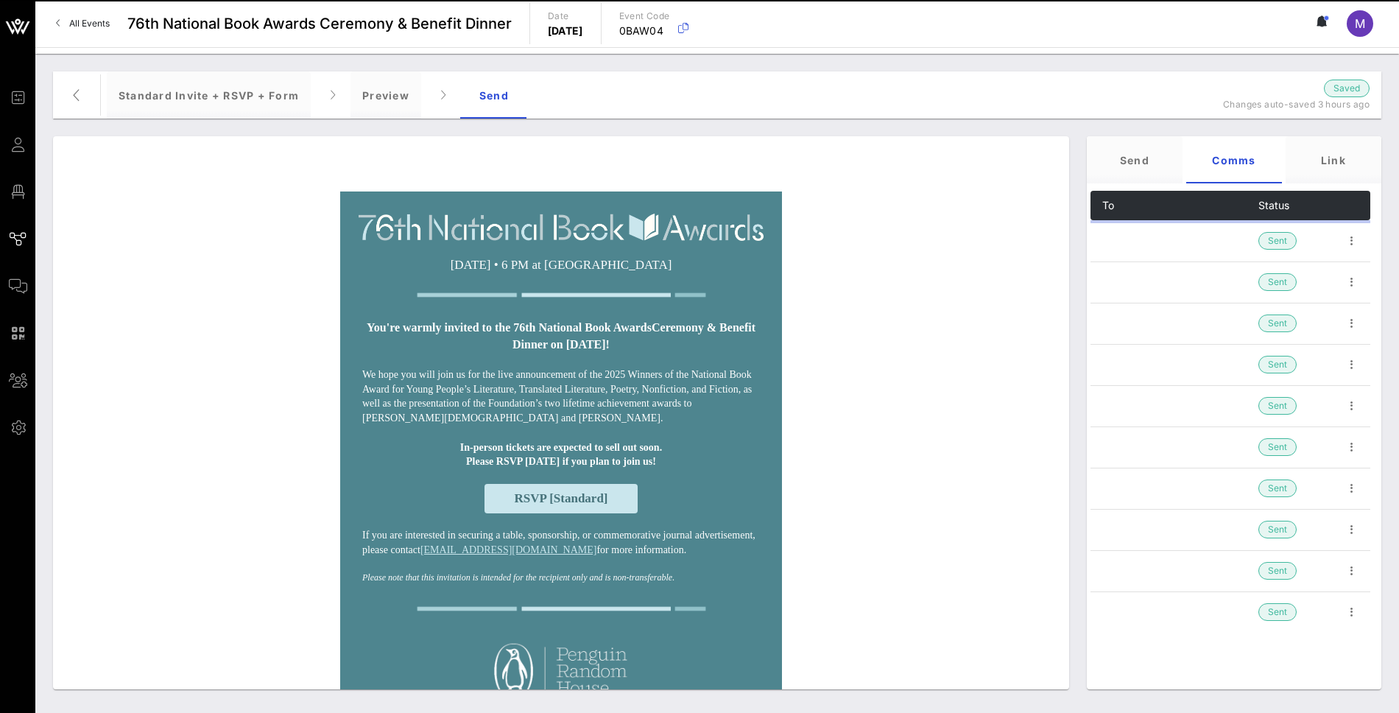
scroll to position [0, 0]
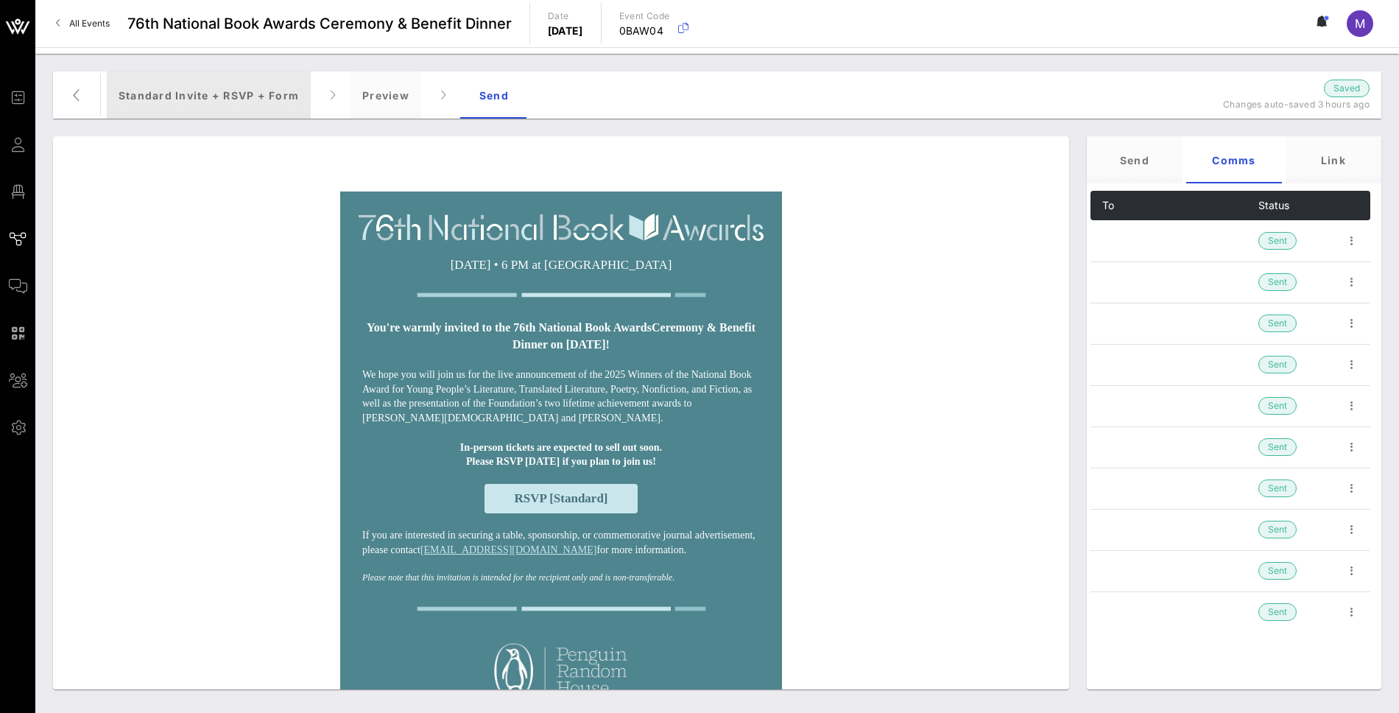
click at [212, 87] on div "Standard Invite + RSVP + Form" at bounding box center [209, 94] width 204 height 47
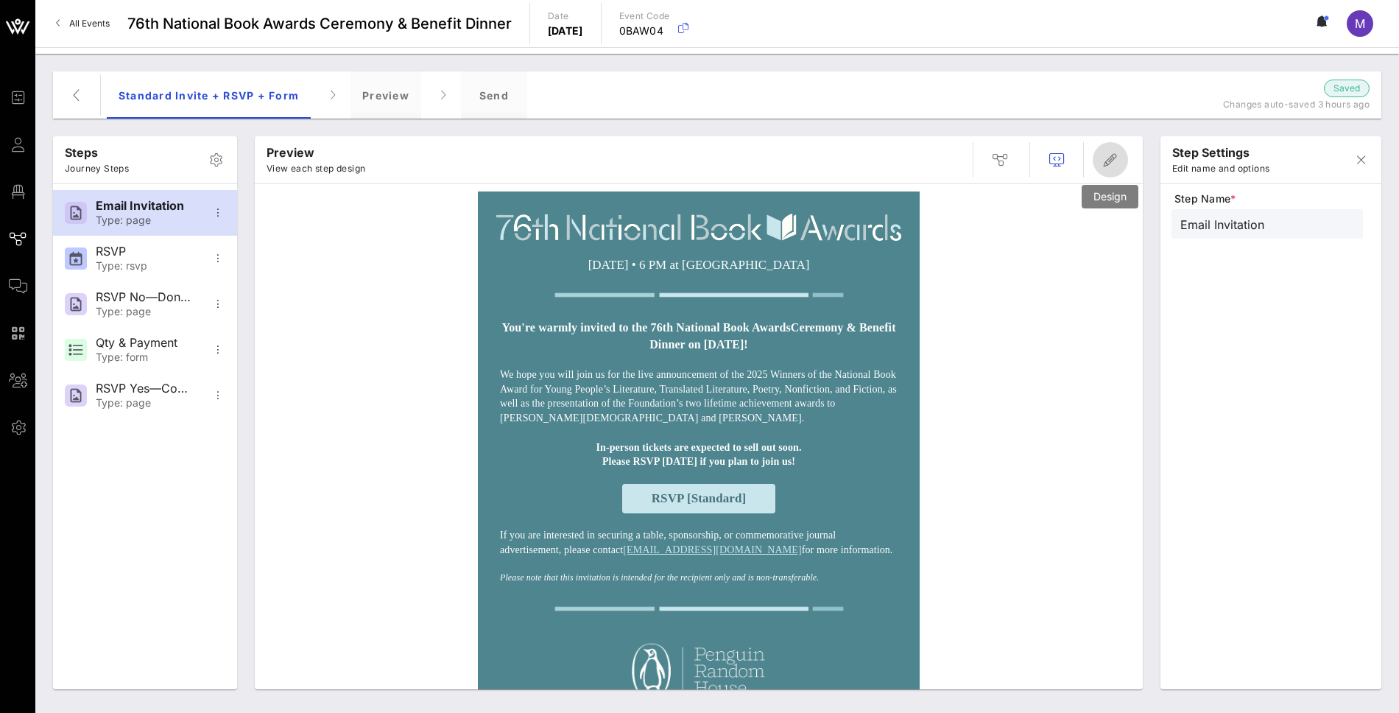
click at [1110, 158] on icon "button" at bounding box center [1111, 160] width 18 height 18
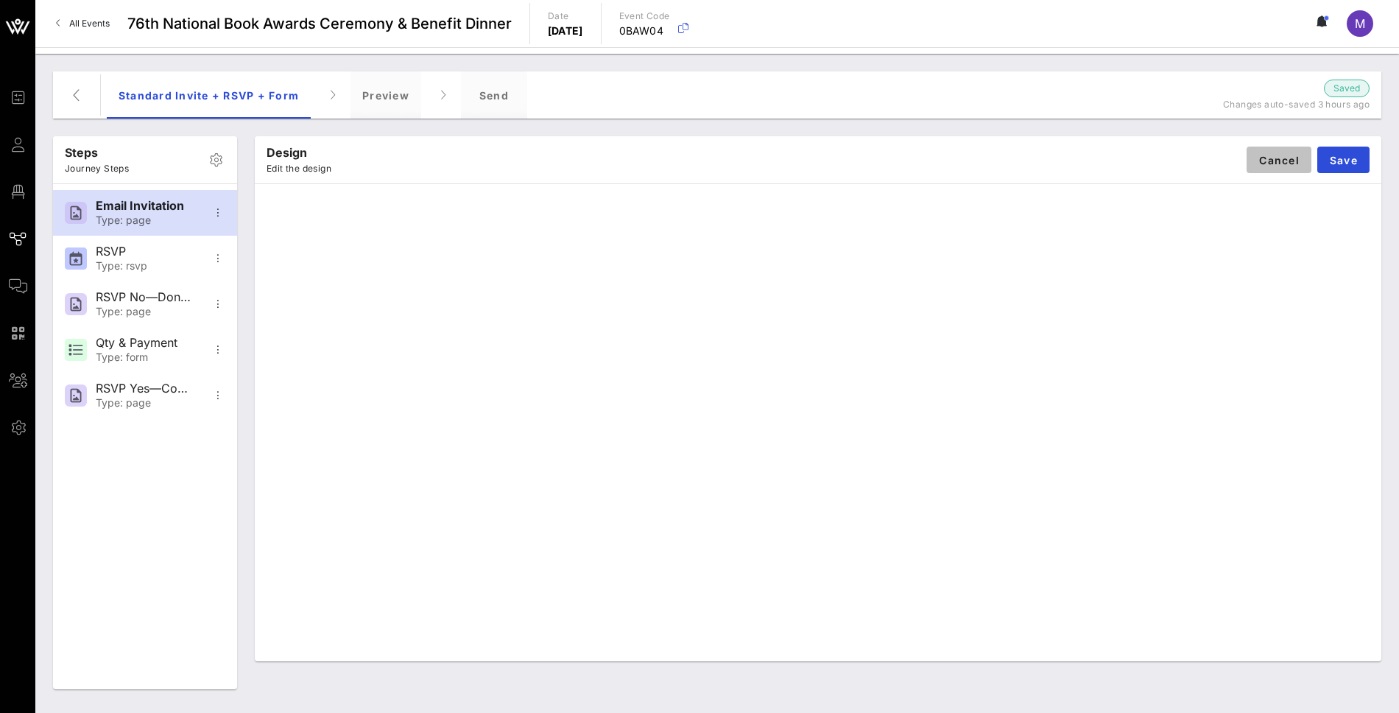
click at [1268, 158] on span "Cancel" at bounding box center [1279, 160] width 41 height 13
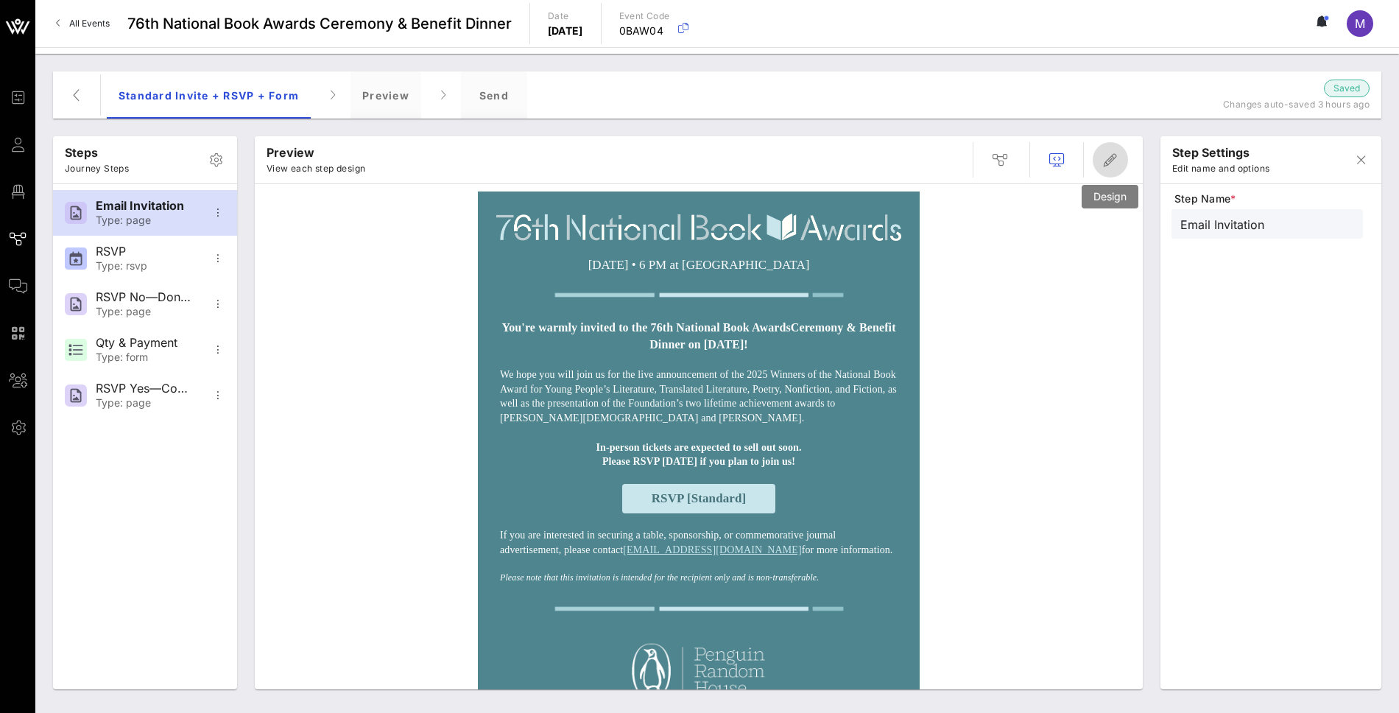
click at [1115, 163] on icon "button" at bounding box center [1111, 160] width 18 height 18
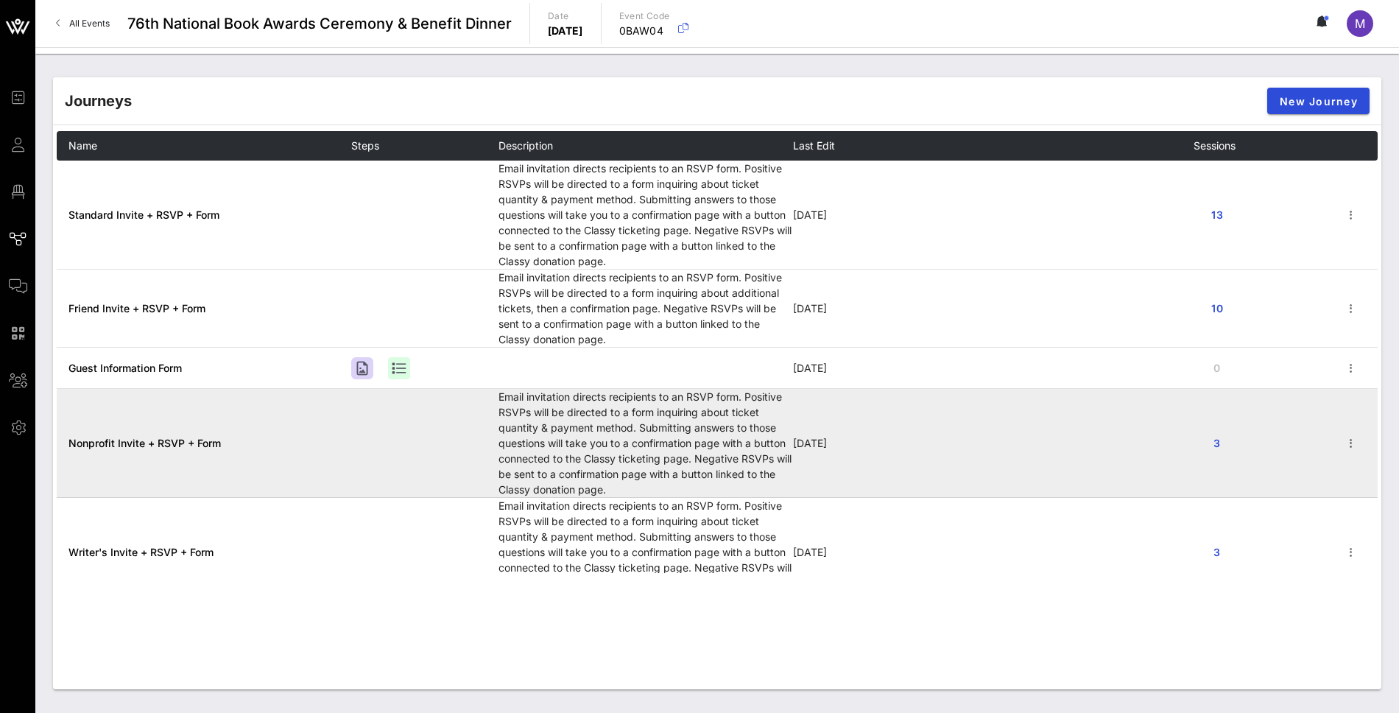
click at [150, 443] on span "Nonprofit Invite + RSVP + Form" at bounding box center [144, 443] width 152 height 13
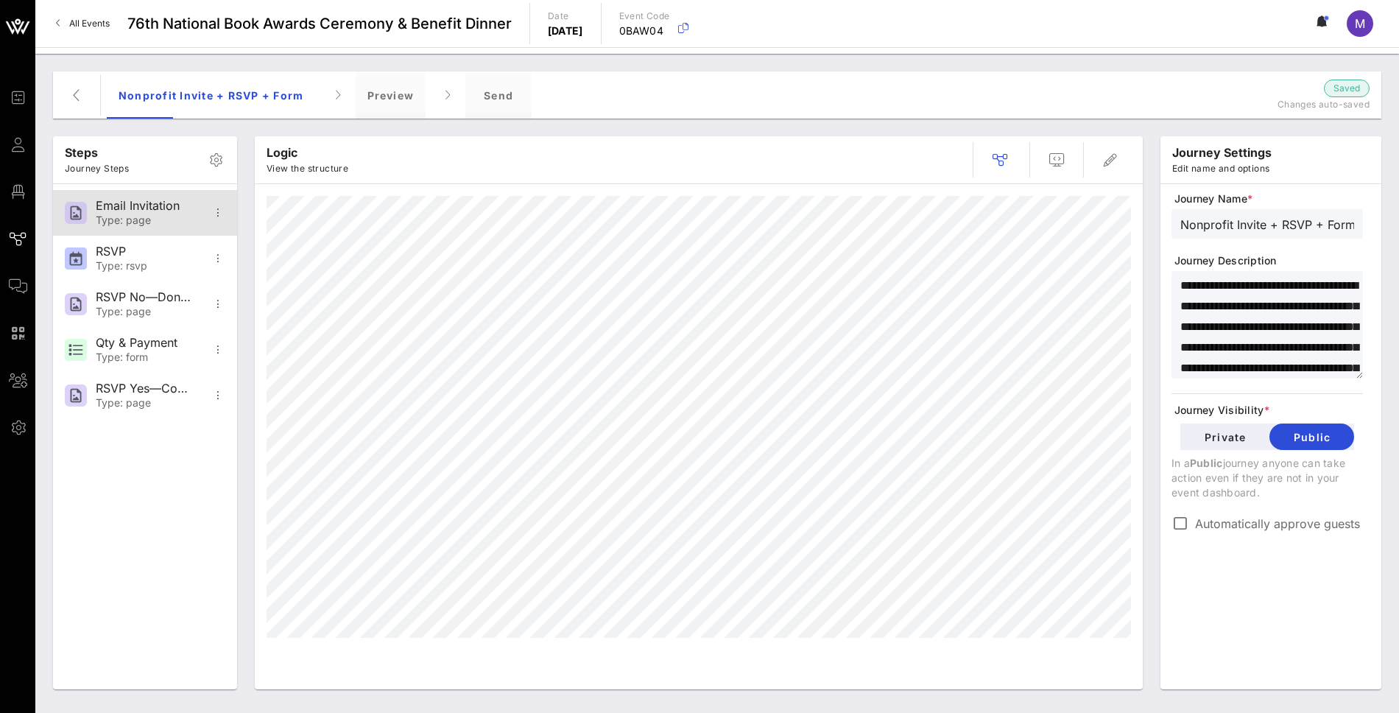
click at [121, 206] on div "Email Invitation" at bounding box center [144, 206] width 97 height 14
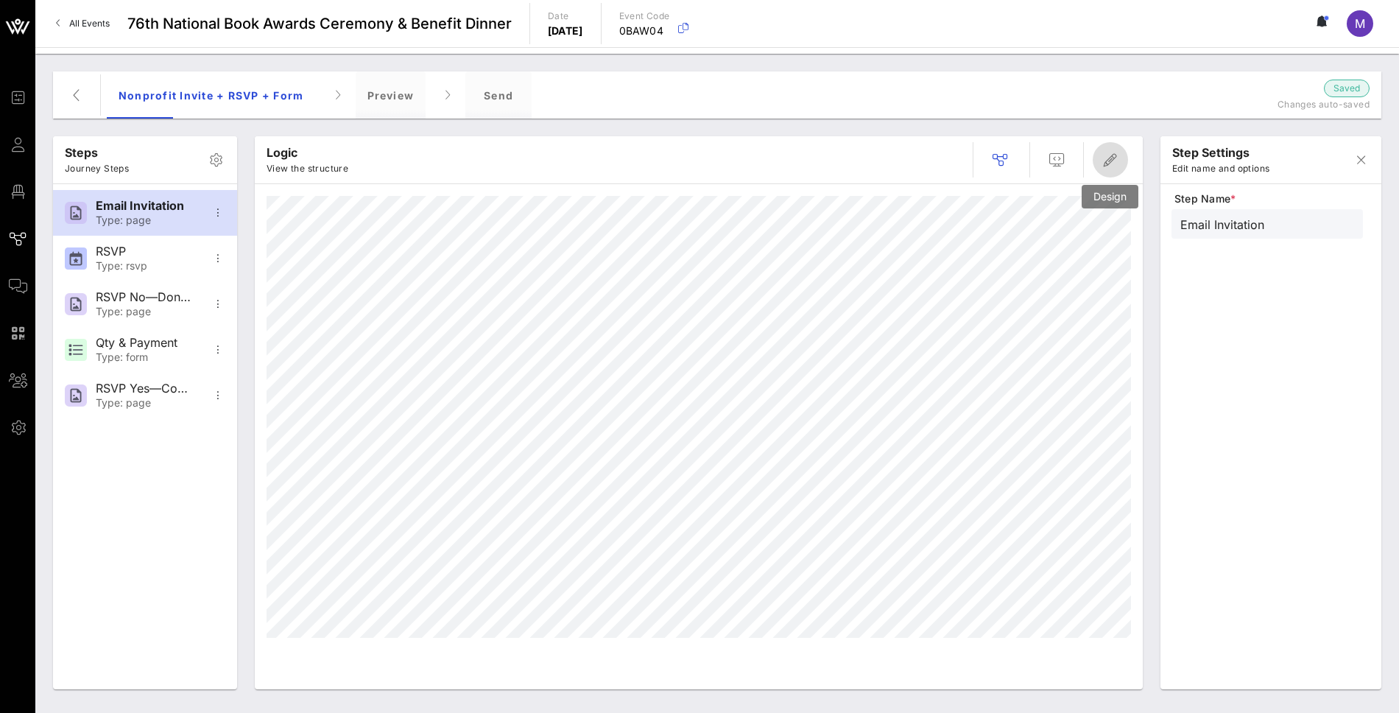
click at [1117, 156] on icon "button" at bounding box center [1111, 160] width 18 height 18
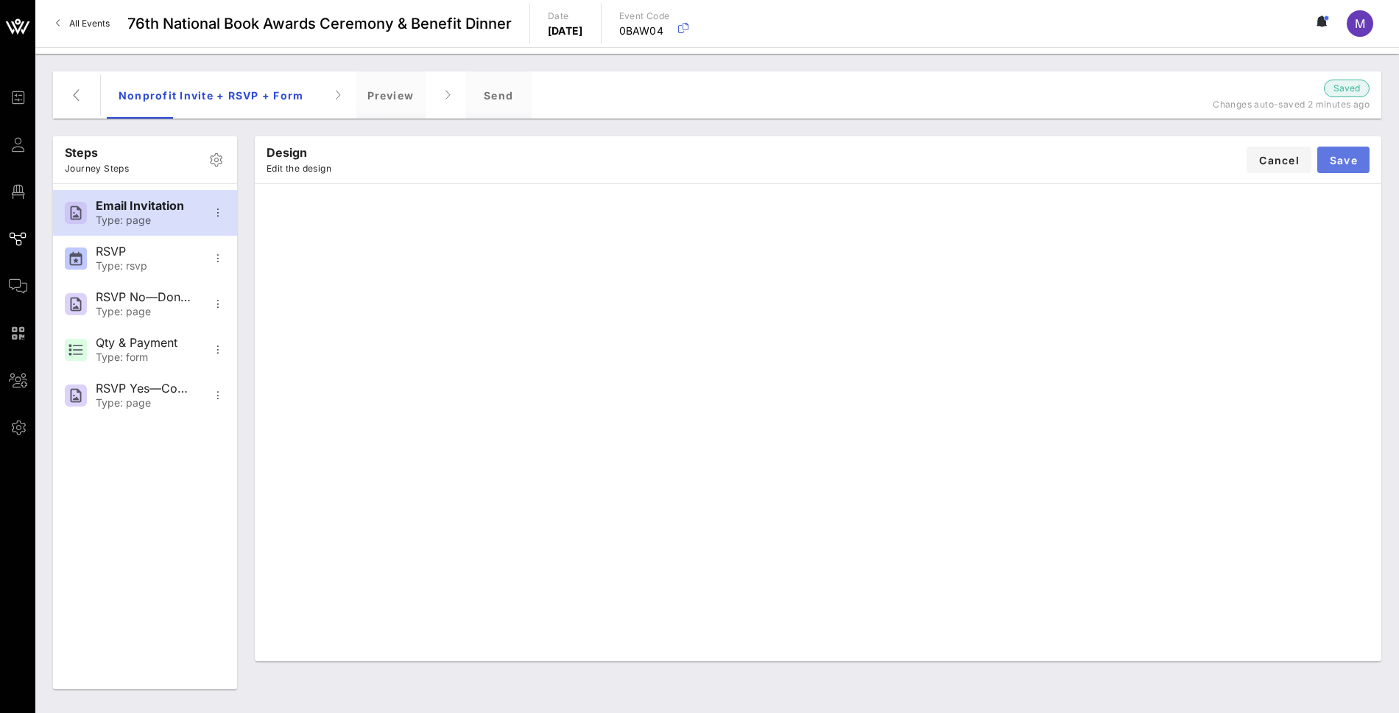
click at [1349, 164] on span "Save" at bounding box center [1343, 160] width 29 height 13
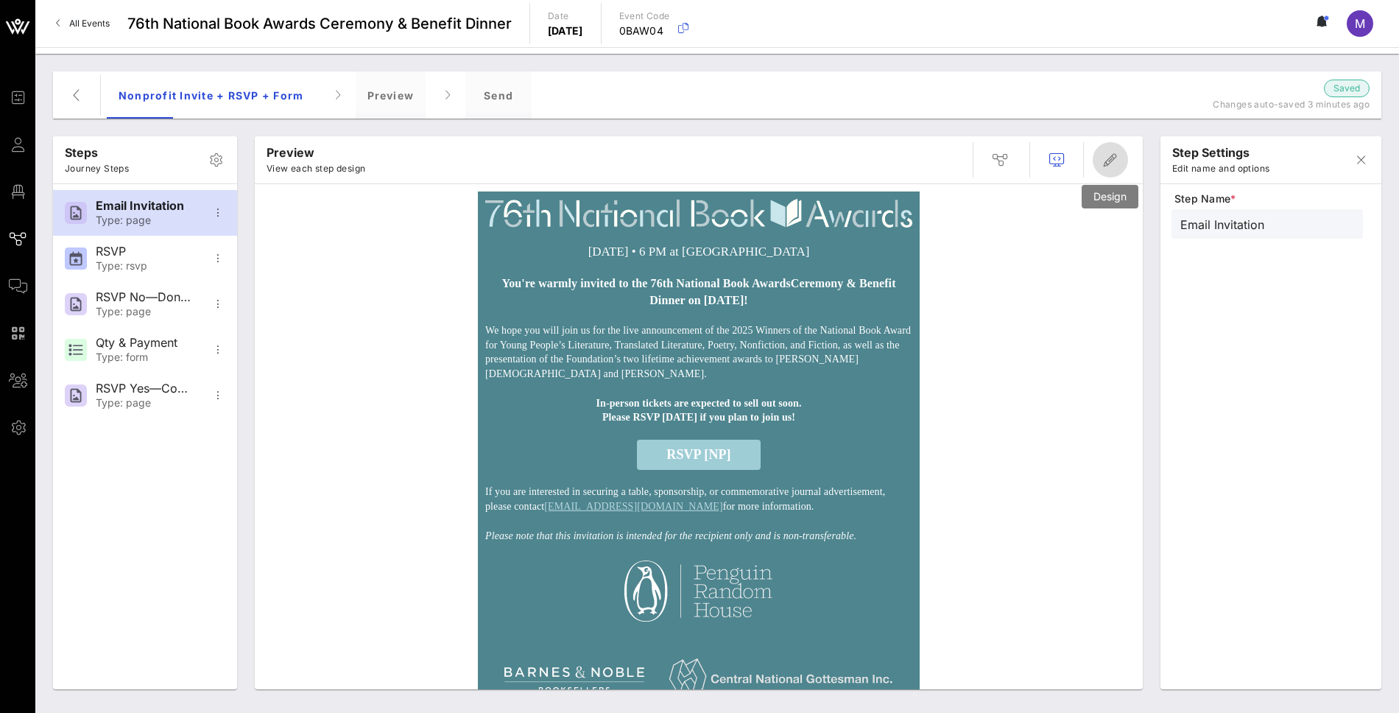
click at [1103, 162] on icon "button" at bounding box center [1111, 160] width 18 height 18
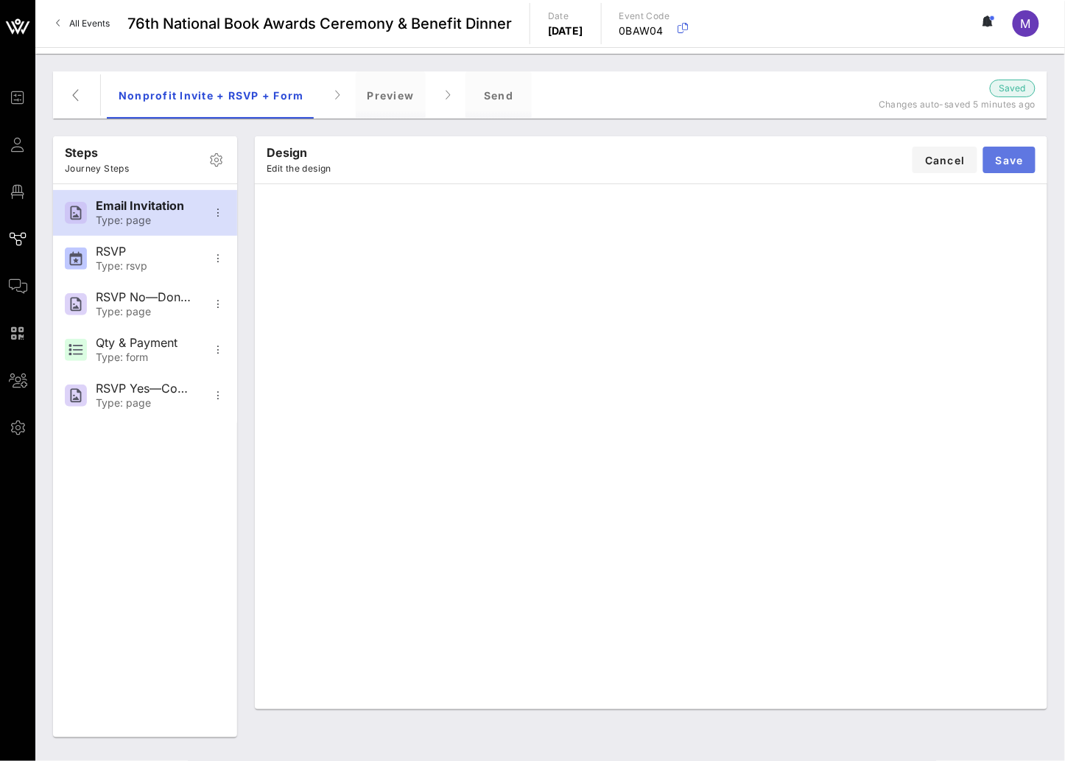
click at [1012, 166] on button "Save" at bounding box center [1009, 160] width 52 height 27
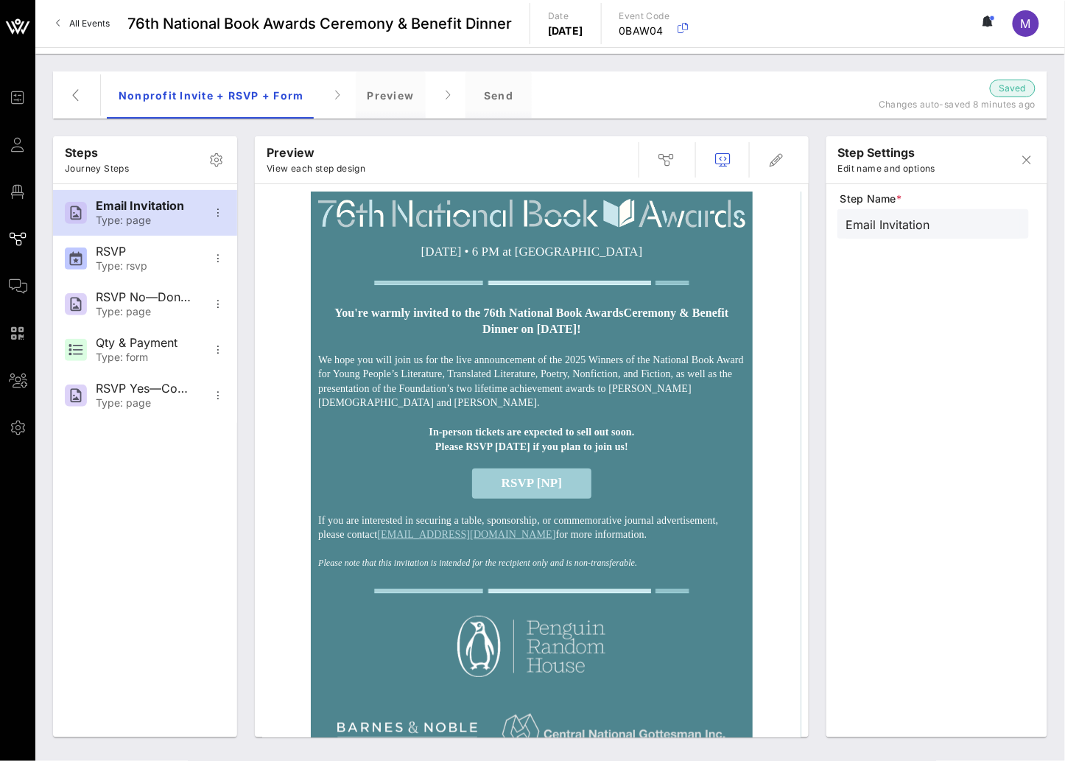
click at [549, 269] on td at bounding box center [532, 282] width 442 height 29
click at [766, 158] on span "button" at bounding box center [776, 160] width 35 height 18
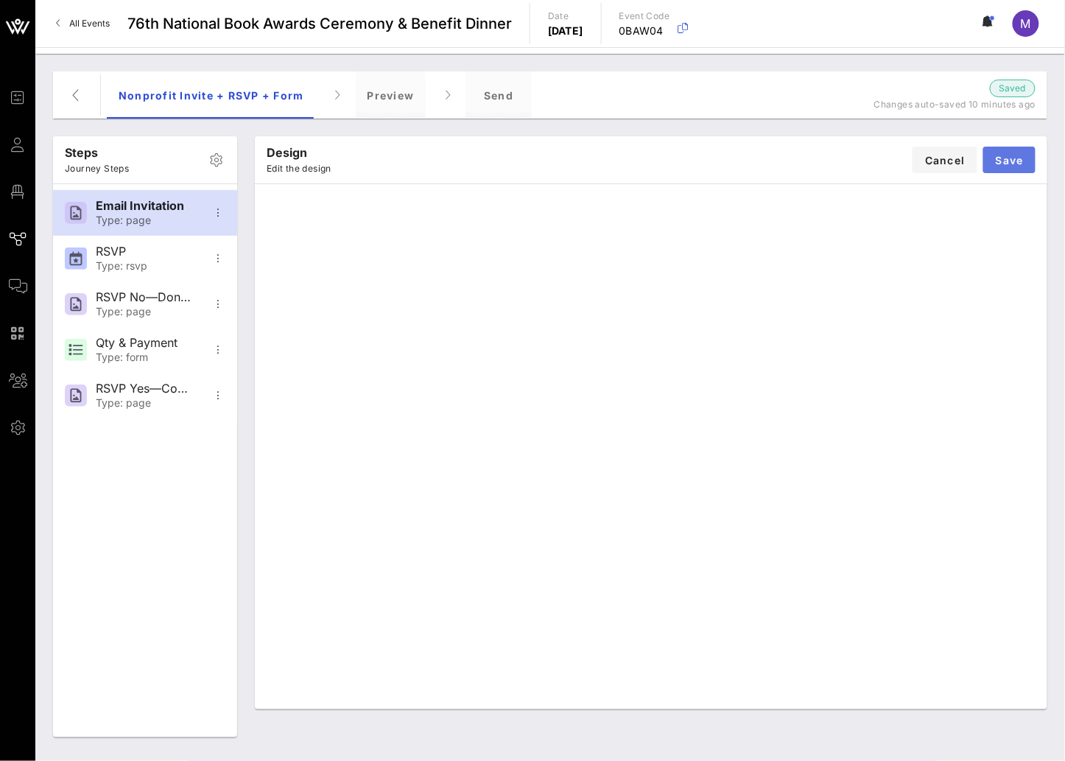
click at [1015, 150] on button "Save" at bounding box center [1009, 160] width 52 height 27
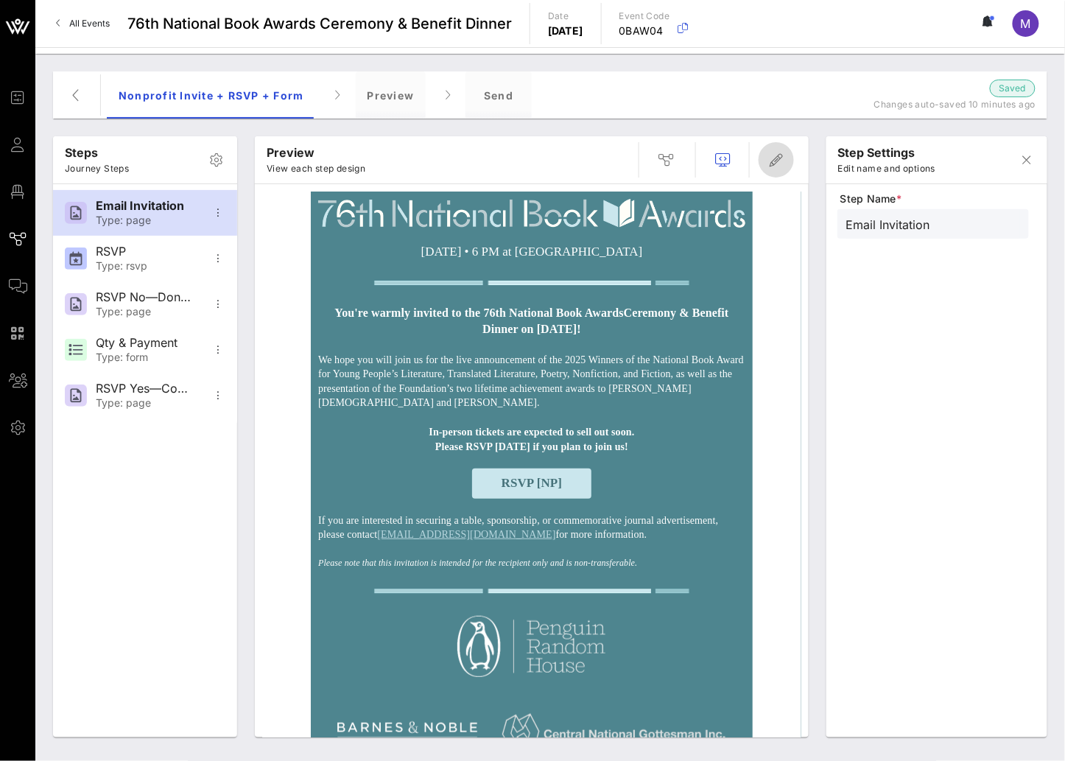
click at [772, 150] on button "button" at bounding box center [776, 159] width 35 height 35
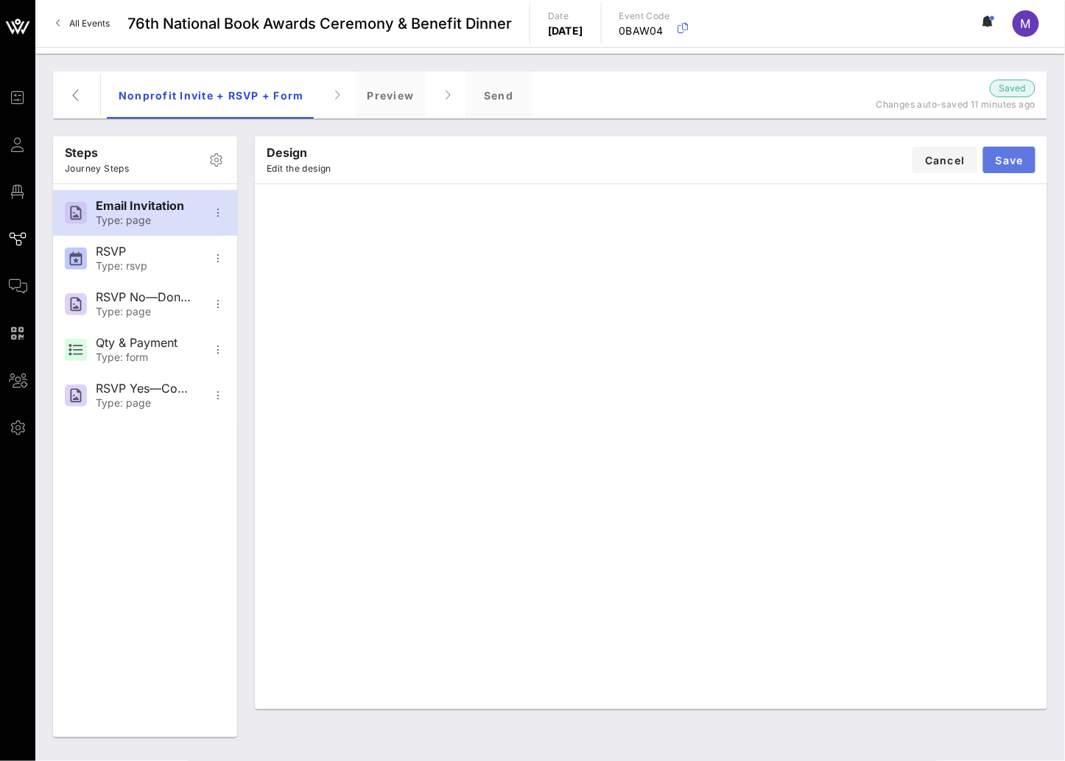
click at [1011, 154] on span "Save" at bounding box center [1009, 160] width 29 height 13
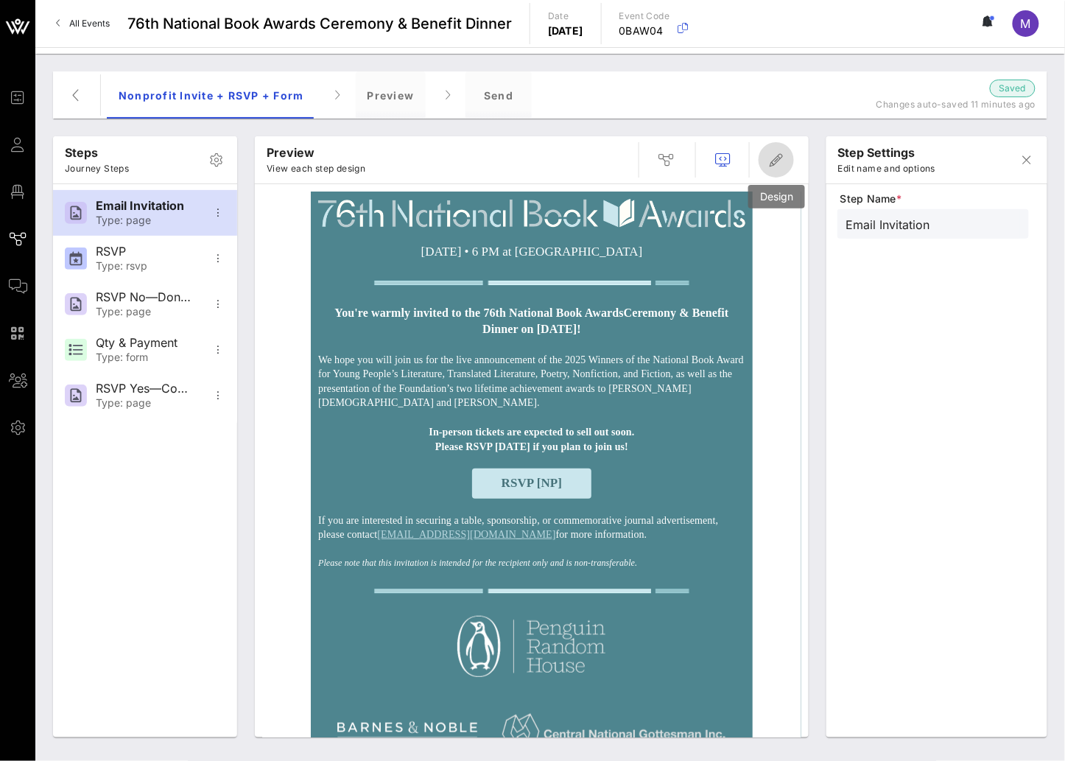
click at [776, 167] on icon "button" at bounding box center [776, 160] width 18 height 18
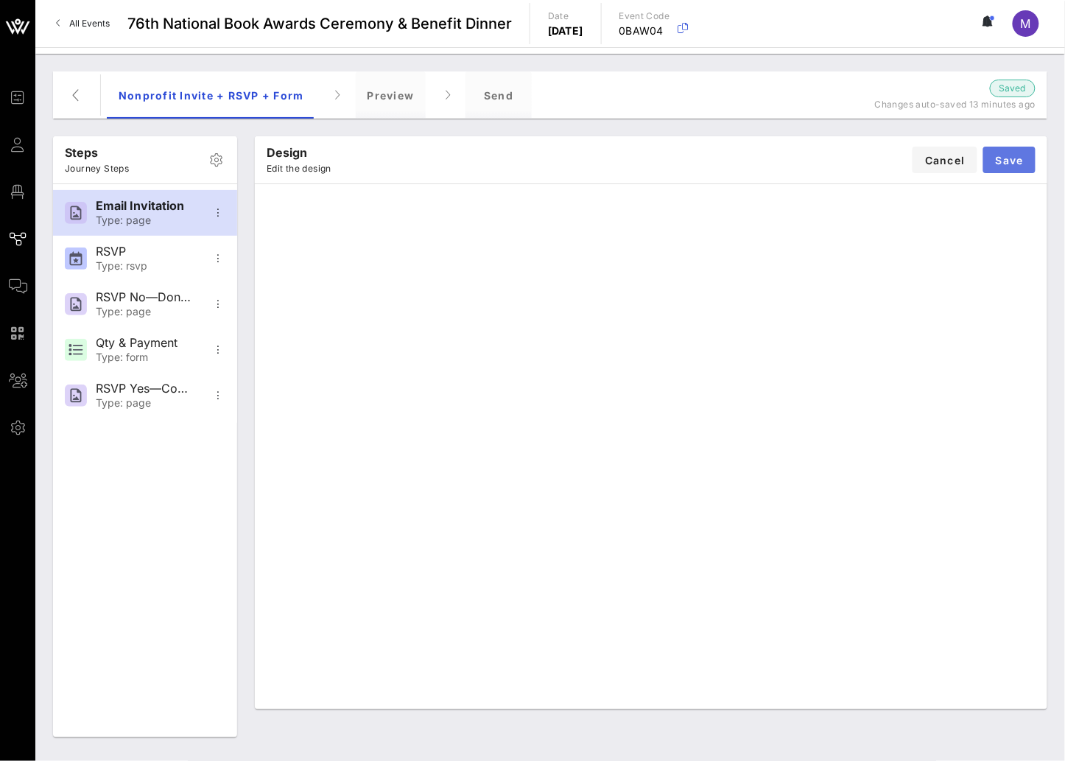
click at [1013, 171] on button "Save" at bounding box center [1009, 160] width 52 height 27
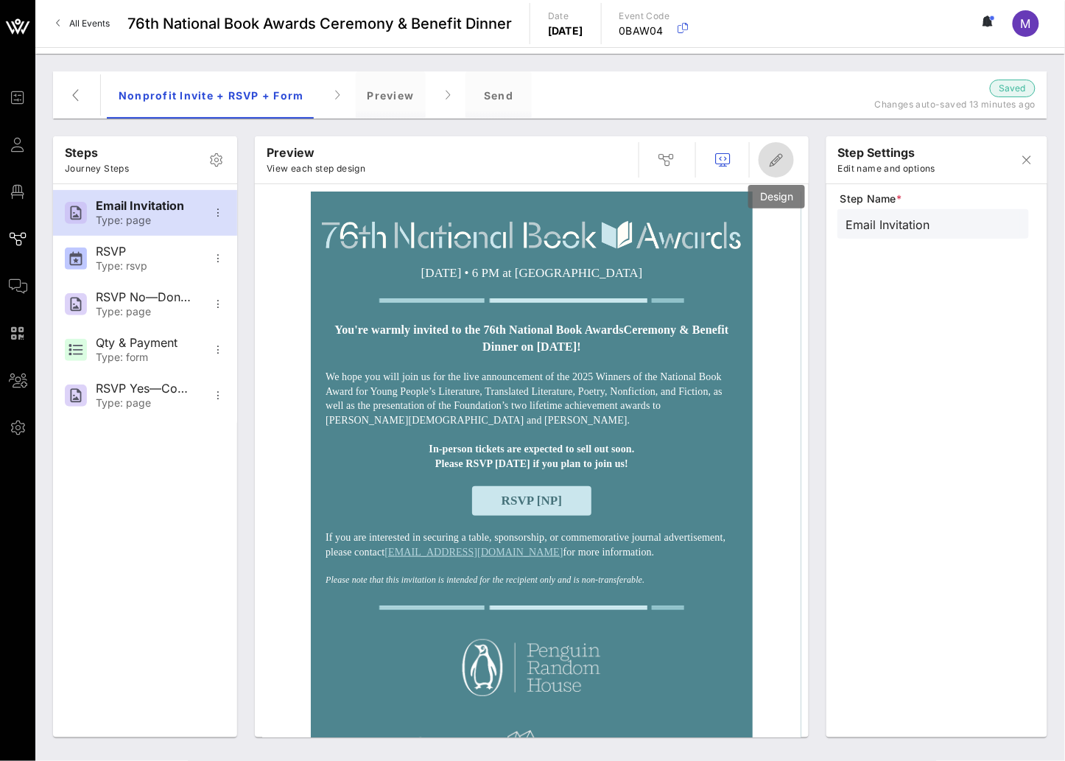
click at [786, 161] on span "button" at bounding box center [776, 160] width 35 height 18
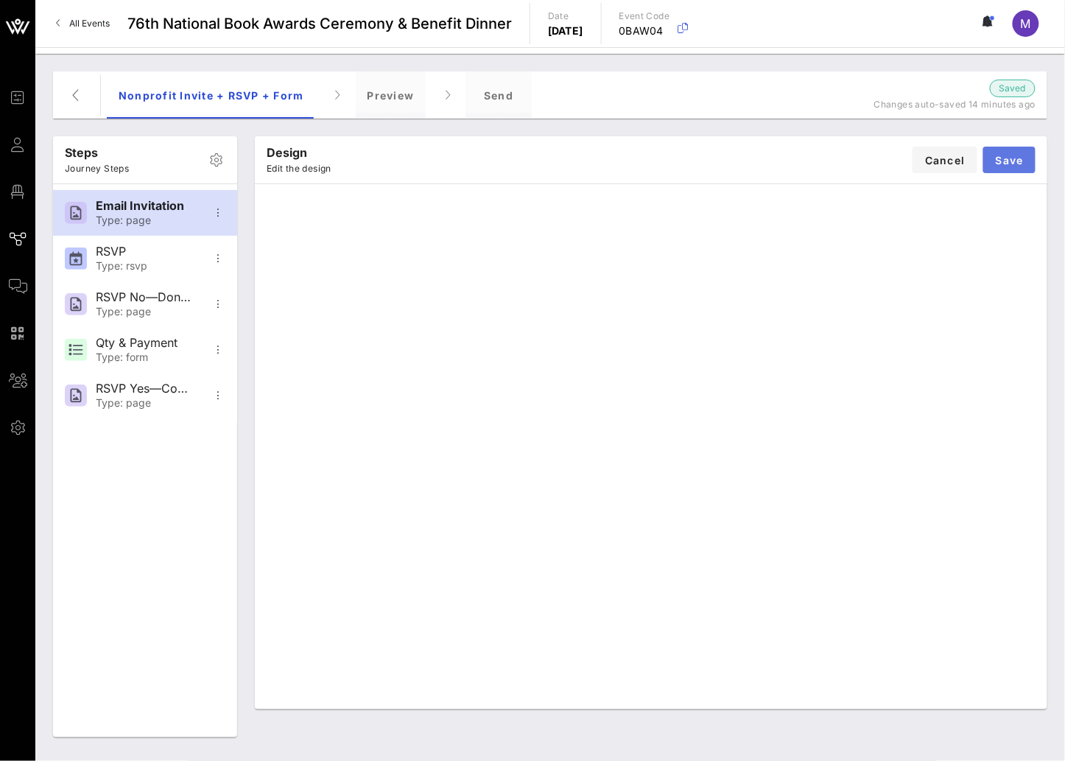
click at [1017, 158] on span "Save" at bounding box center [1009, 160] width 29 height 13
